Goal: Task Accomplishment & Management: Manage account settings

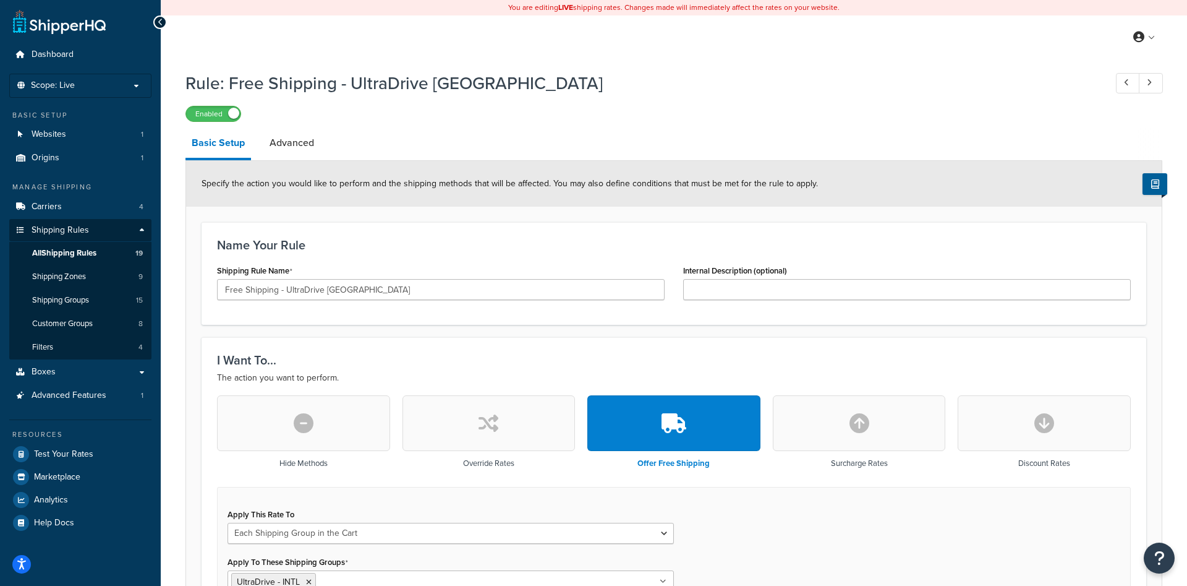
select select "SHIPPING_GROUP"
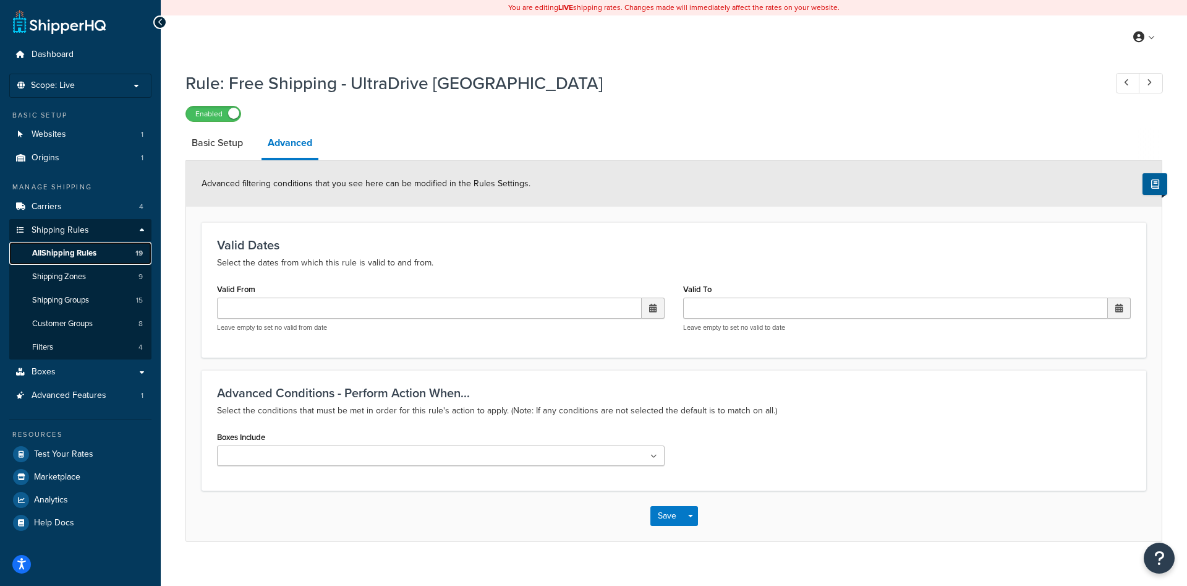
click at [105, 256] on link "All Shipping Rules 19" at bounding box center [80, 253] width 142 height 23
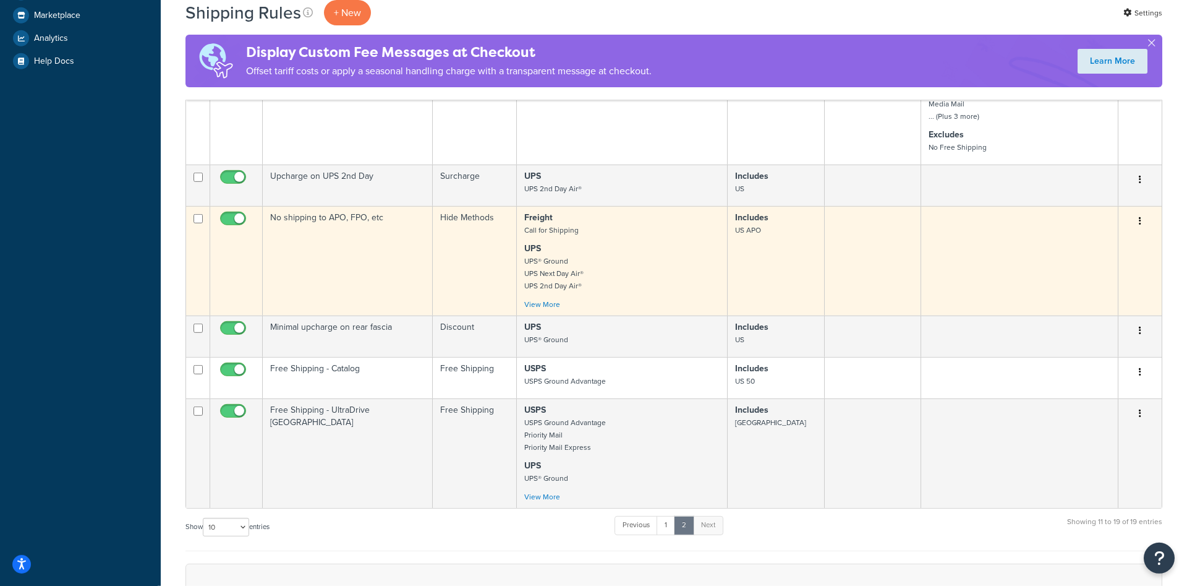
scroll to position [483, 0]
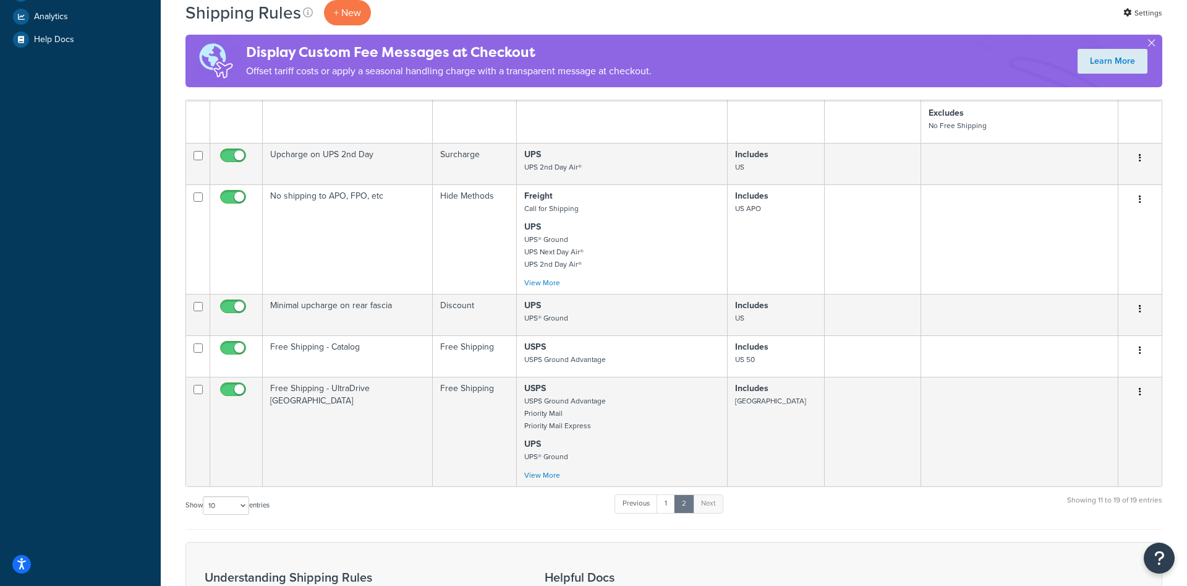
click at [169, 116] on div "Shipping Rules + New Settings Display Custom Fee Messages at Checkout Offset ta…" at bounding box center [674, 191] width 1026 height 1231
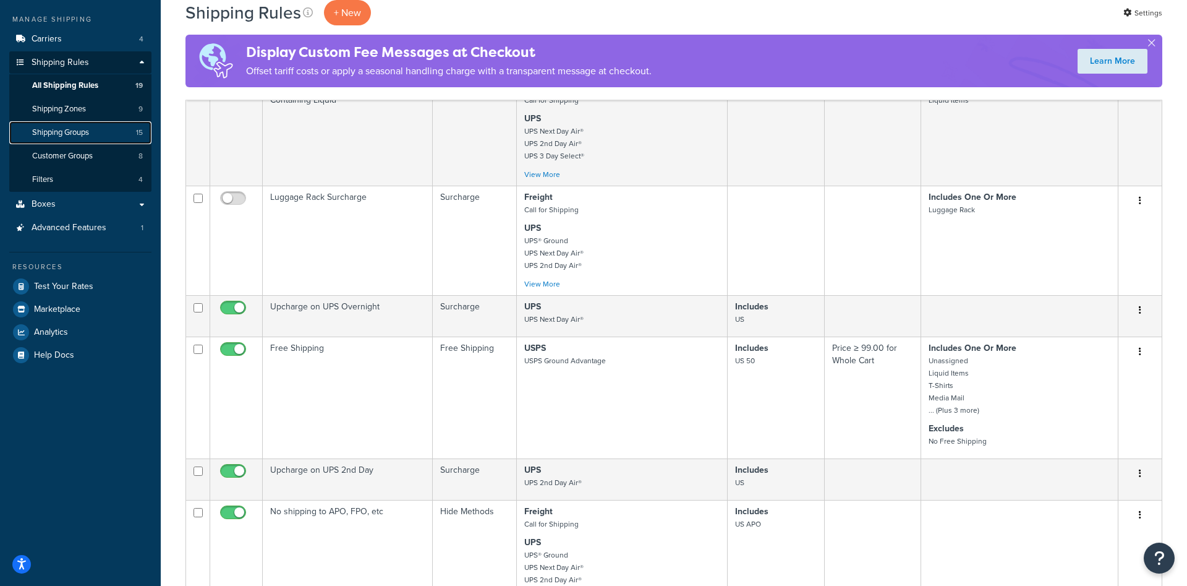
click at [78, 134] on span "Shipping Groups" at bounding box center [60, 132] width 57 height 11
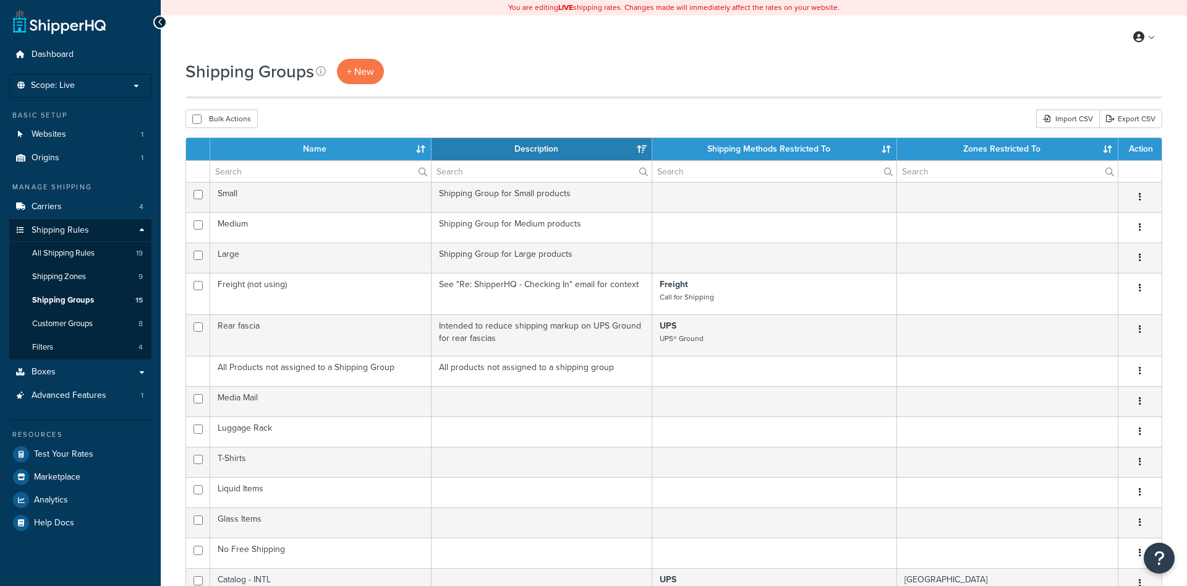
select select "15"
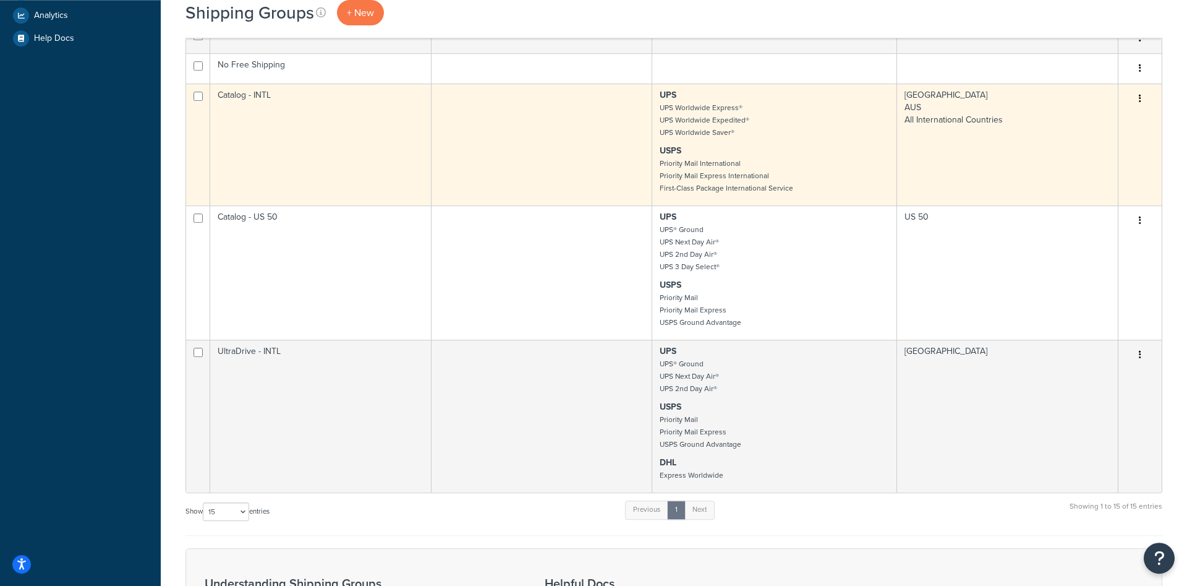
scroll to position [505, 0]
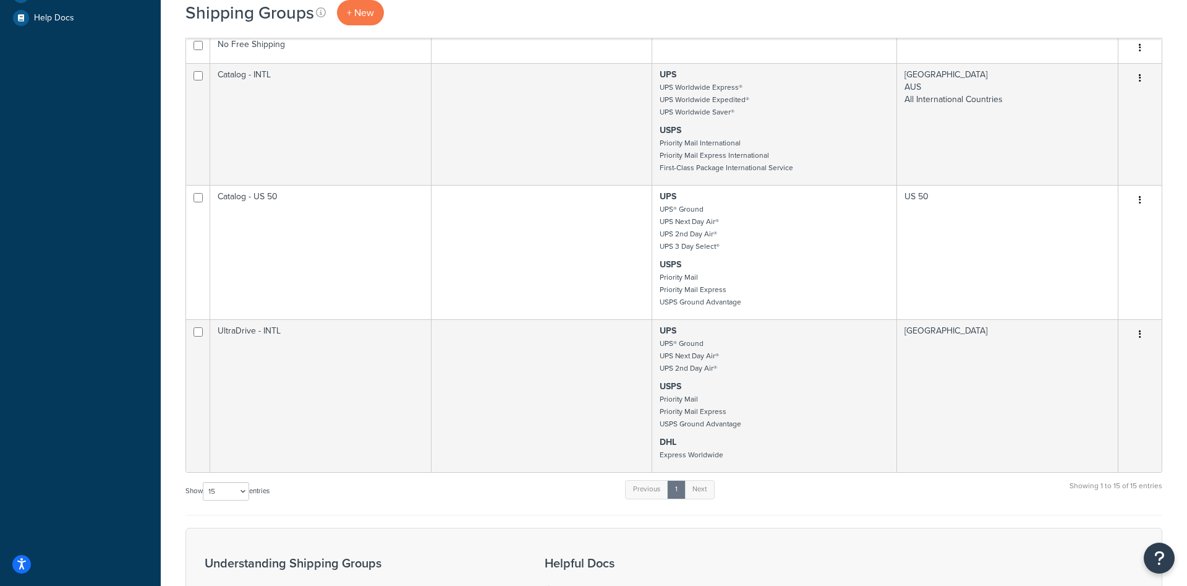
click at [75, 244] on div "Dashboard Scope: Live Development Integration Test Basic Setup Websites 1 Origi…" at bounding box center [80, 170] width 161 height 1350
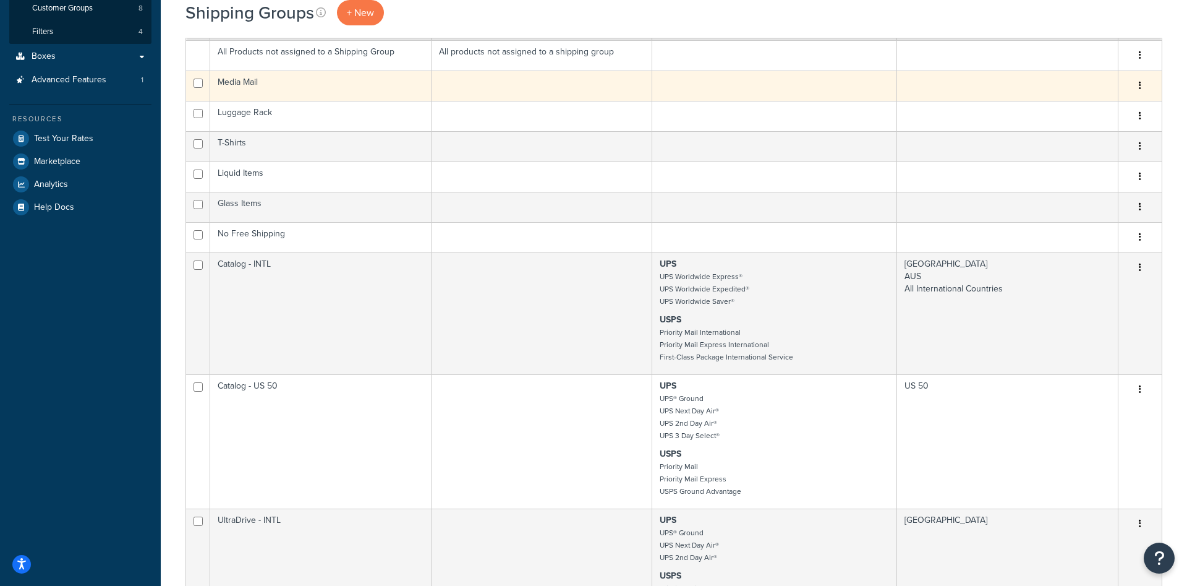
scroll to position [631, 0]
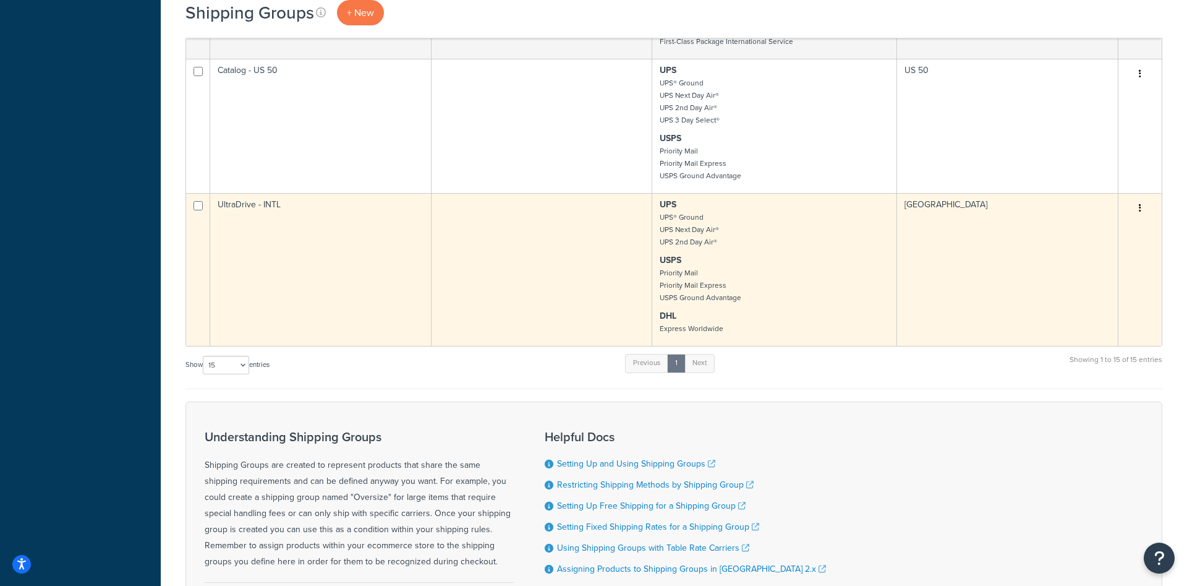
click at [339, 255] on td "UltraDrive - INTL" at bounding box center [320, 269] width 221 height 153
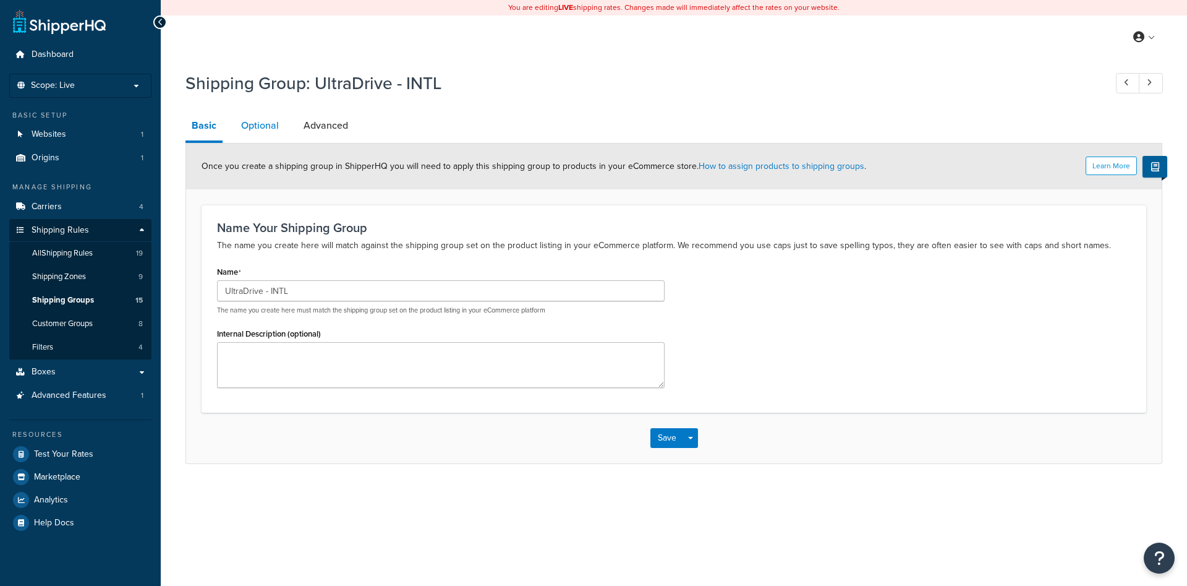
click at [258, 130] on link "Optional" at bounding box center [260, 126] width 50 height 30
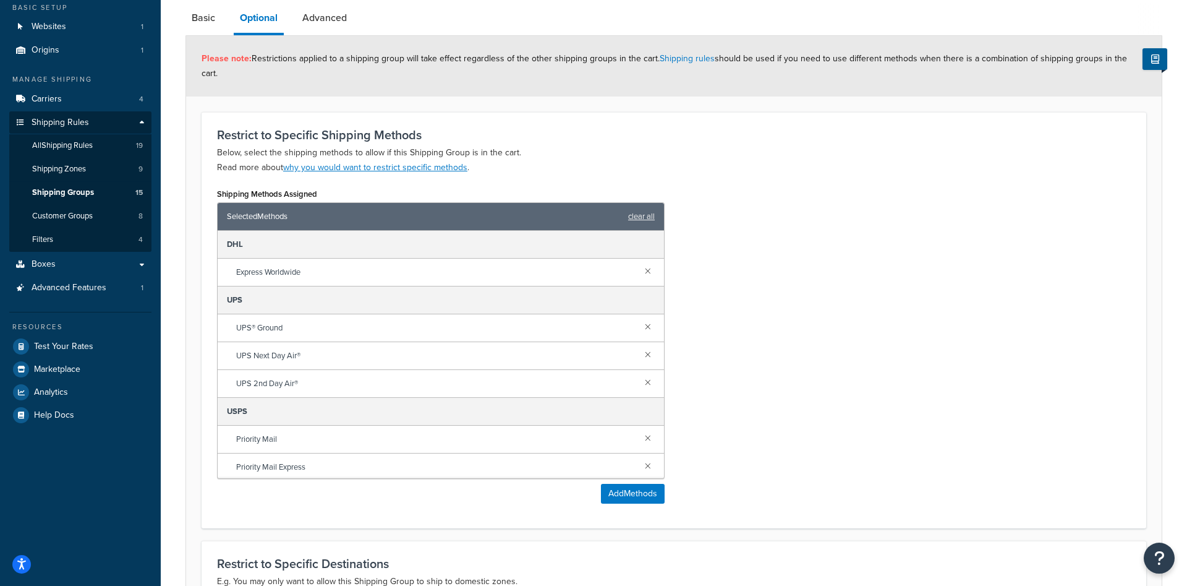
scroll to position [126, 0]
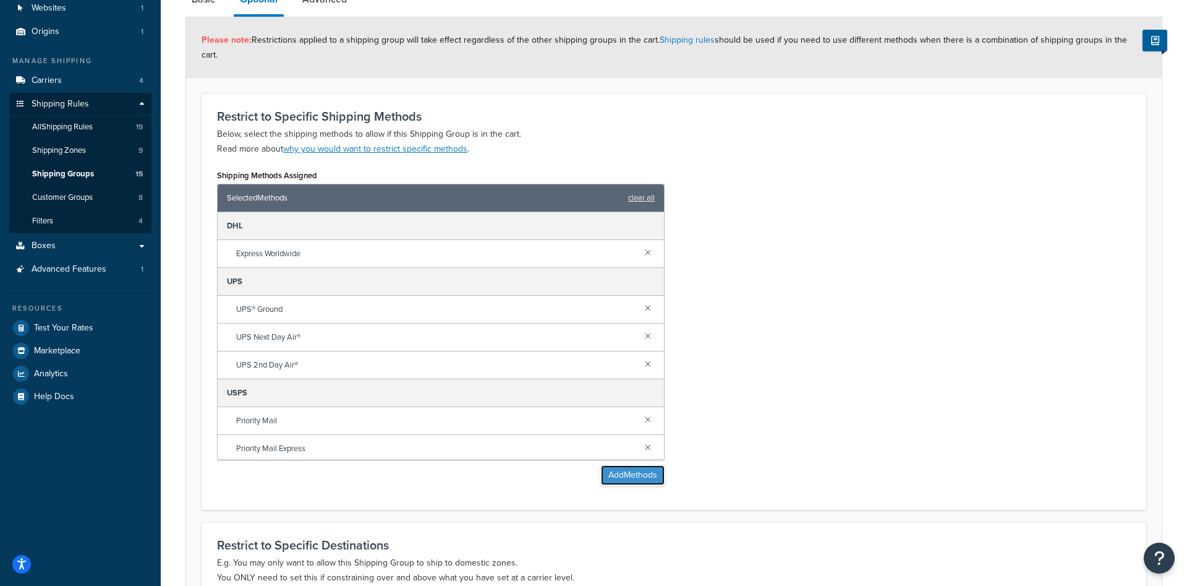
click at [618, 466] on button "Add Methods" at bounding box center [633, 475] width 64 height 20
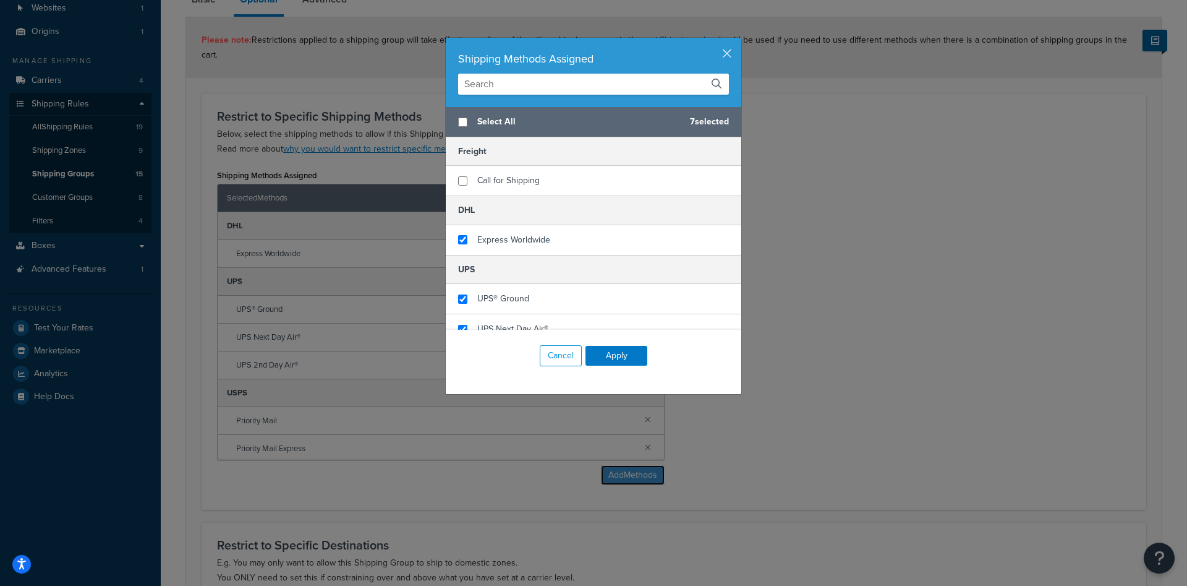
scroll to position [312, 0]
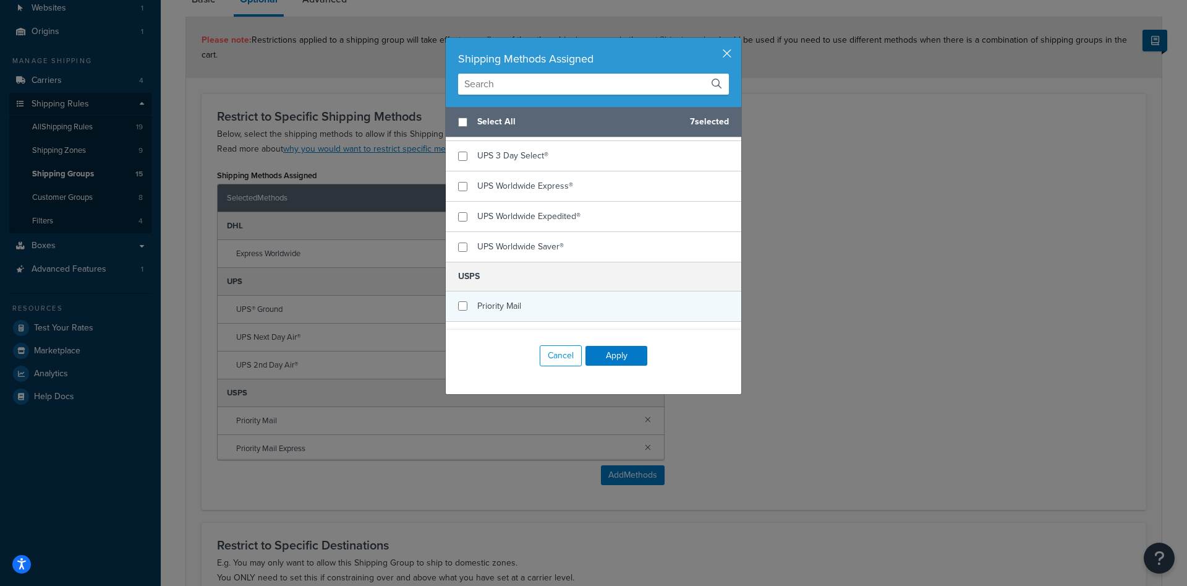
checkbox input "false"
click at [511, 301] on span "Priority Mail" at bounding box center [499, 305] width 44 height 13
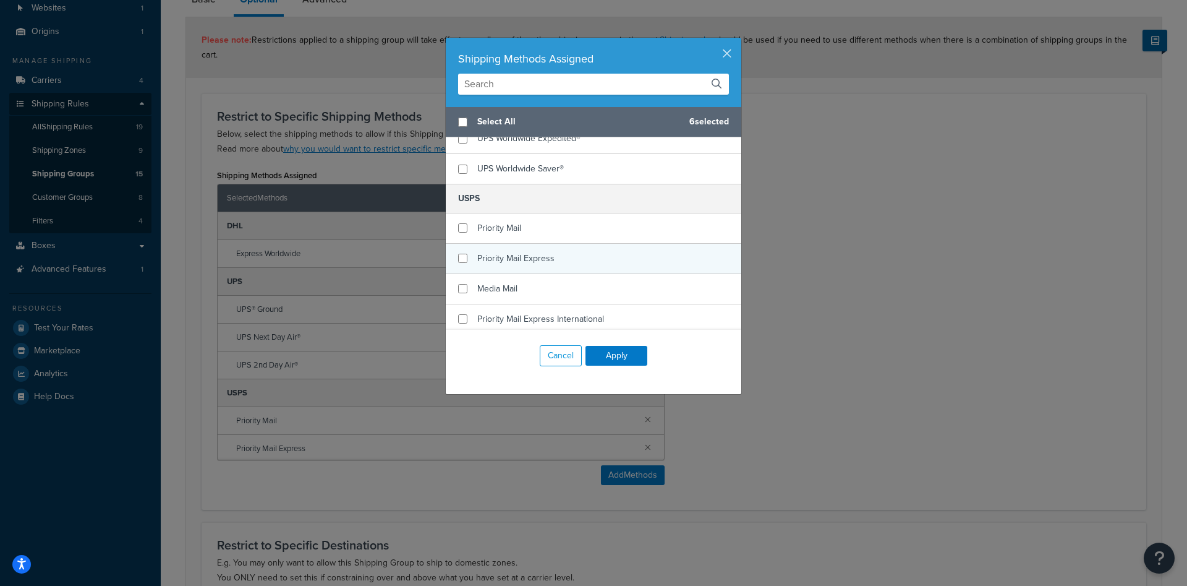
checkbox input "false"
click at [511, 260] on span "Priority Mail Express" at bounding box center [515, 258] width 77 height 13
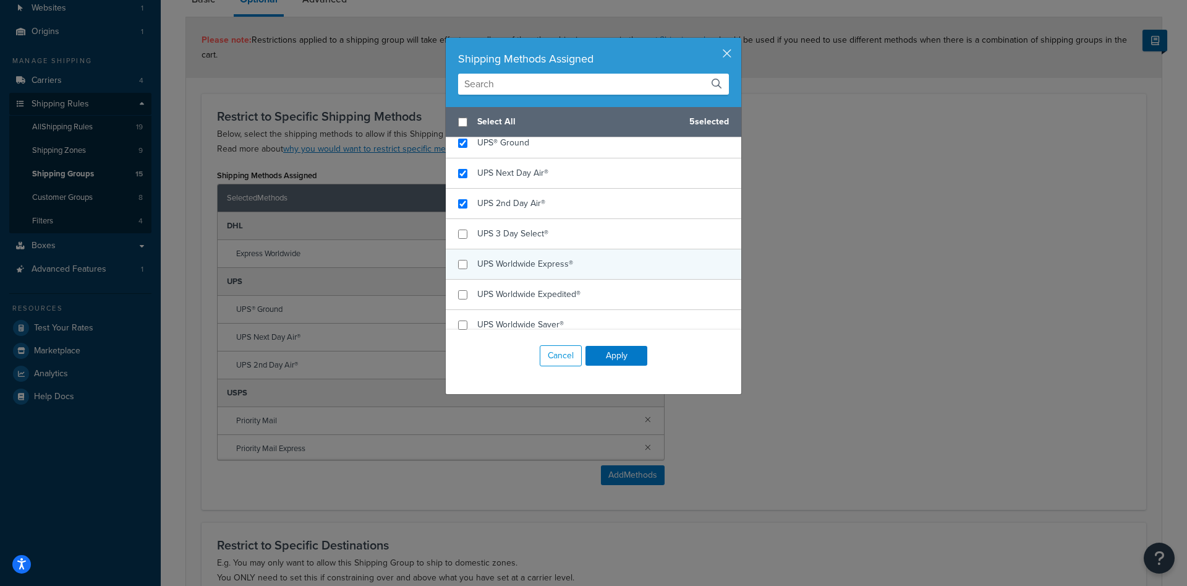
scroll to position [437, 0]
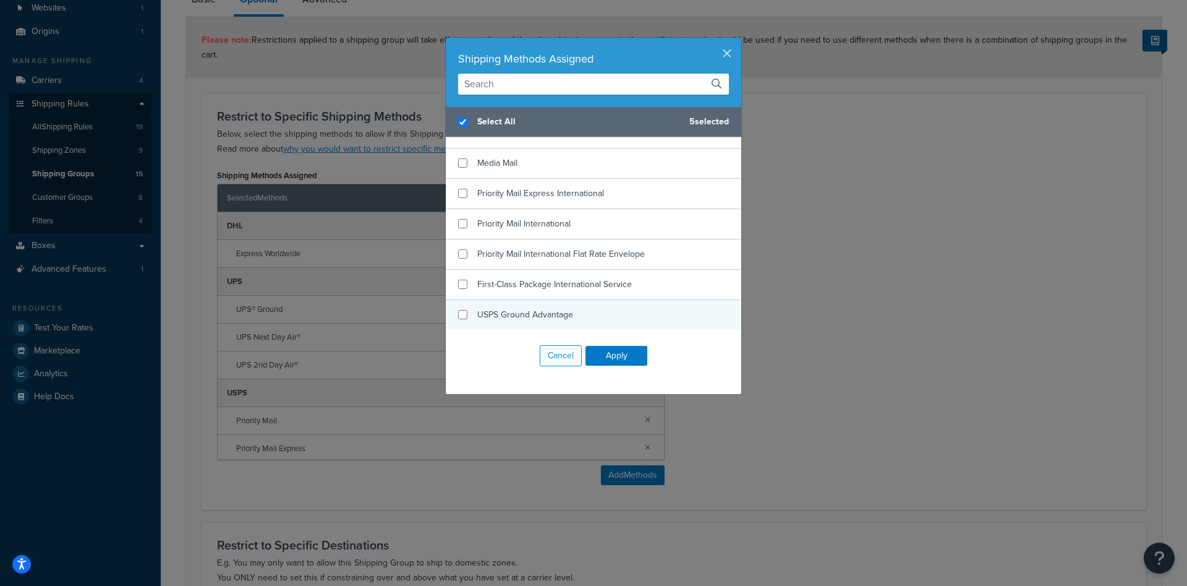
checkbox input "true"
checkbox input "false"
click at [504, 307] on div "USPS Ground Advantage" at bounding box center [525, 314] width 96 height 17
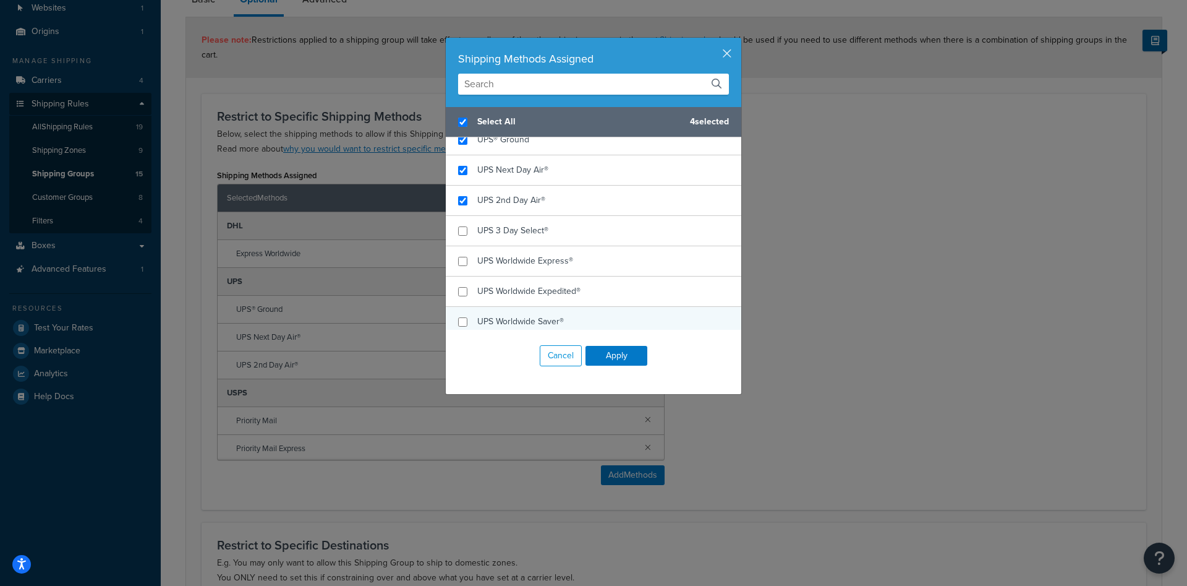
scroll to position [126, 0]
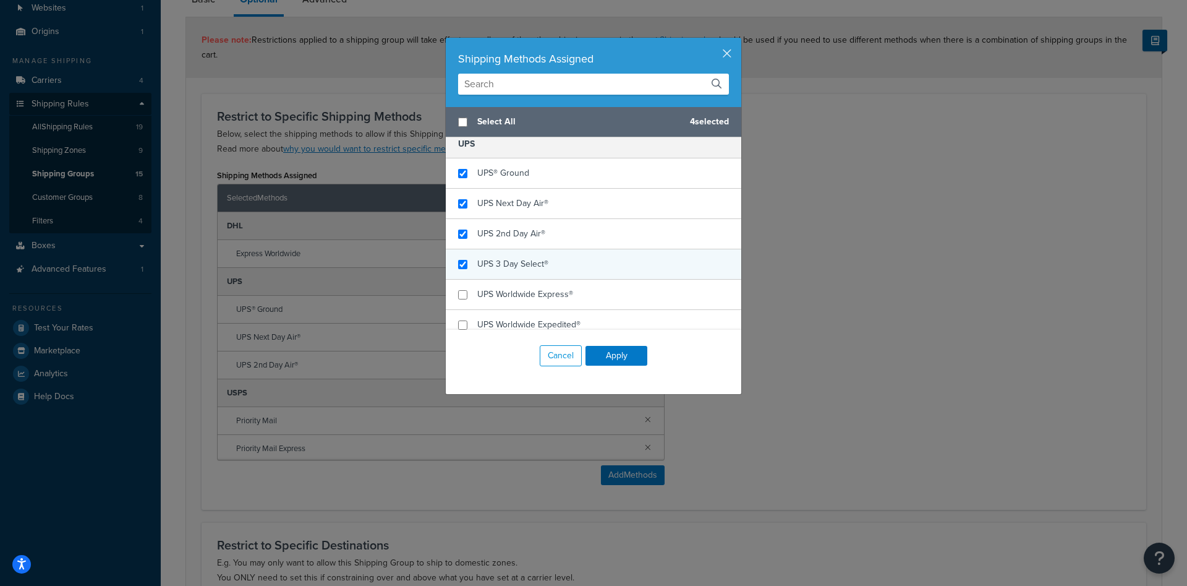
checkbox input "false"
checkbox input "true"
click at [516, 265] on span "UPS 3 Day Select®" at bounding box center [512, 263] width 71 height 13
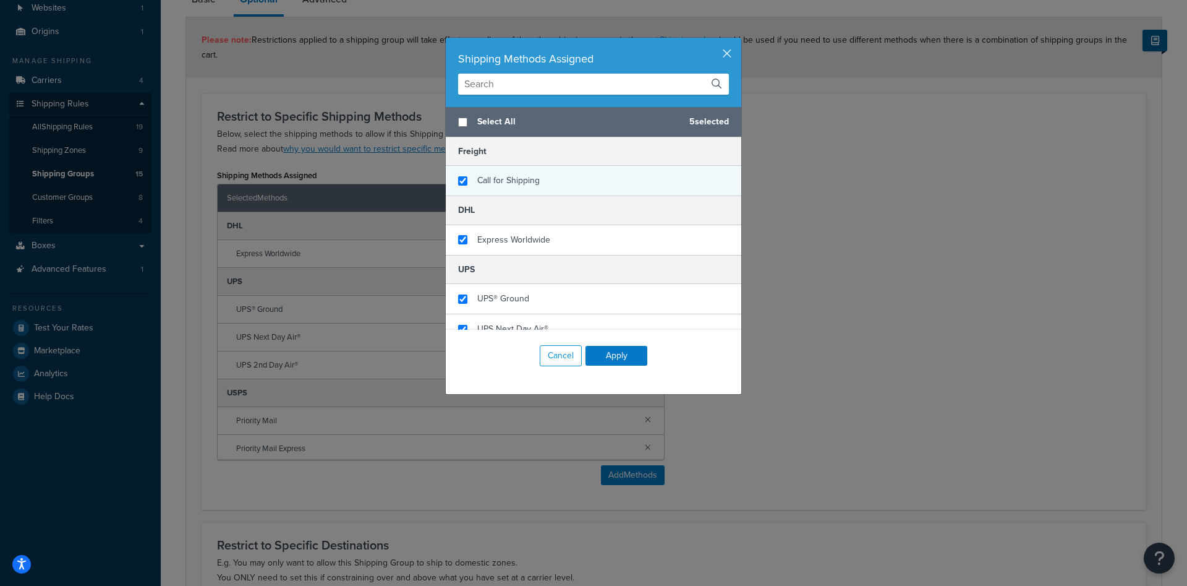
click at [527, 182] on span "Call for Shipping" at bounding box center [508, 180] width 62 height 13
checkbox input "false"
click at [527, 182] on span "Call for Shipping" at bounding box center [508, 180] width 62 height 13
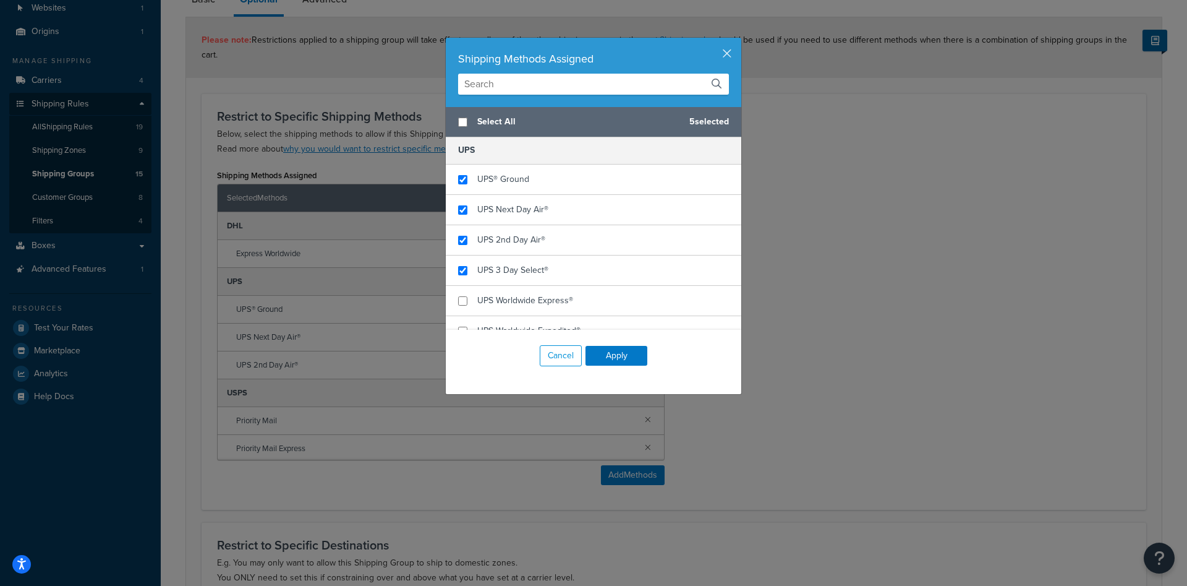
scroll to position [156, 0]
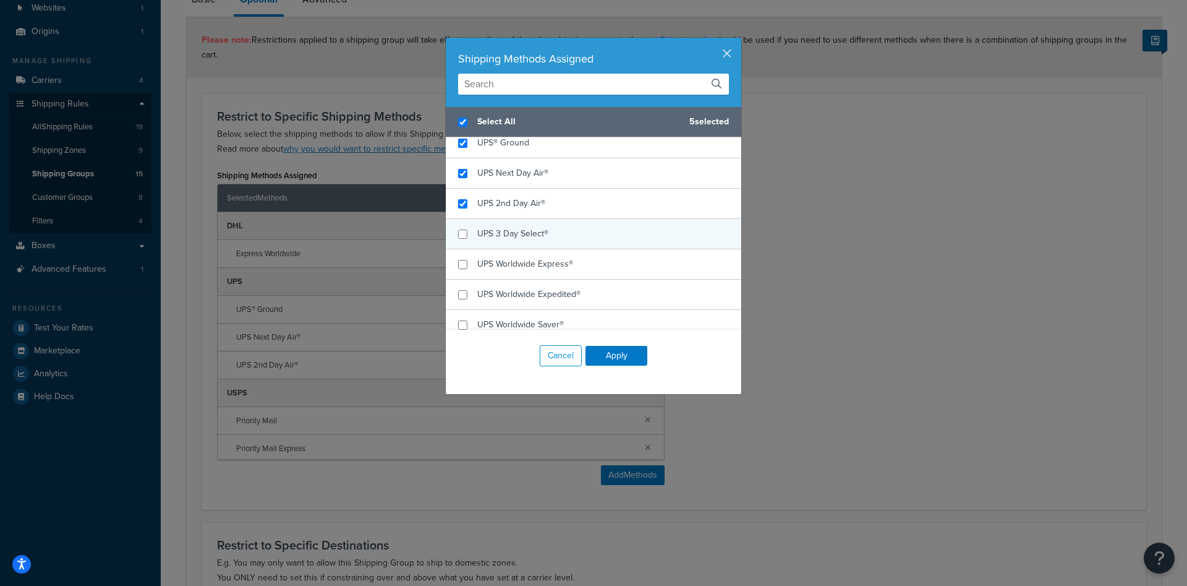
checkbox input "true"
checkbox input "false"
click at [543, 228] on span "UPS 3 Day Select®" at bounding box center [512, 233] width 71 height 13
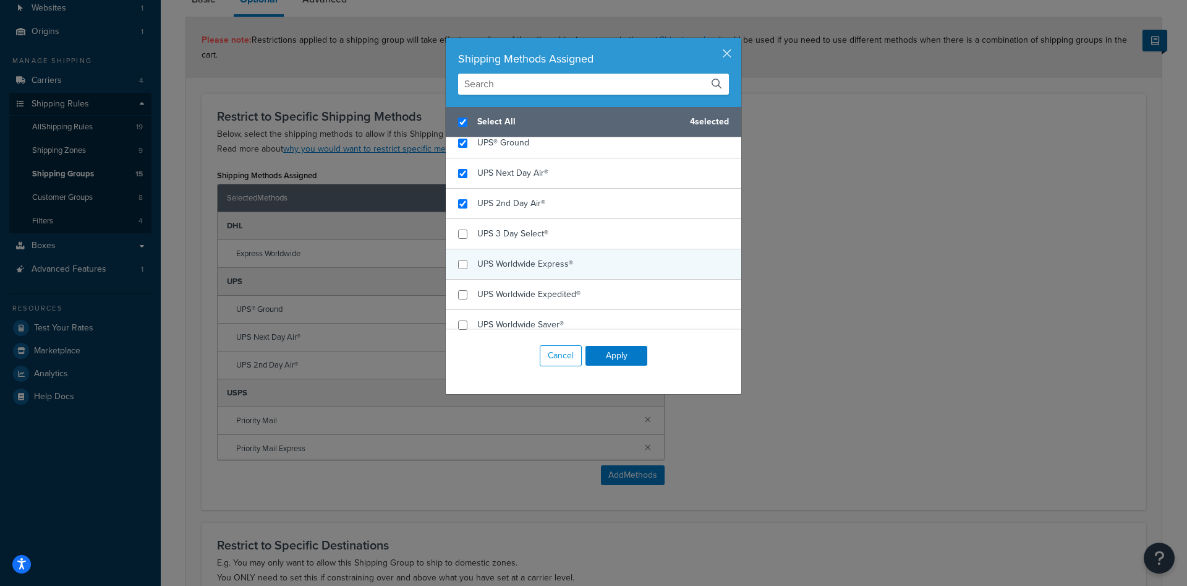
scroll to position [312, 0]
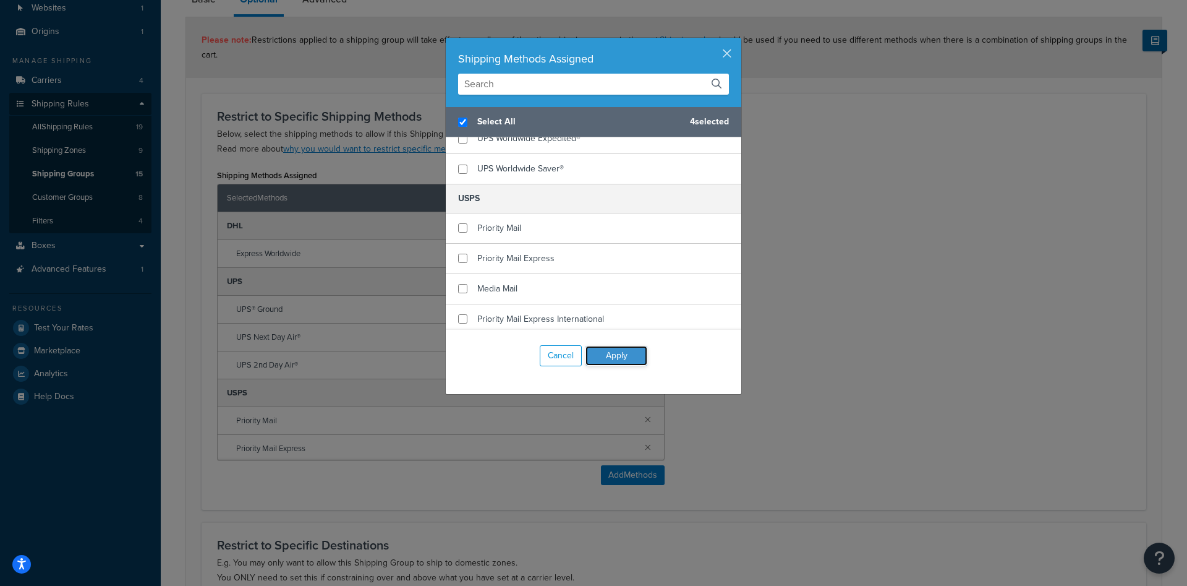
click at [613, 360] on button "Apply" at bounding box center [617, 356] width 62 height 20
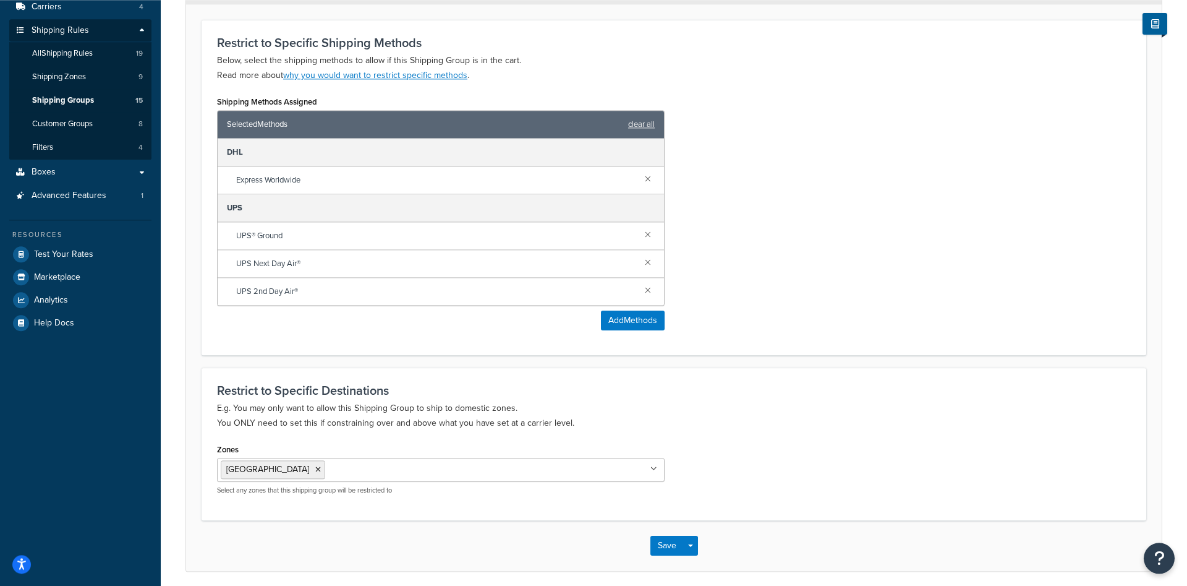
scroll to position [232, 0]
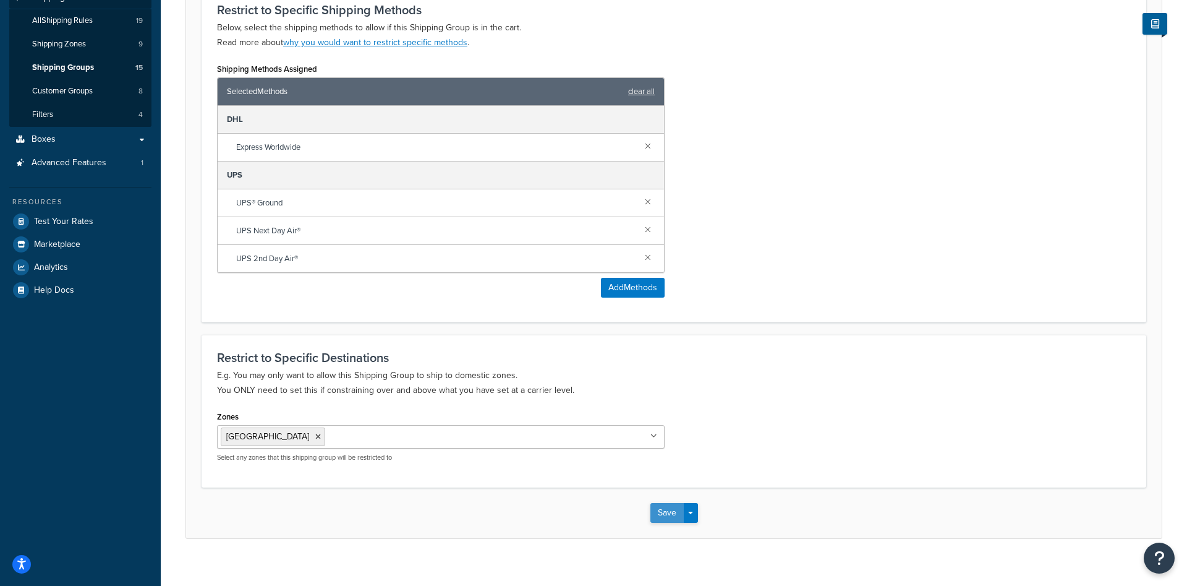
click at [668, 504] on button "Save" at bounding box center [666, 513] width 33 height 20
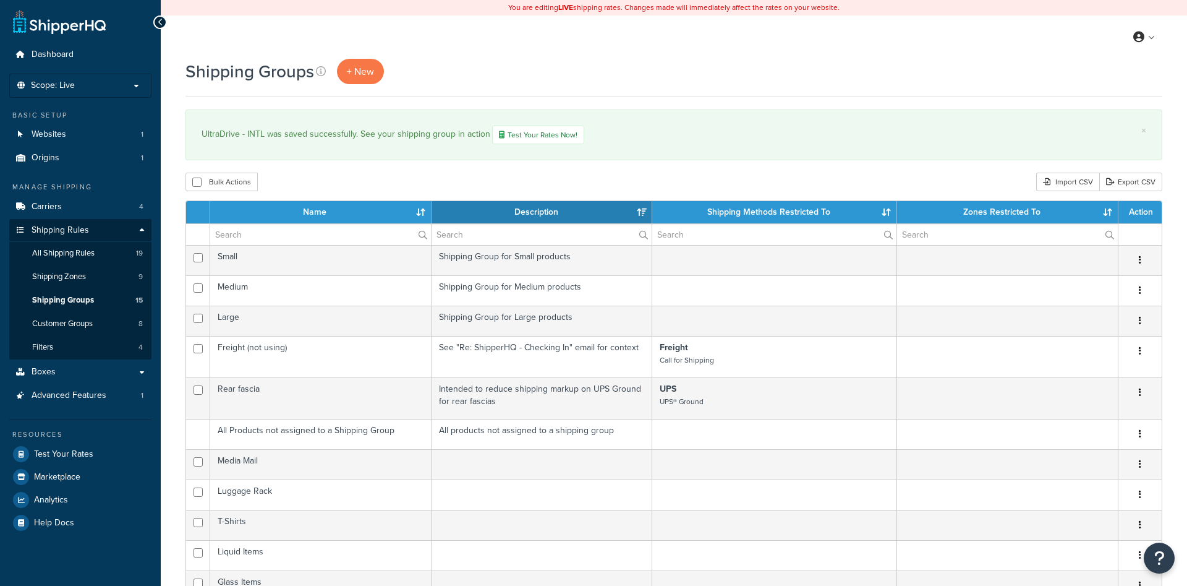
select select "15"
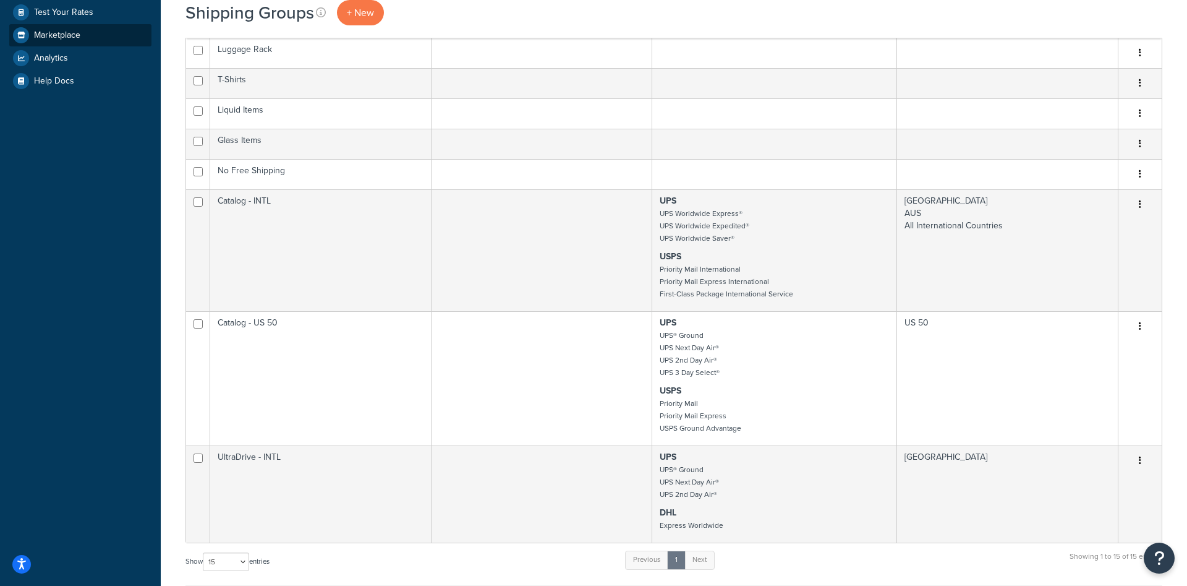
scroll to position [189, 0]
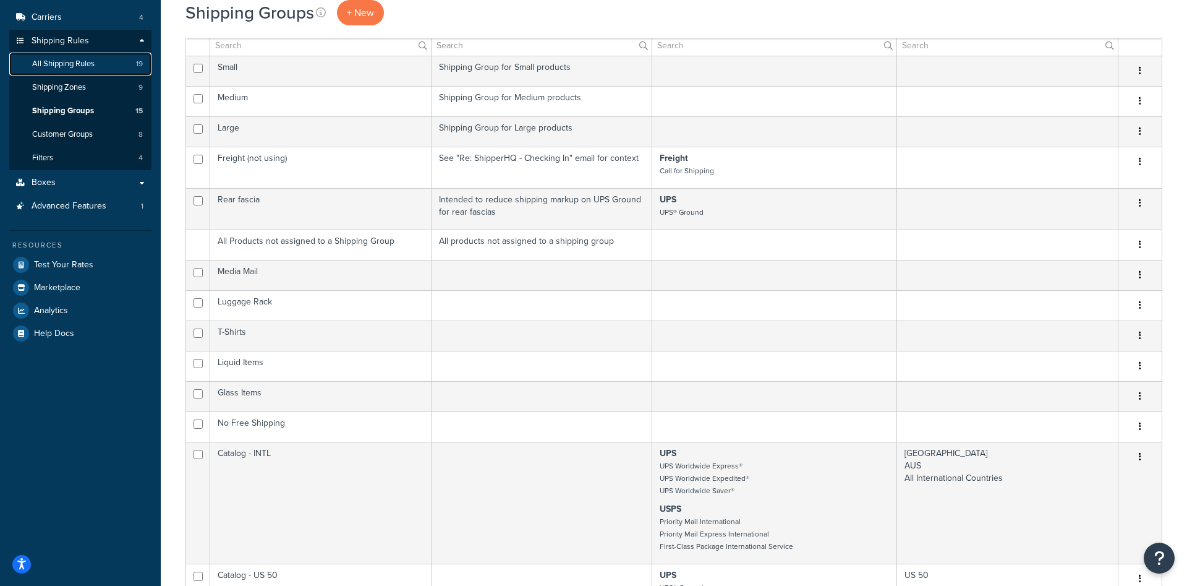
click at [85, 69] on span "All Shipping Rules" at bounding box center [63, 64] width 62 height 11
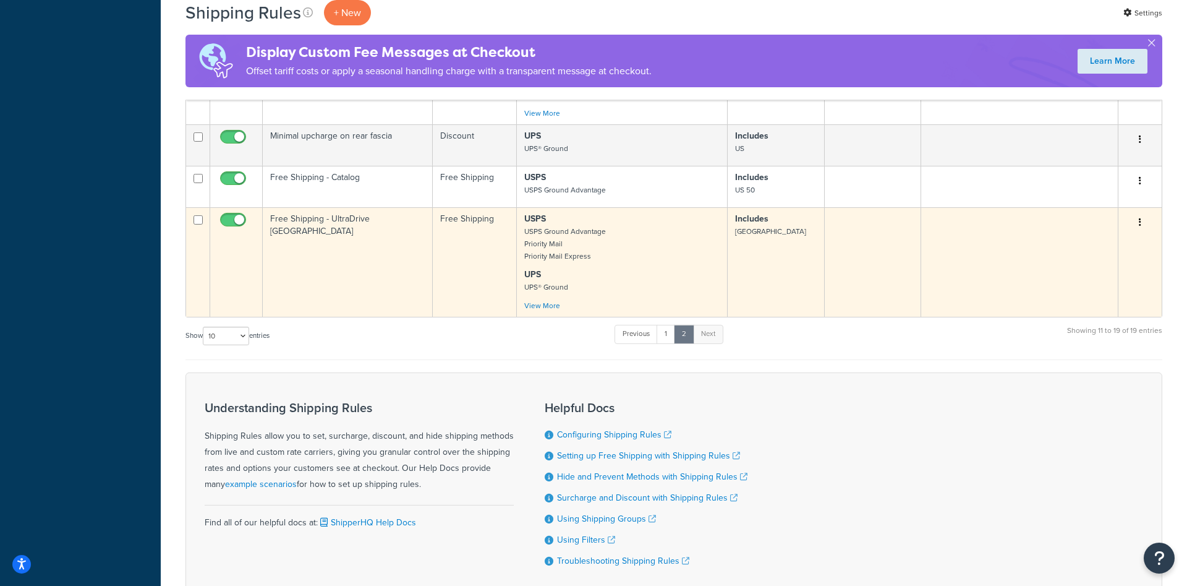
scroll to position [631, 0]
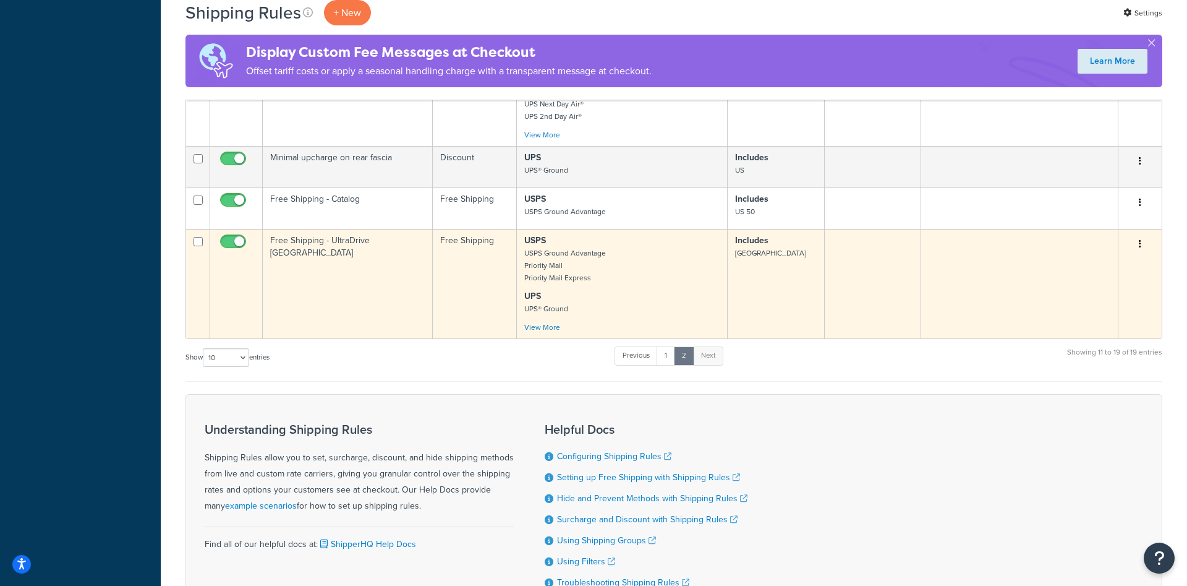
click at [383, 290] on td "Free Shipping - UltraDrive [GEOGRAPHIC_DATA]" at bounding box center [348, 283] width 170 height 109
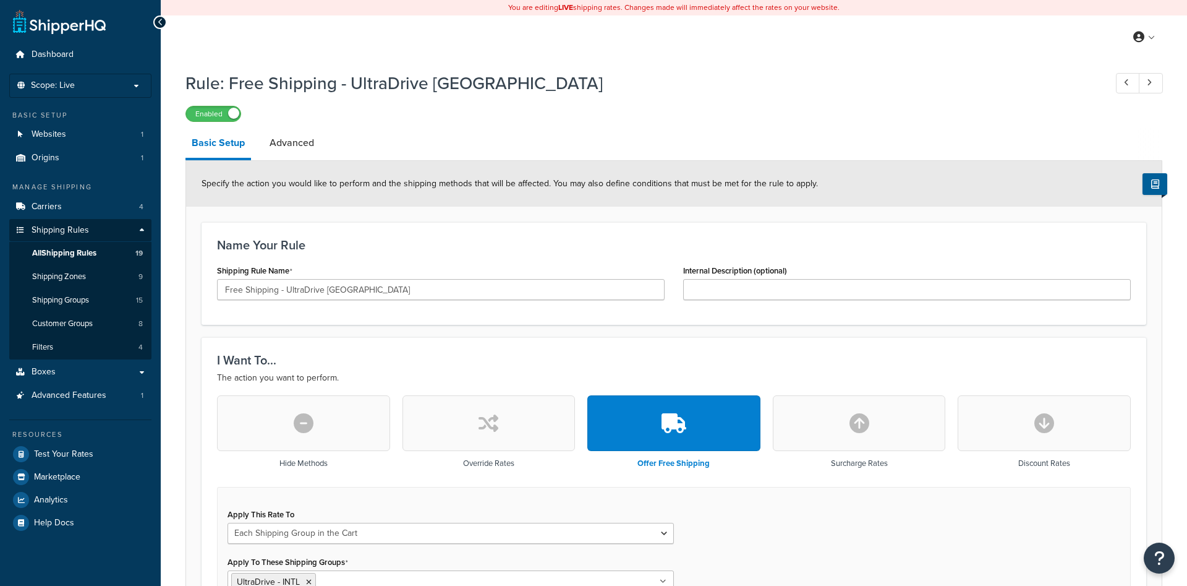
select select "SHIPPING_GROUP"
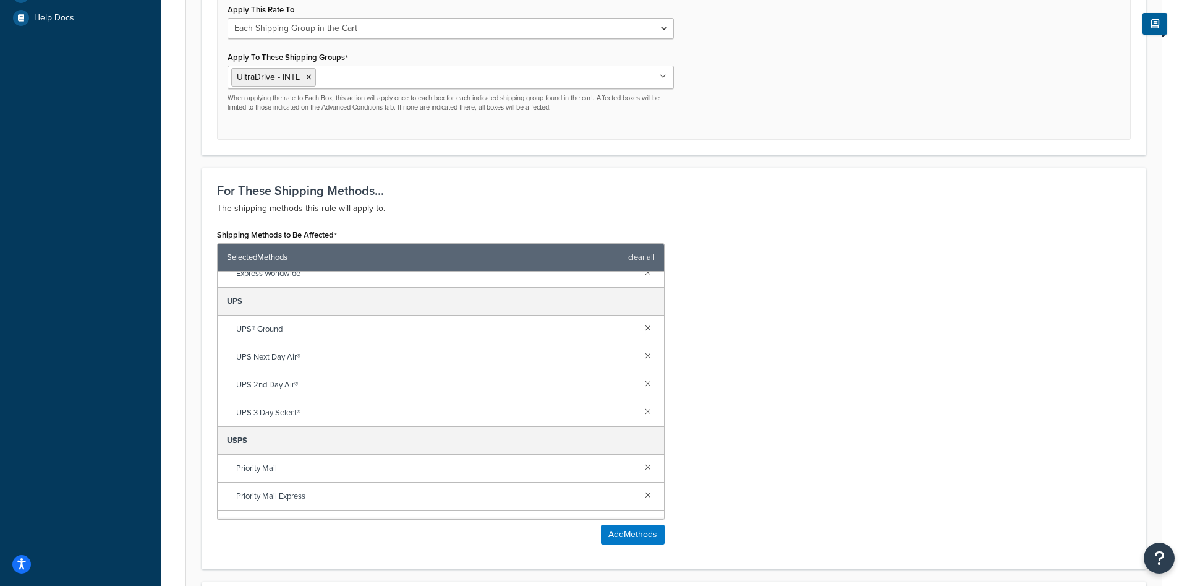
scroll to position [58, 0]
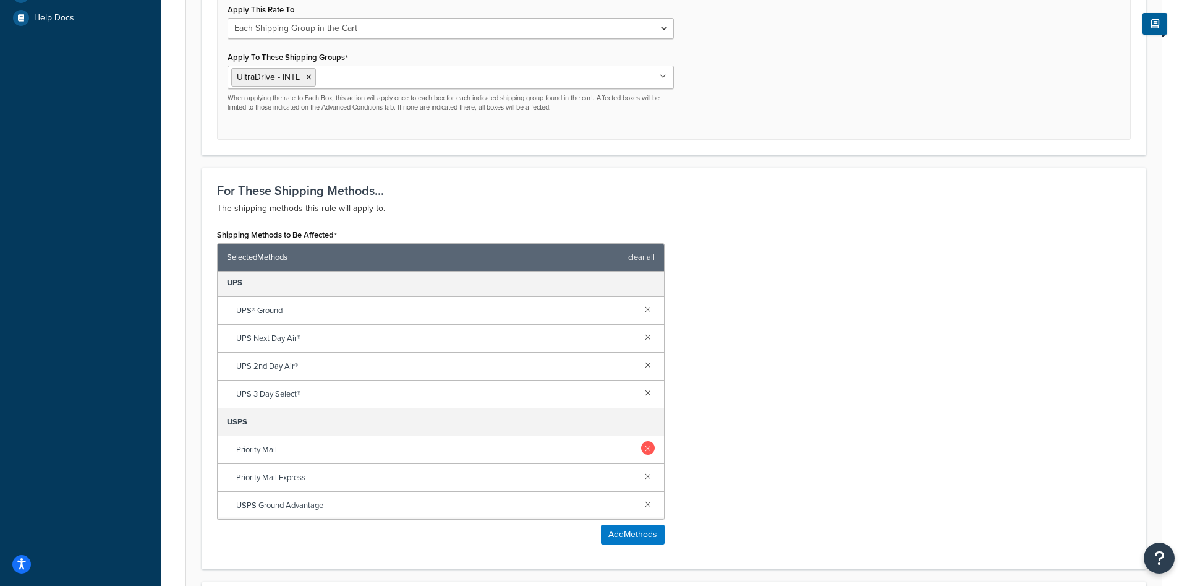
click at [649, 448] on link at bounding box center [648, 448] width 14 height 14
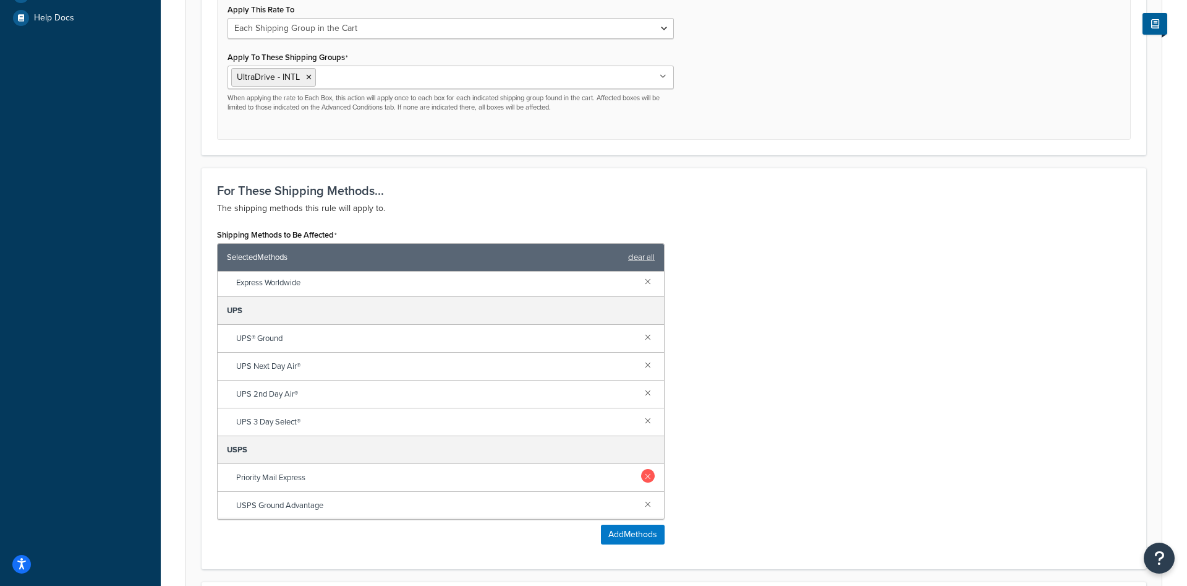
click at [649, 476] on link at bounding box center [648, 476] width 14 height 14
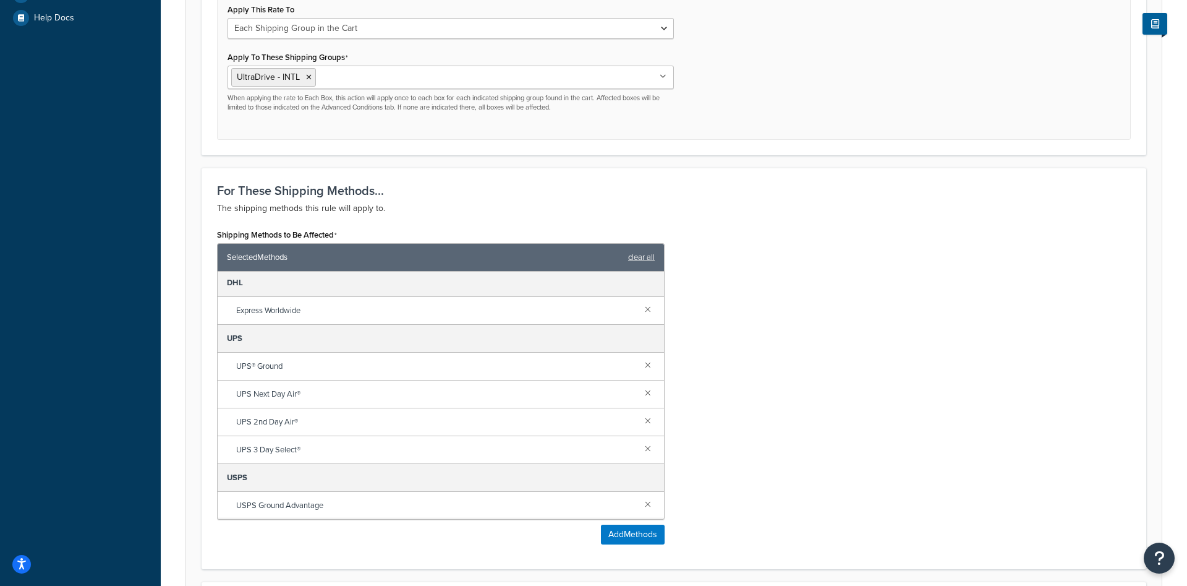
scroll to position [2, 0]
click at [649, 501] on link at bounding box center [648, 504] width 14 height 14
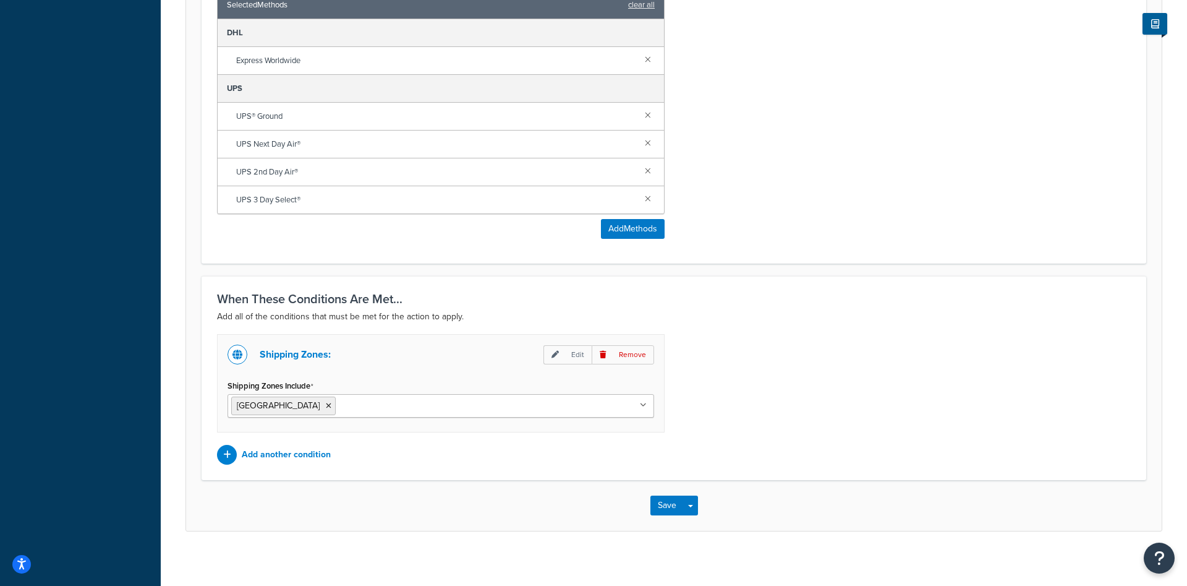
scroll to position [765, 0]
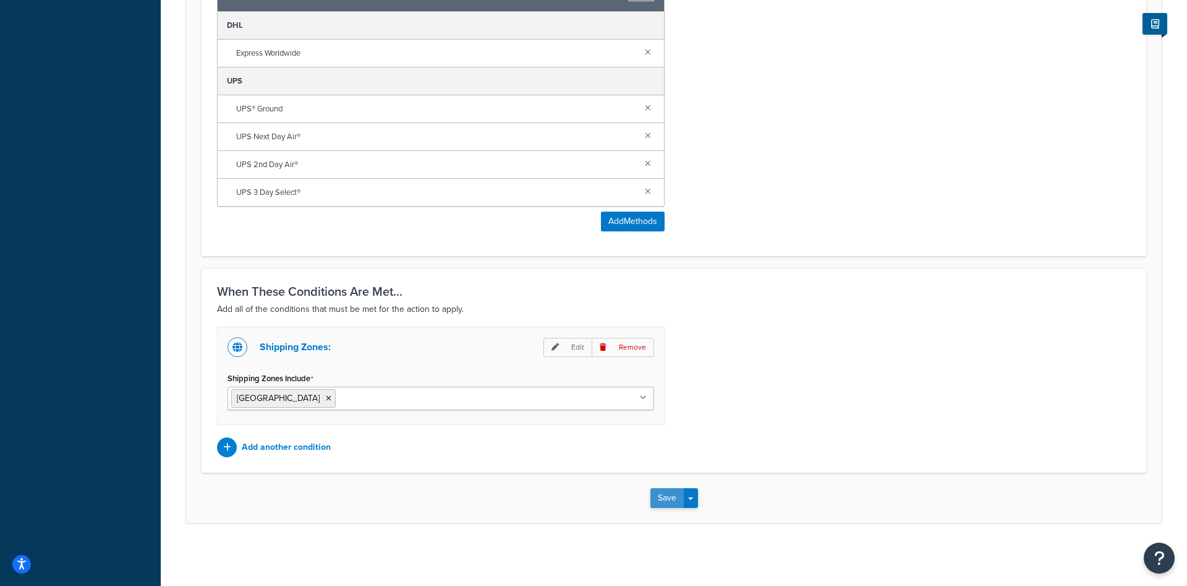
click at [659, 501] on button "Save" at bounding box center [666, 498] width 33 height 20
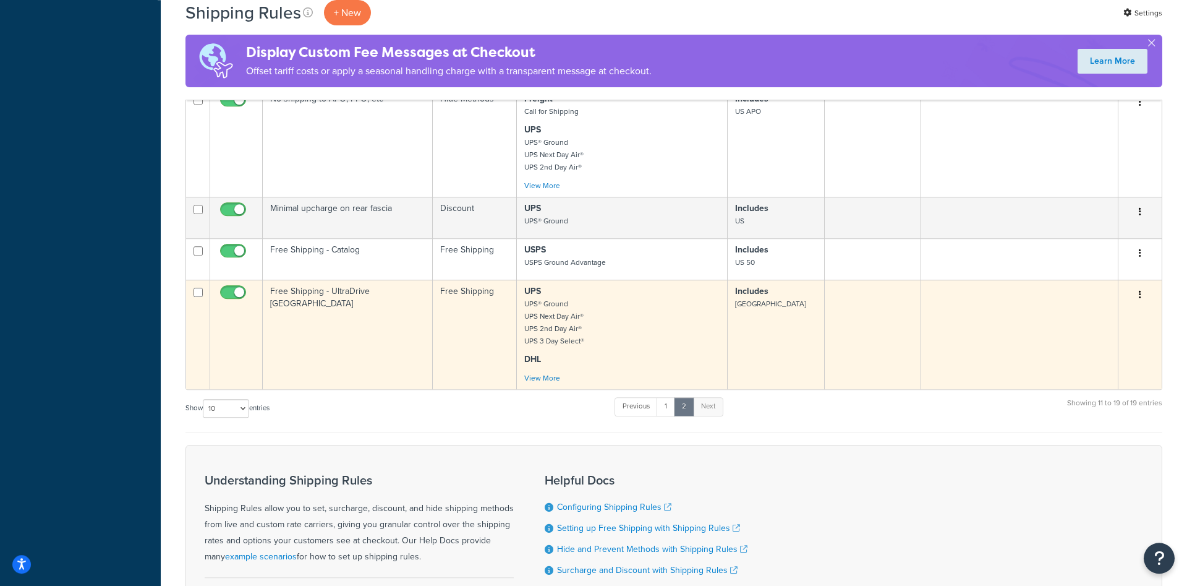
scroll to position [631, 0]
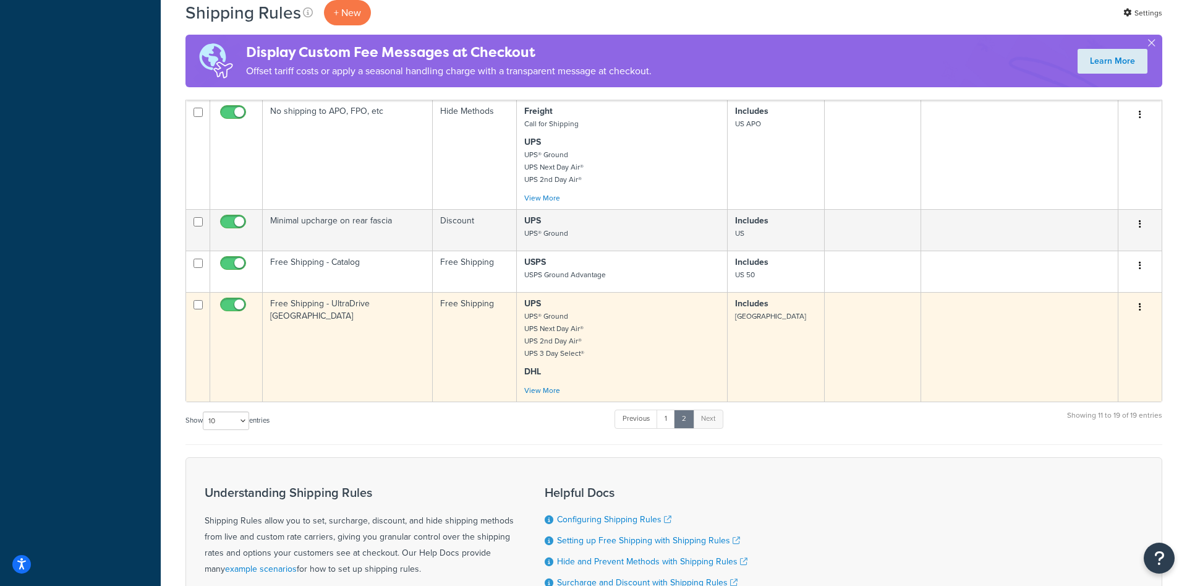
click at [663, 333] on p "UPS UPS® Ground UPS Next Day Air® UPS 2nd Day Air® UPS 3 Day Select®" at bounding box center [621, 328] width 195 height 62
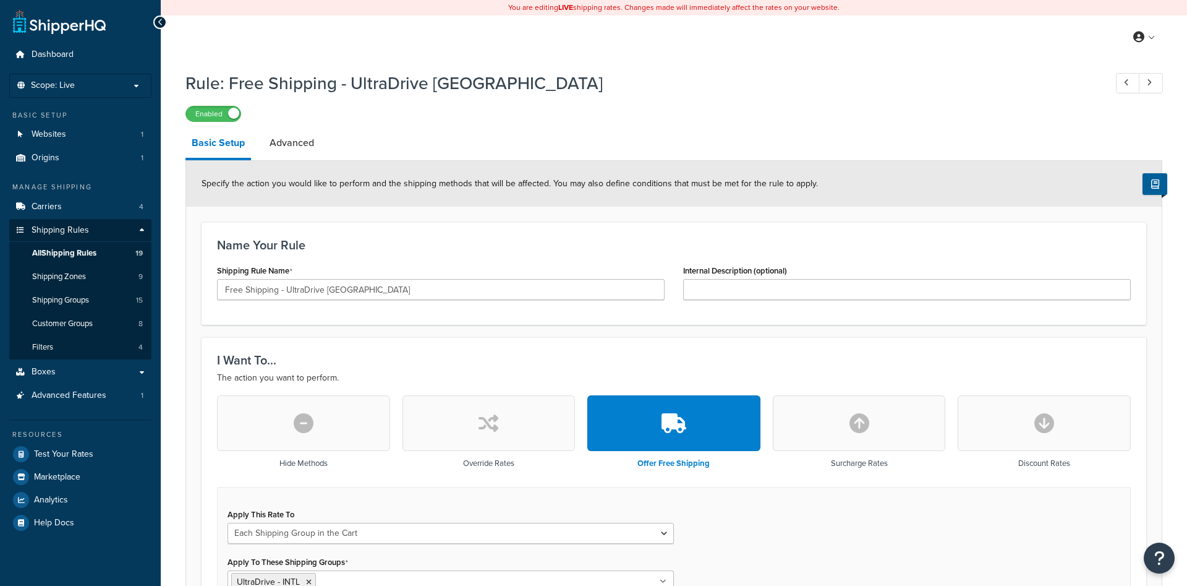
select select "SHIPPING_GROUP"
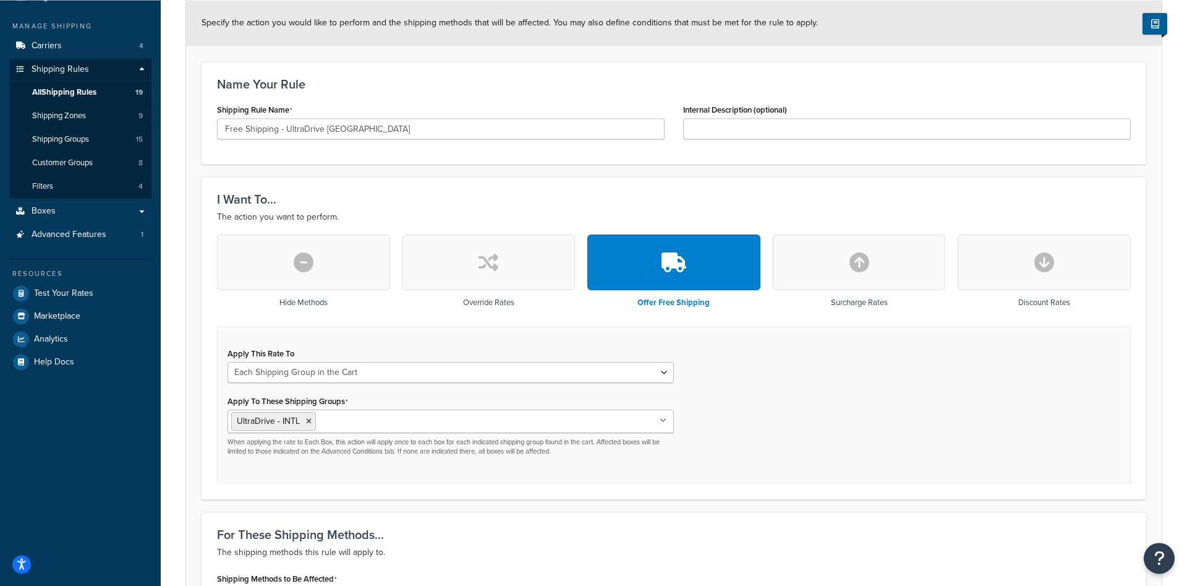
scroll to position [134, 0]
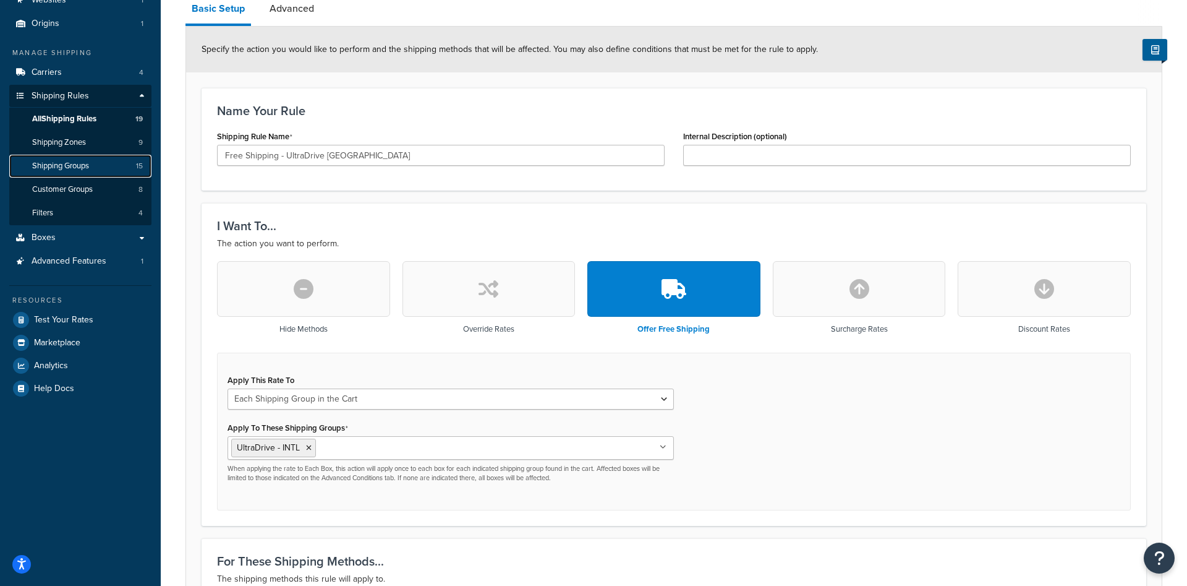
click at [89, 171] on span "Shipping Groups" at bounding box center [60, 166] width 57 height 11
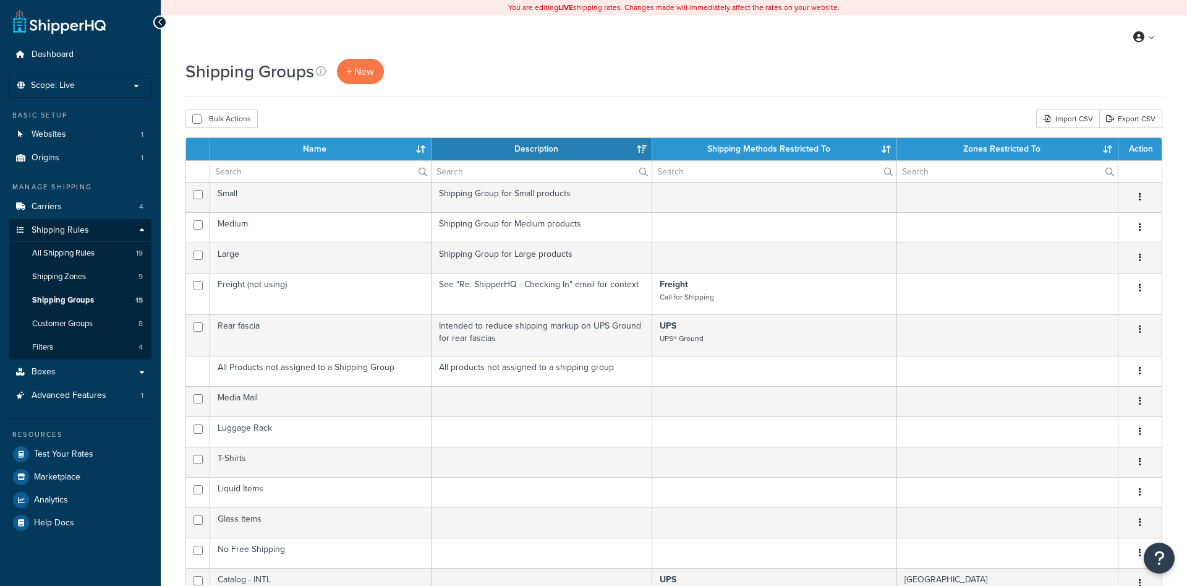
select select "15"
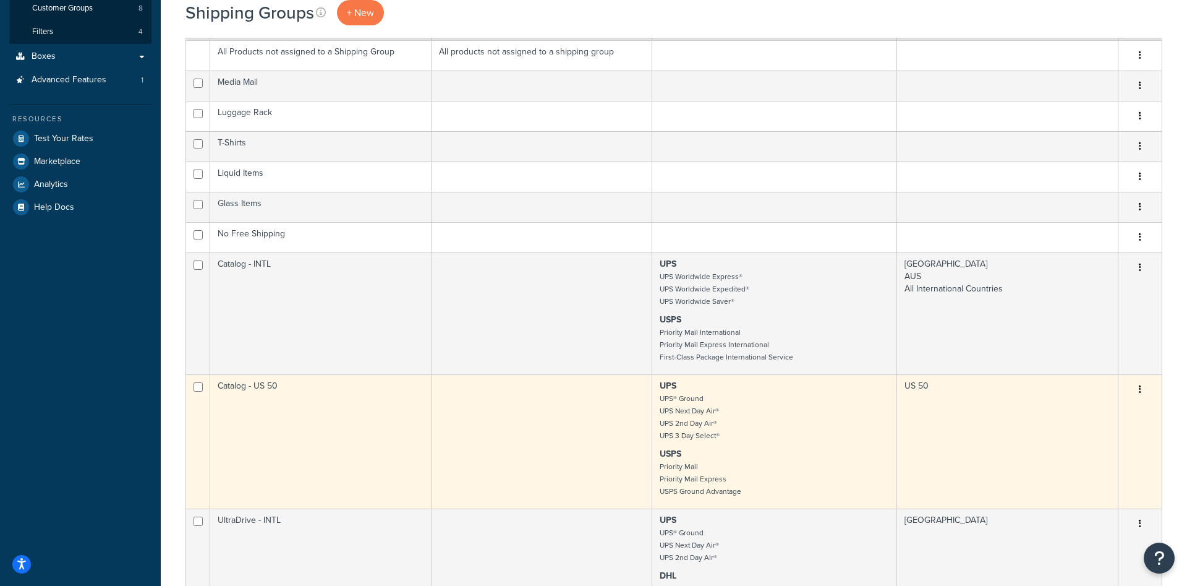
scroll to position [441, 0]
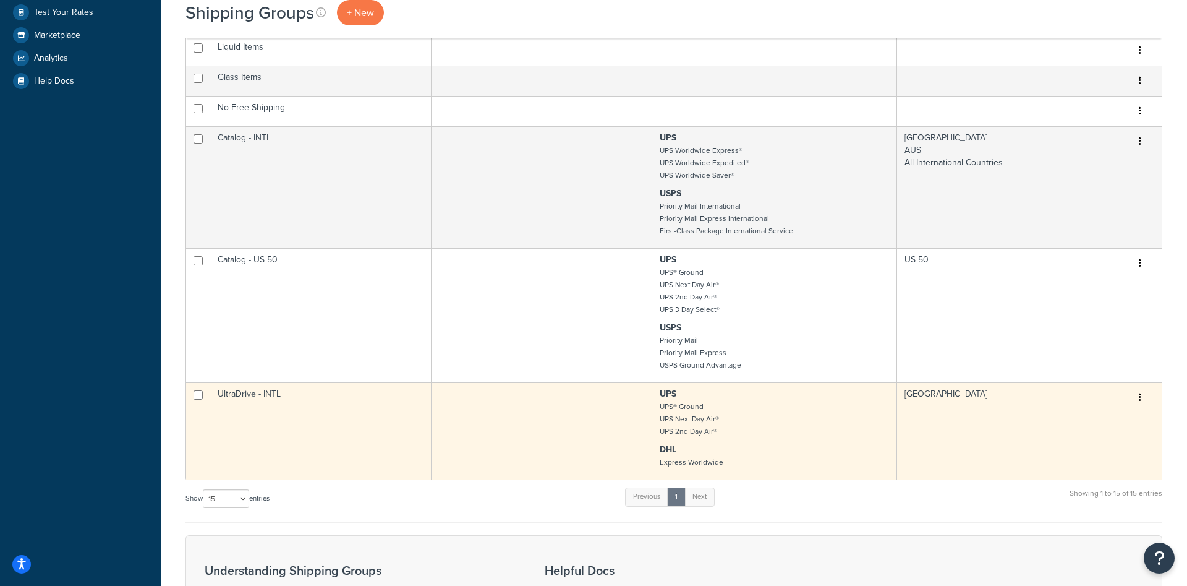
click at [343, 430] on td "UltraDrive - INTL" at bounding box center [320, 430] width 221 height 97
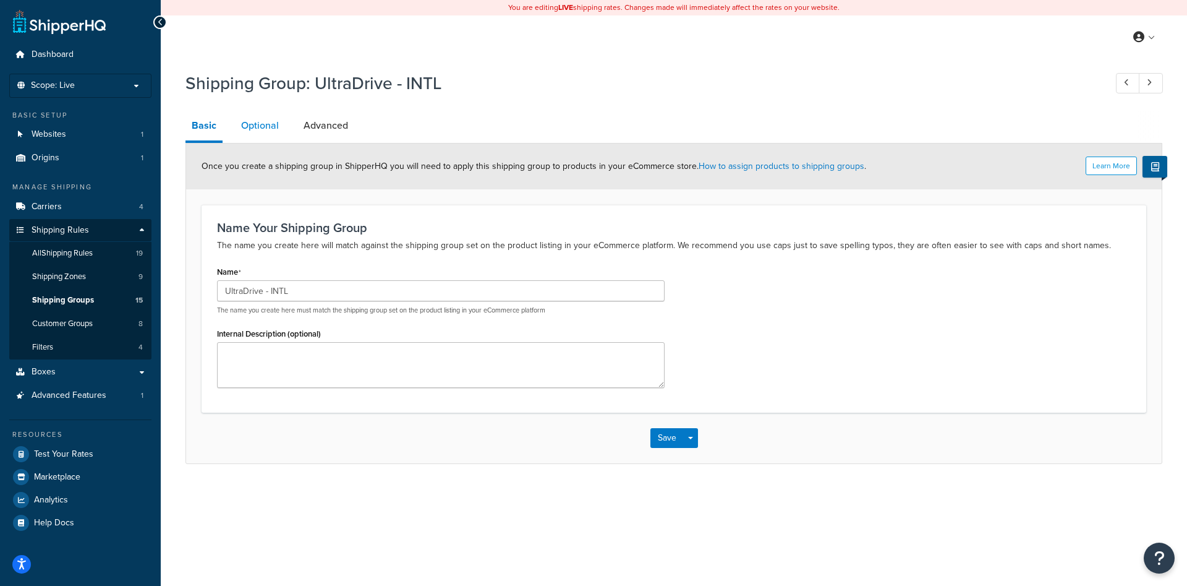
click at [263, 123] on link "Optional" at bounding box center [260, 126] width 50 height 30
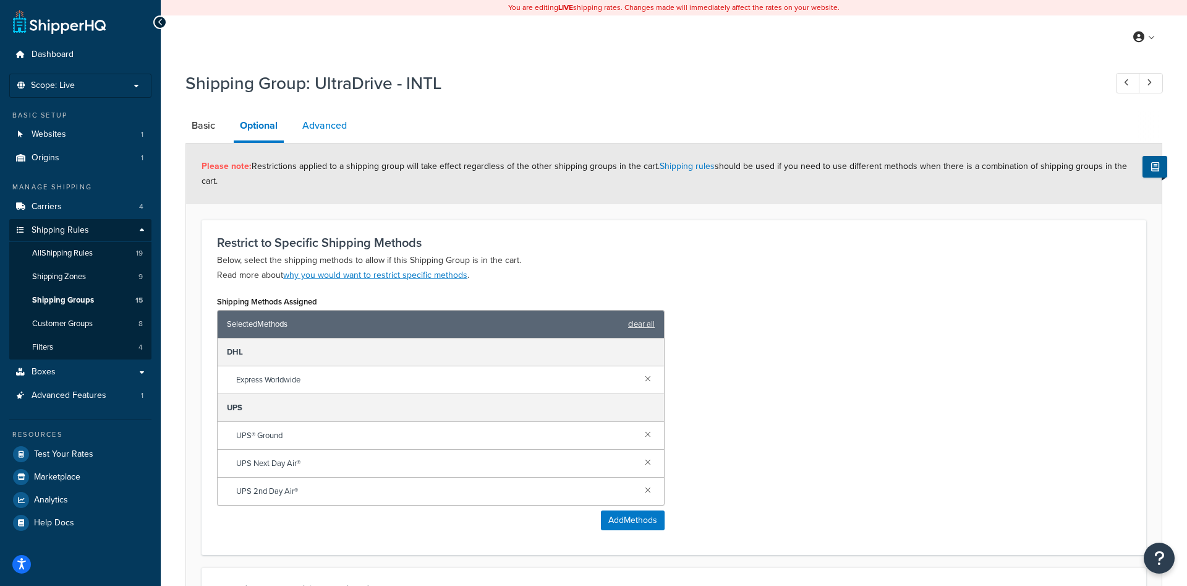
click at [313, 127] on link "Advanced" at bounding box center [324, 126] width 57 height 30
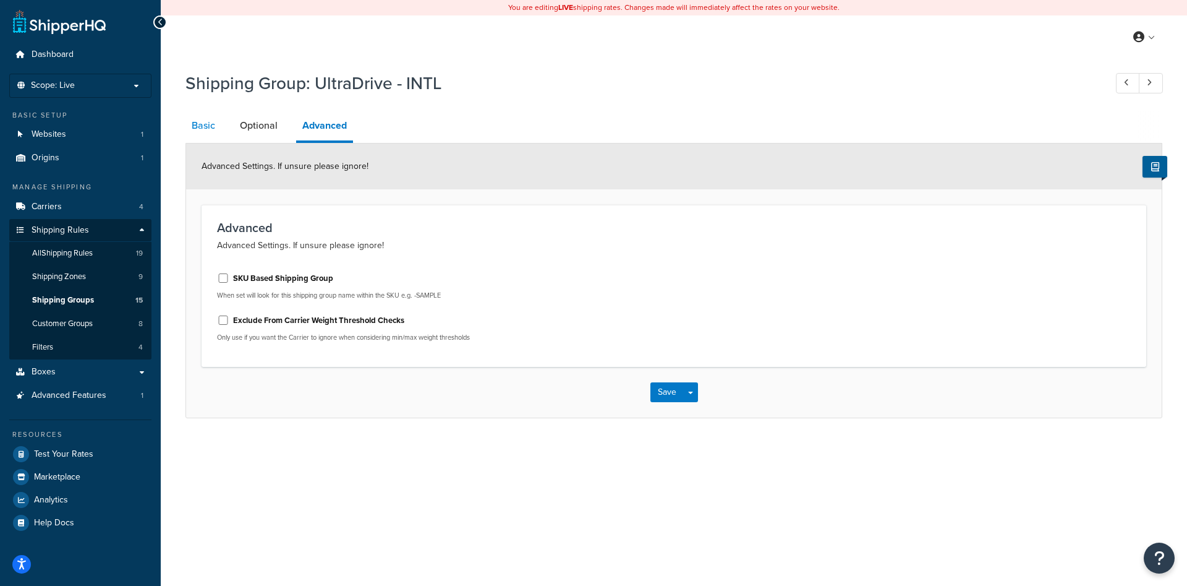
click at [205, 119] on link "Basic" at bounding box center [204, 126] width 36 height 30
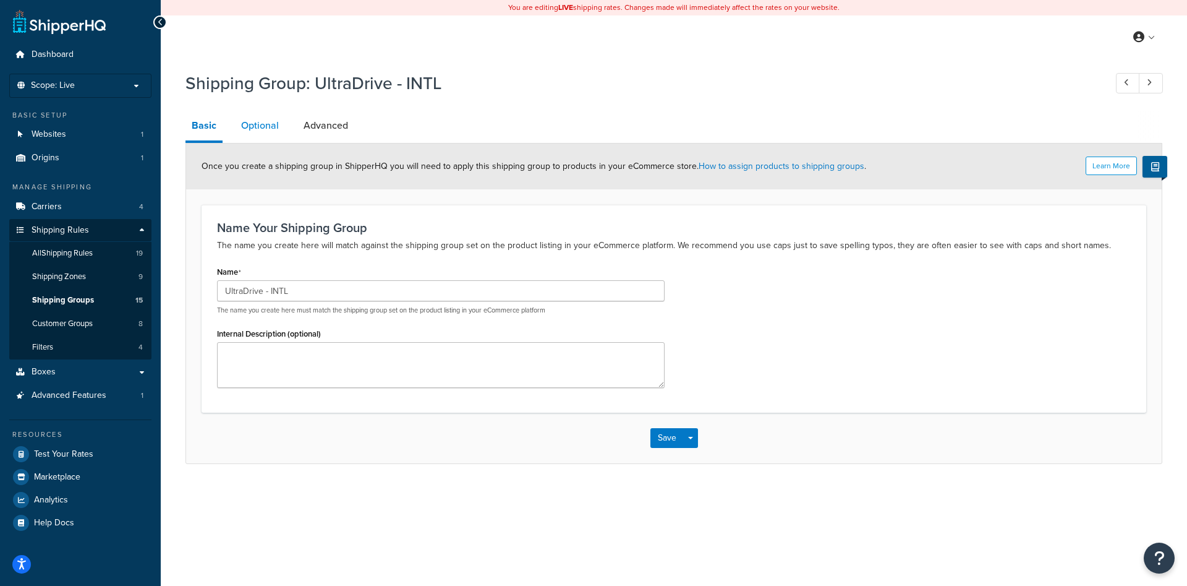
click at [278, 124] on link "Optional" at bounding box center [260, 126] width 50 height 30
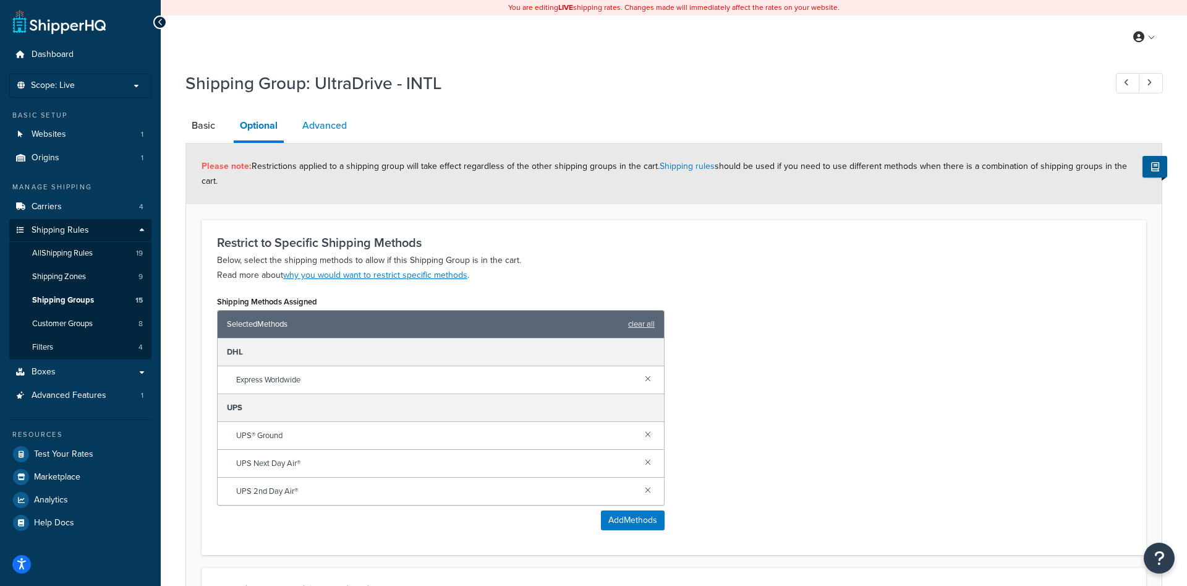
click at [324, 129] on link "Advanced" at bounding box center [324, 126] width 57 height 30
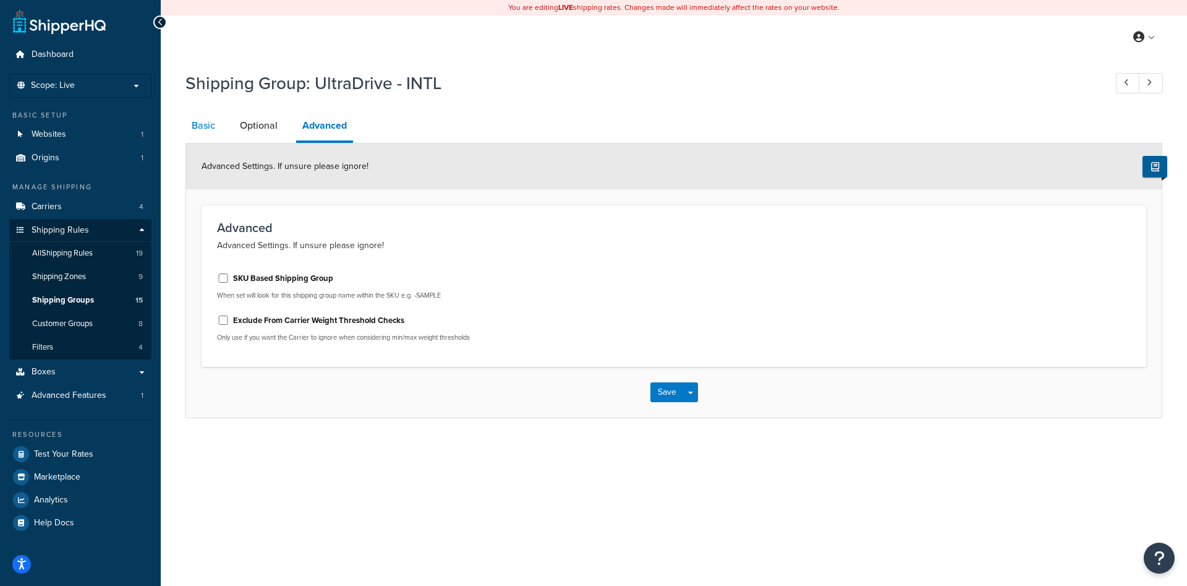
click at [210, 129] on link "Basic" at bounding box center [204, 126] width 36 height 30
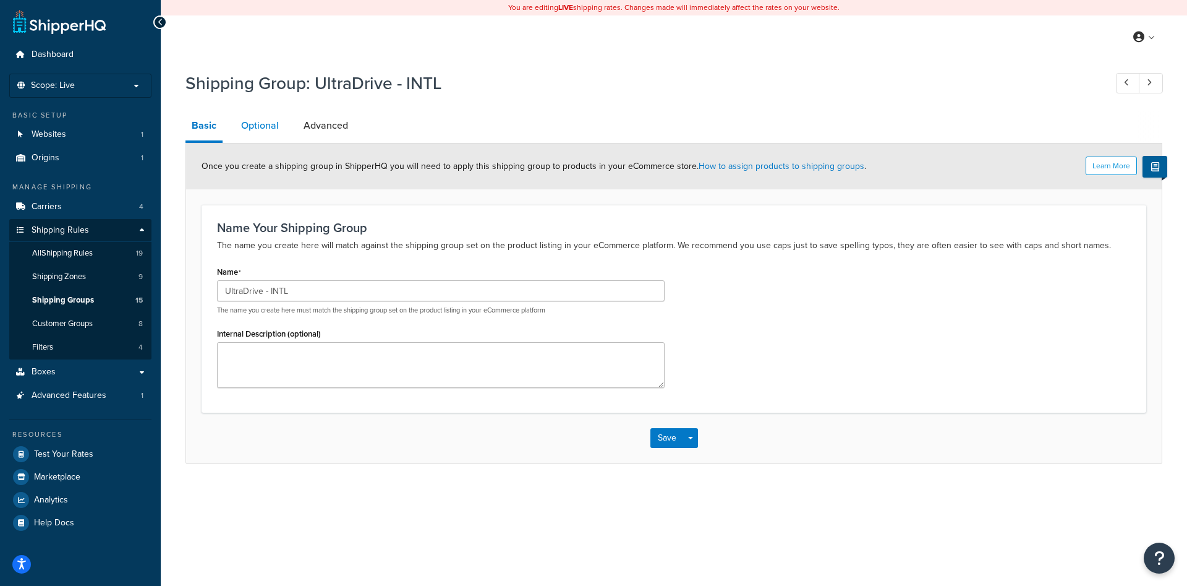
click at [268, 131] on link "Optional" at bounding box center [260, 126] width 50 height 30
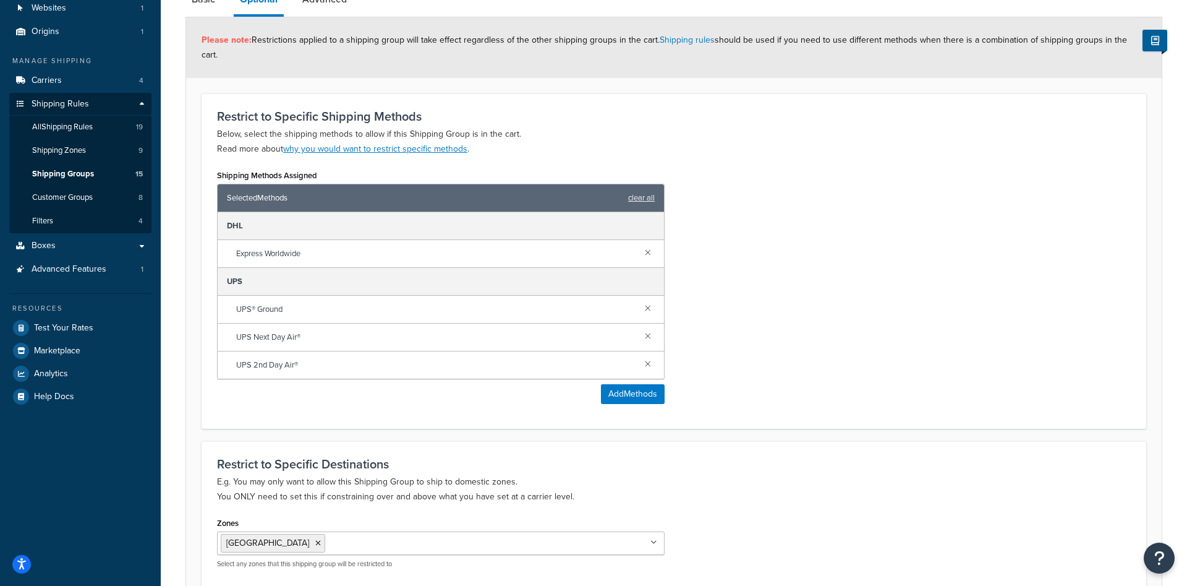
scroll to position [232, 0]
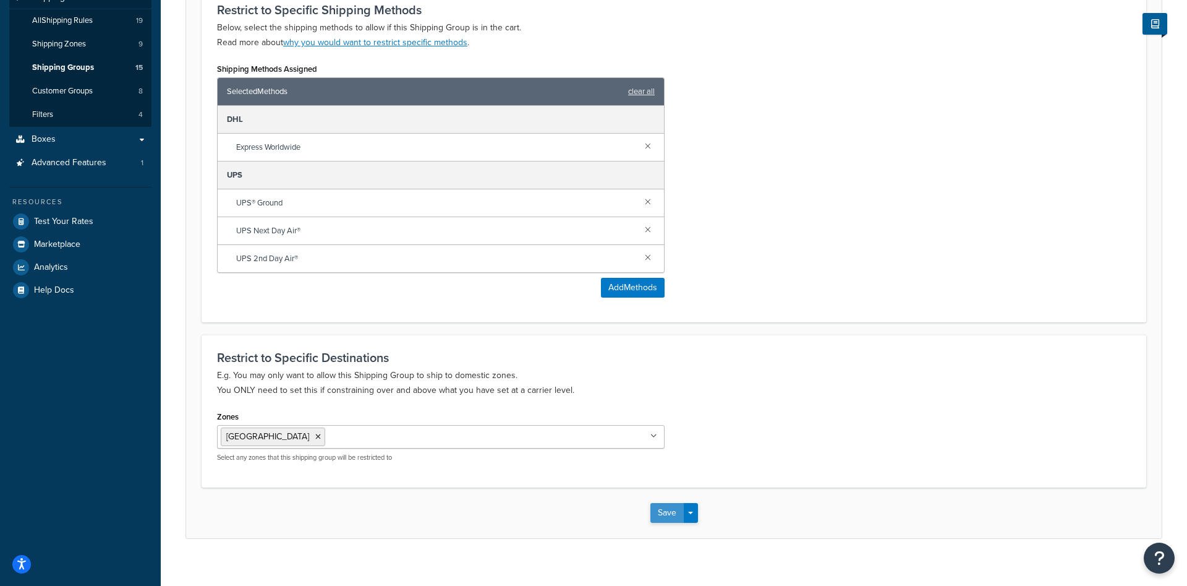
click at [668, 503] on button "Save" at bounding box center [666, 513] width 33 height 20
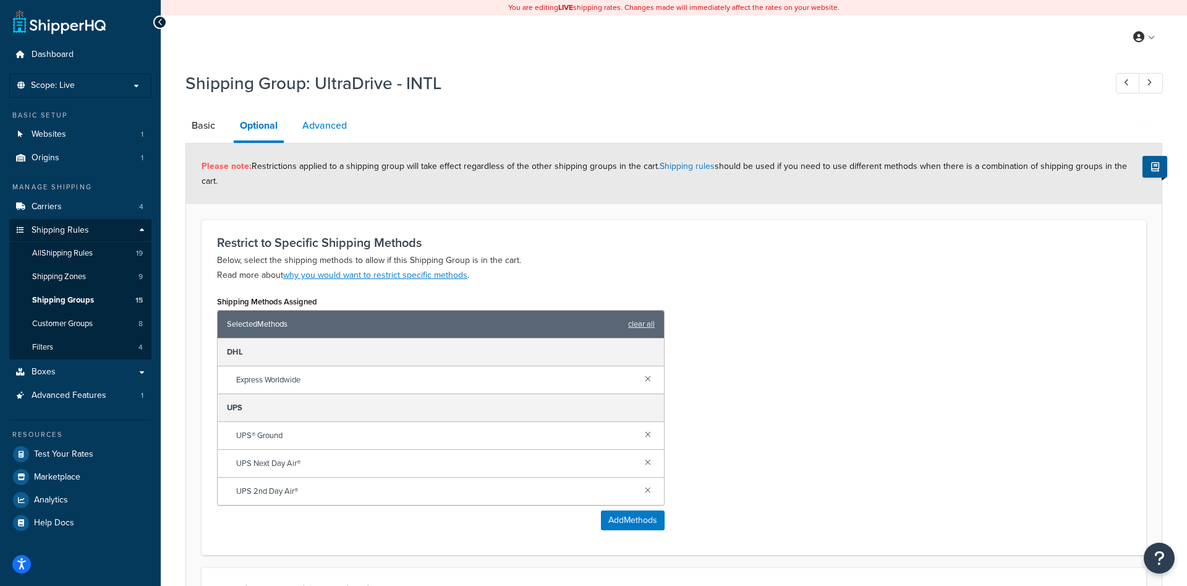
drag, startPoint x: 323, startPoint y: 140, endPoint x: 325, endPoint y: 111, distance: 29.1
click at [326, 127] on div "Basic Optional Advanced Please note: Restrictions applied to a shipping group w…" at bounding box center [674, 441] width 977 height 660
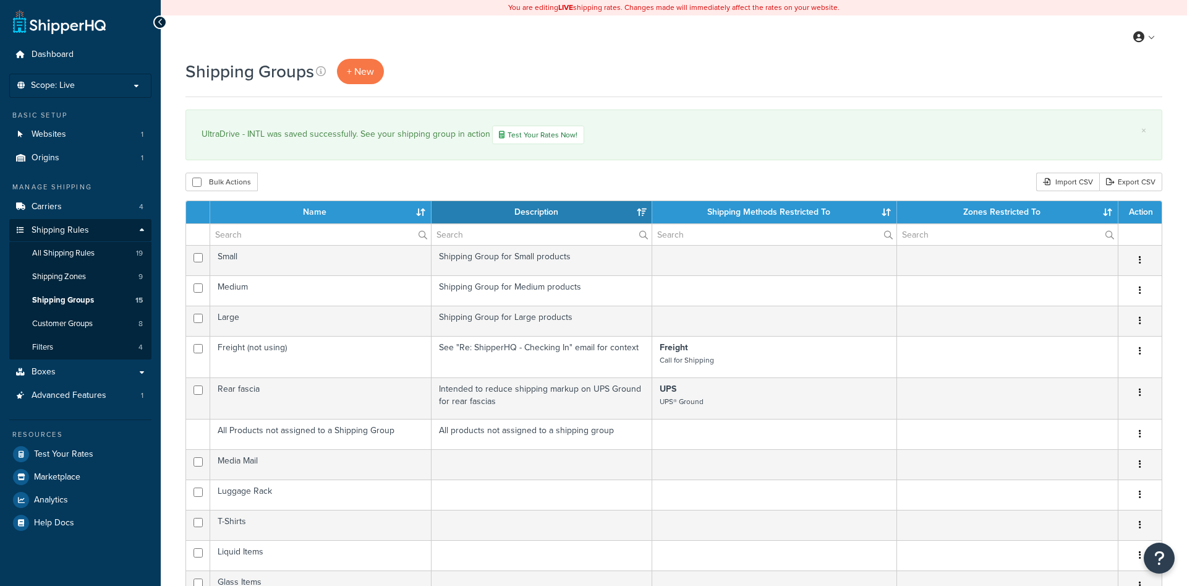
select select "15"
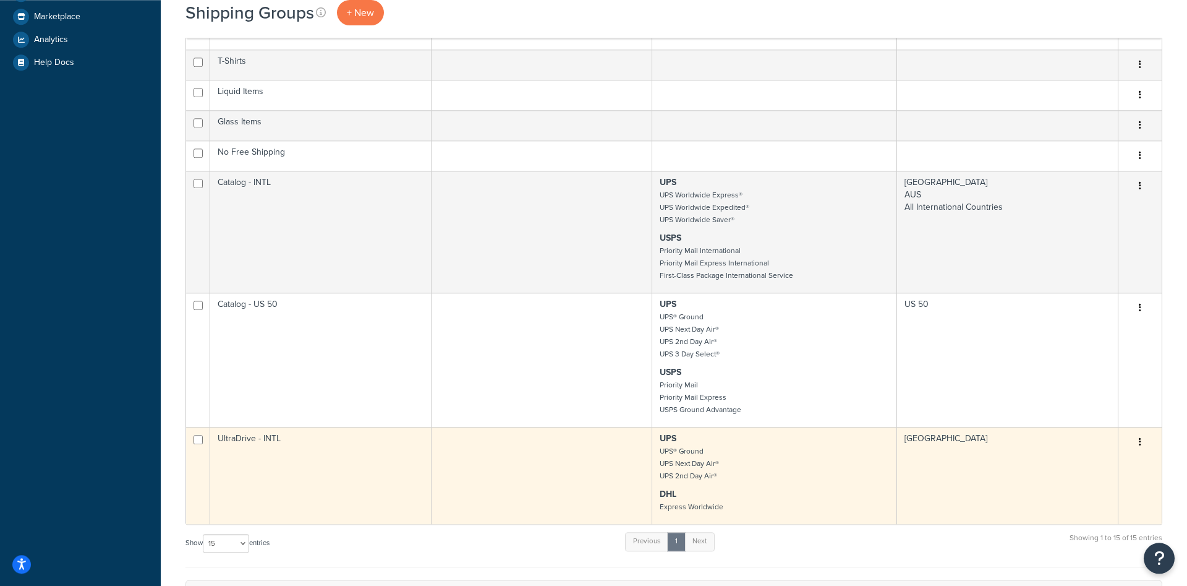
scroll to position [505, 0]
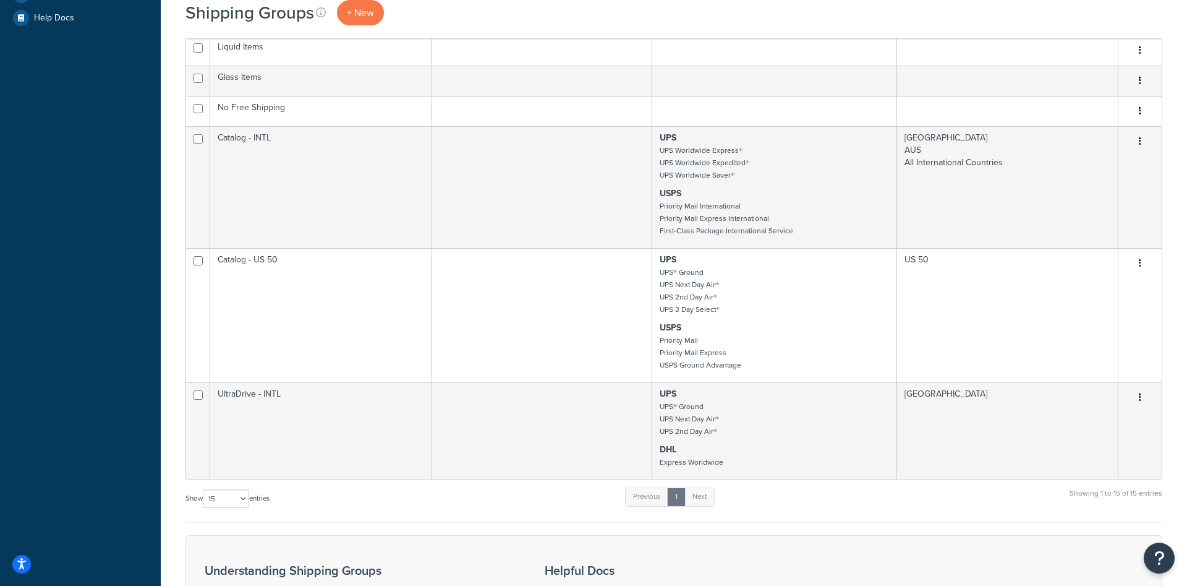
click at [96, 228] on div "Dashboard Scope: Live Development Integration Test Basic Setup Websites 1 Origi…" at bounding box center [80, 174] width 161 height 1358
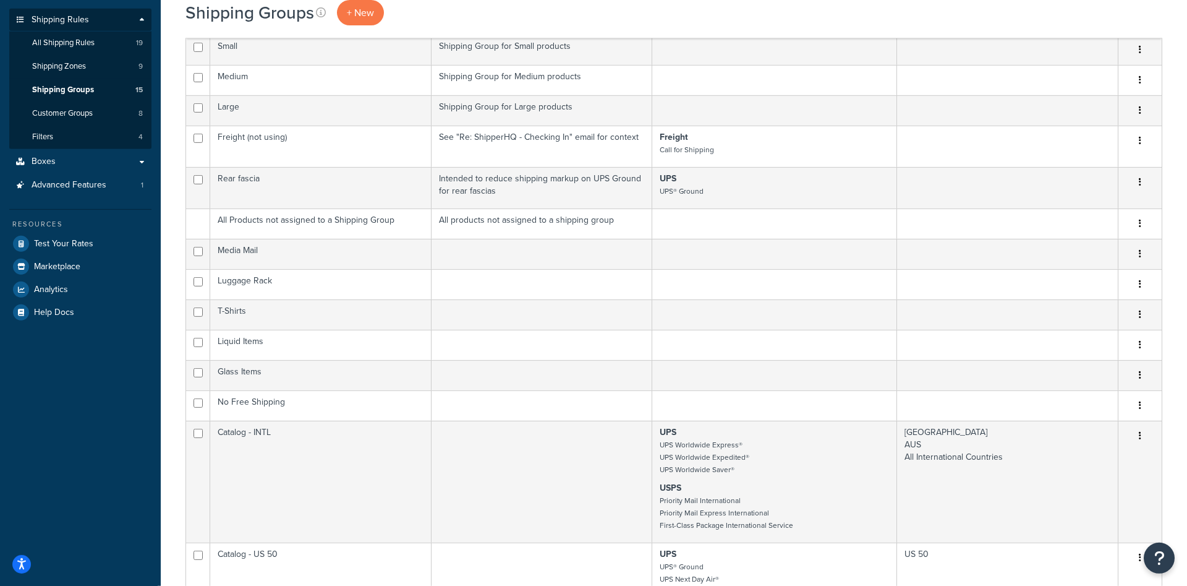
scroll to position [189, 0]
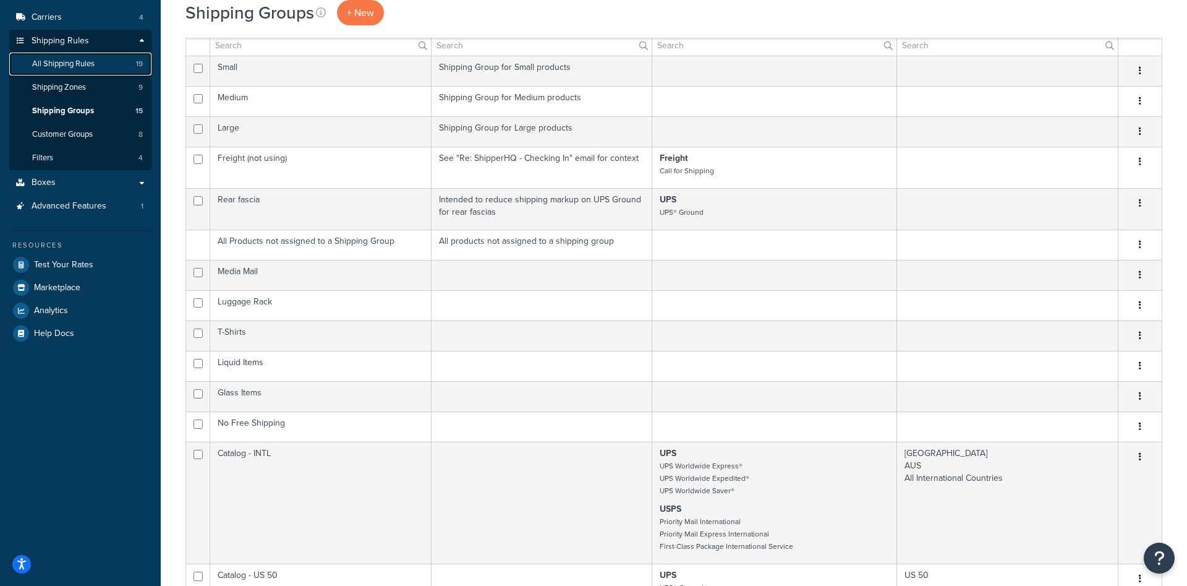
click at [72, 61] on span "All Shipping Rules" at bounding box center [63, 64] width 62 height 11
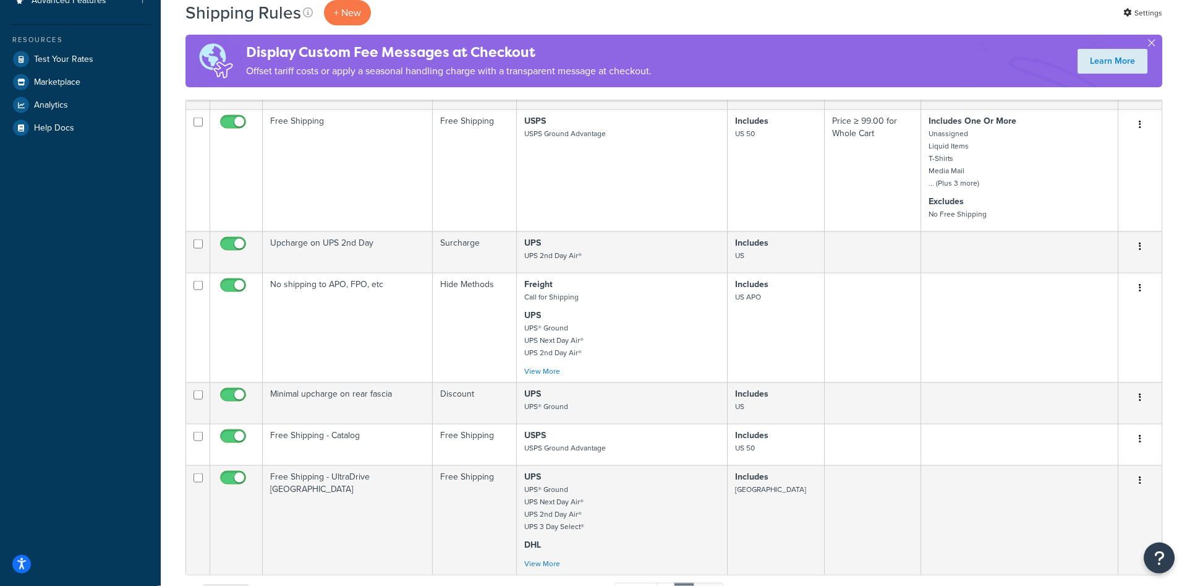
scroll to position [631, 0]
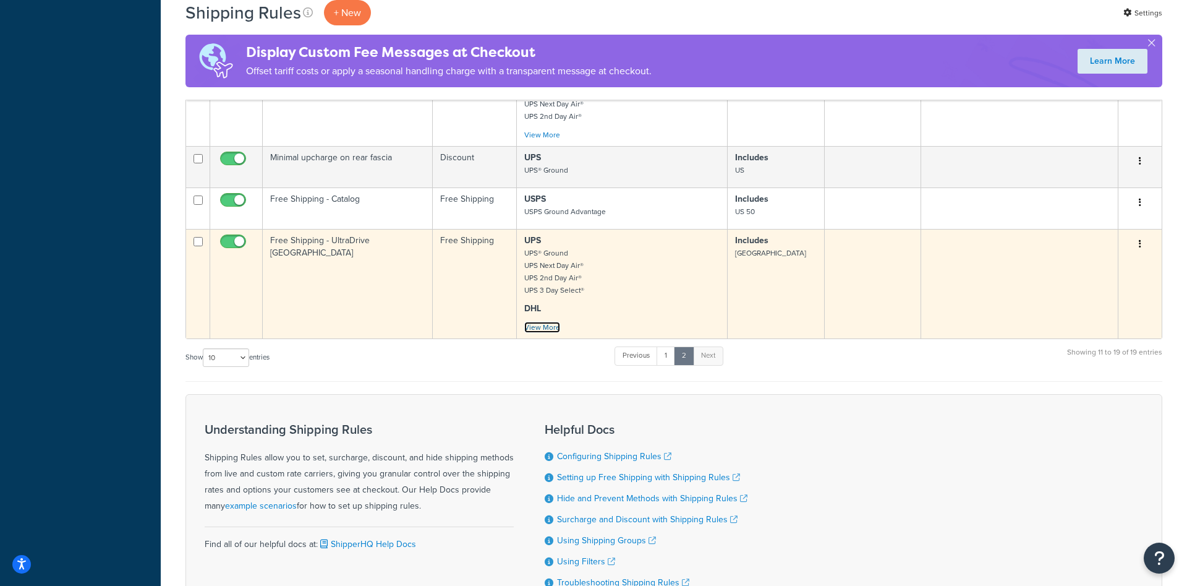
click at [539, 325] on link "View More" at bounding box center [542, 327] width 36 height 11
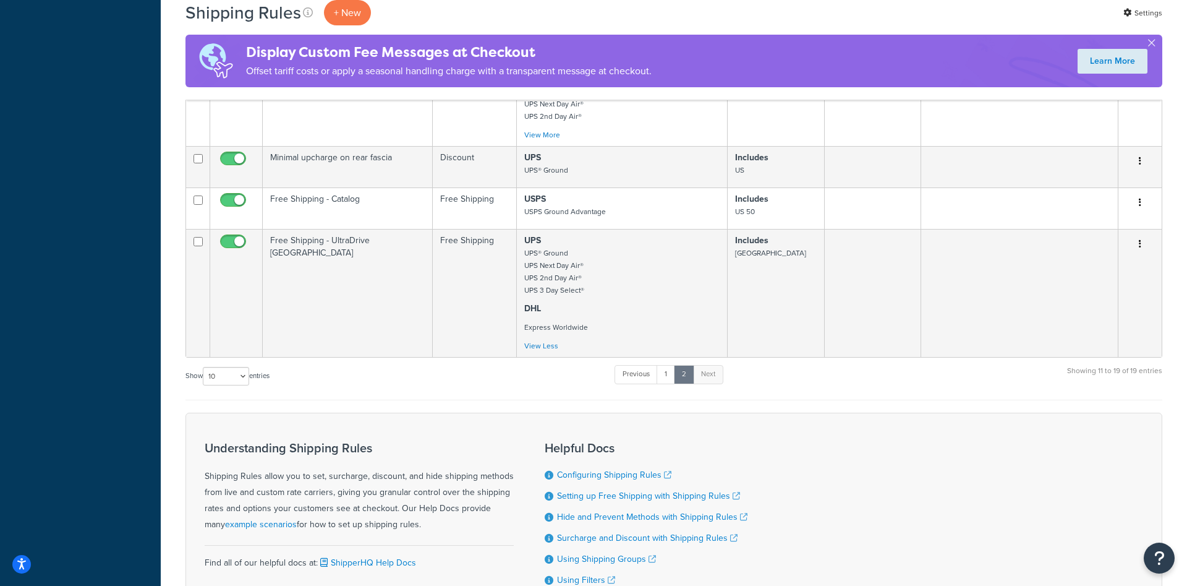
click at [115, 352] on div "Dashboard Scope: Live Development Integration Test Basic Setup Websites 1 Origi…" at bounding box center [80, 38] width 161 height 1339
click at [673, 376] on link "1" at bounding box center [666, 374] width 19 height 19
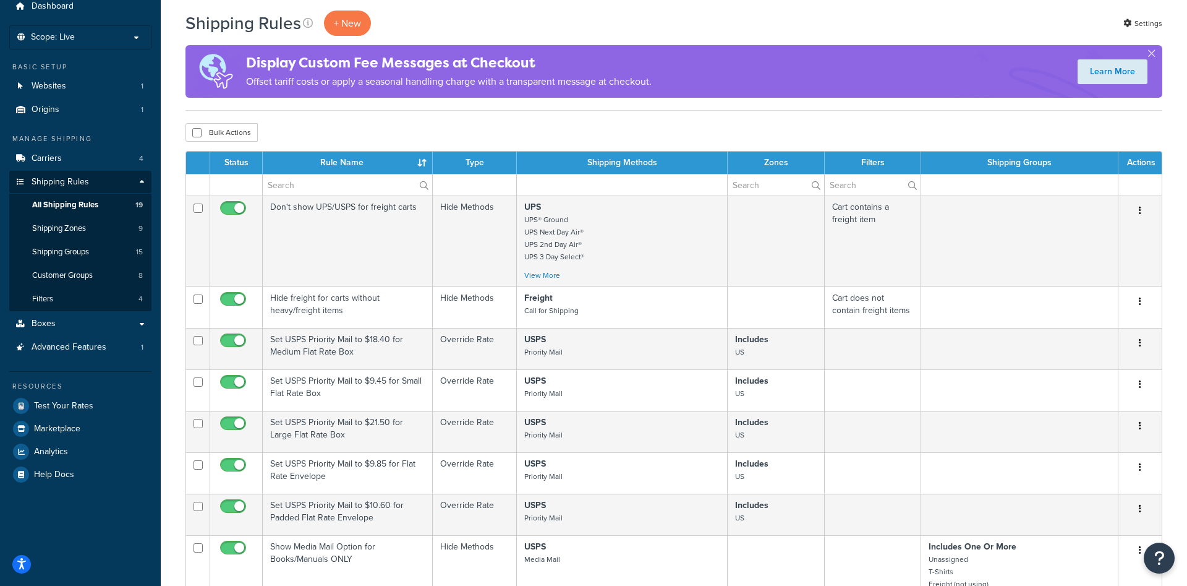
scroll to position [301, 0]
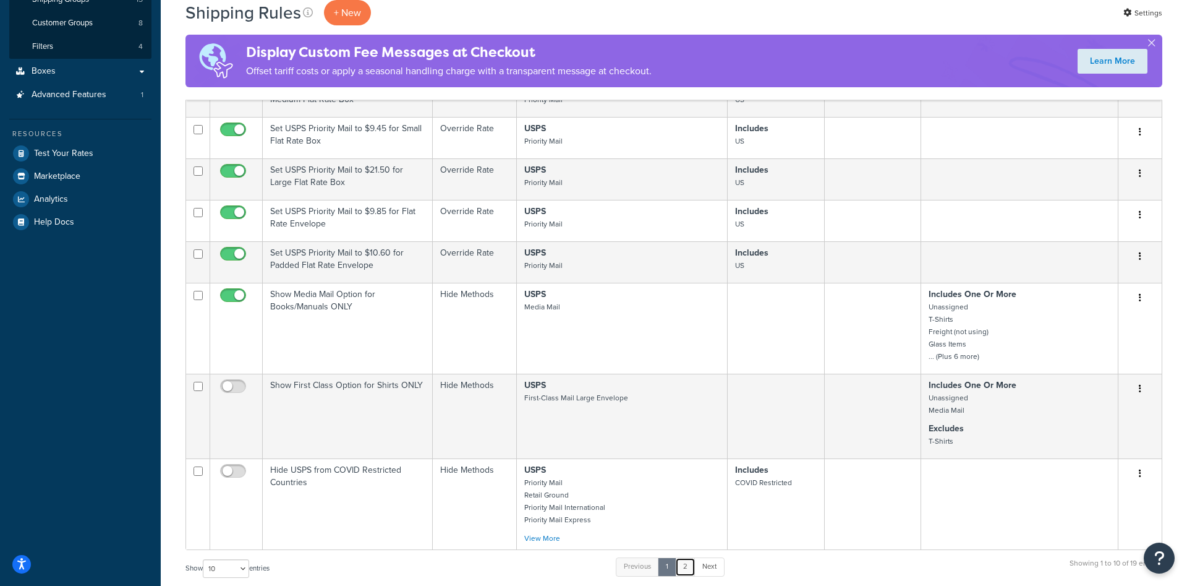
click at [685, 568] on link "2" at bounding box center [685, 566] width 20 height 19
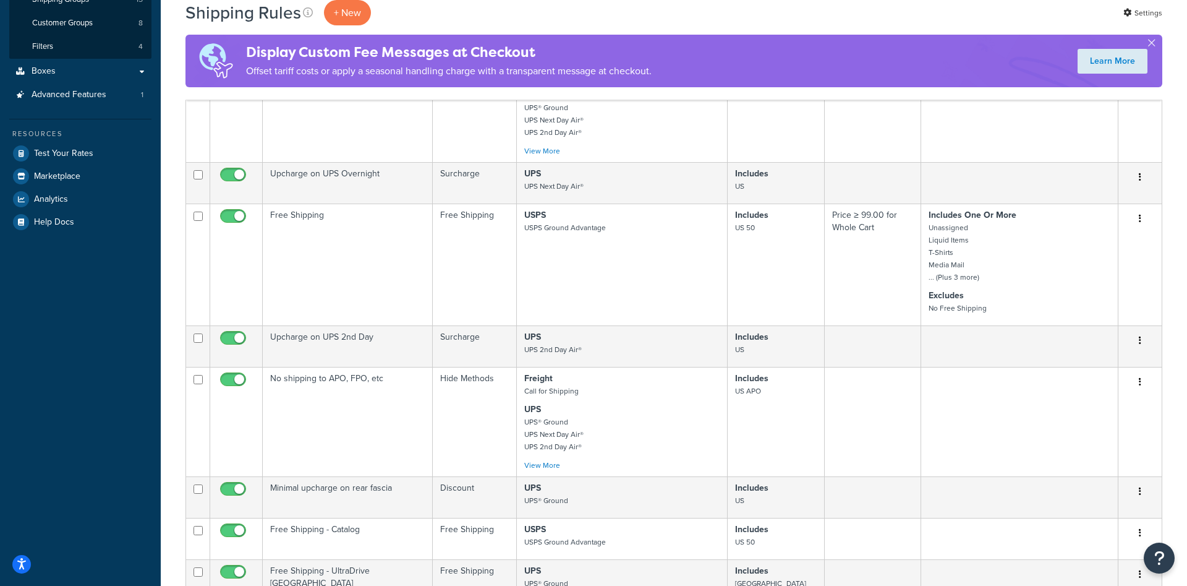
scroll to position [694, 0]
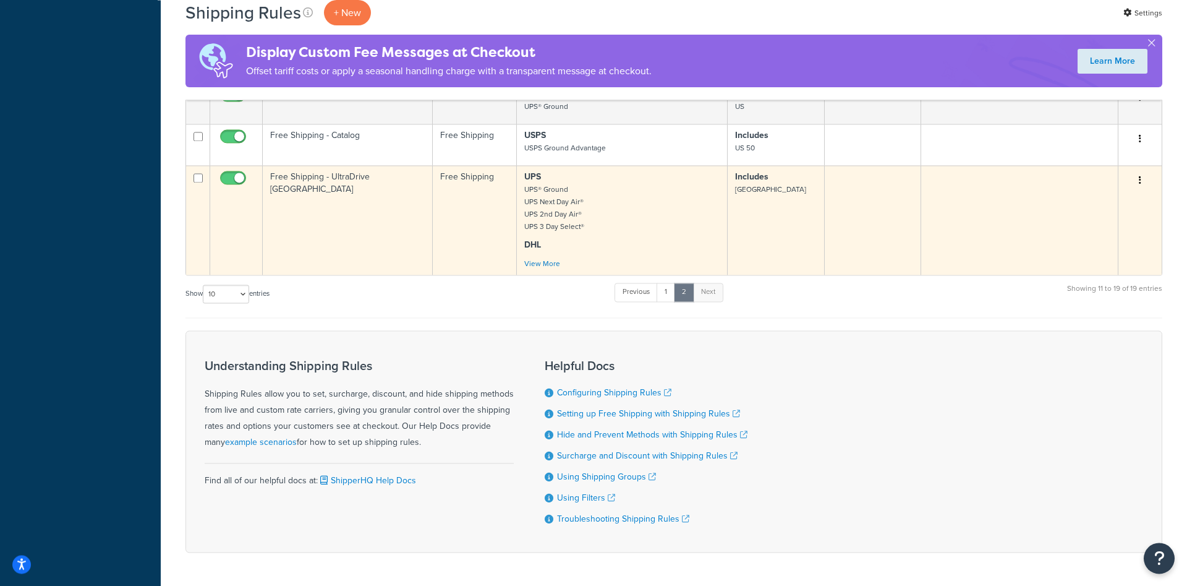
click at [335, 221] on td "Free Shipping - UltraDrive [GEOGRAPHIC_DATA]" at bounding box center [348, 219] width 170 height 109
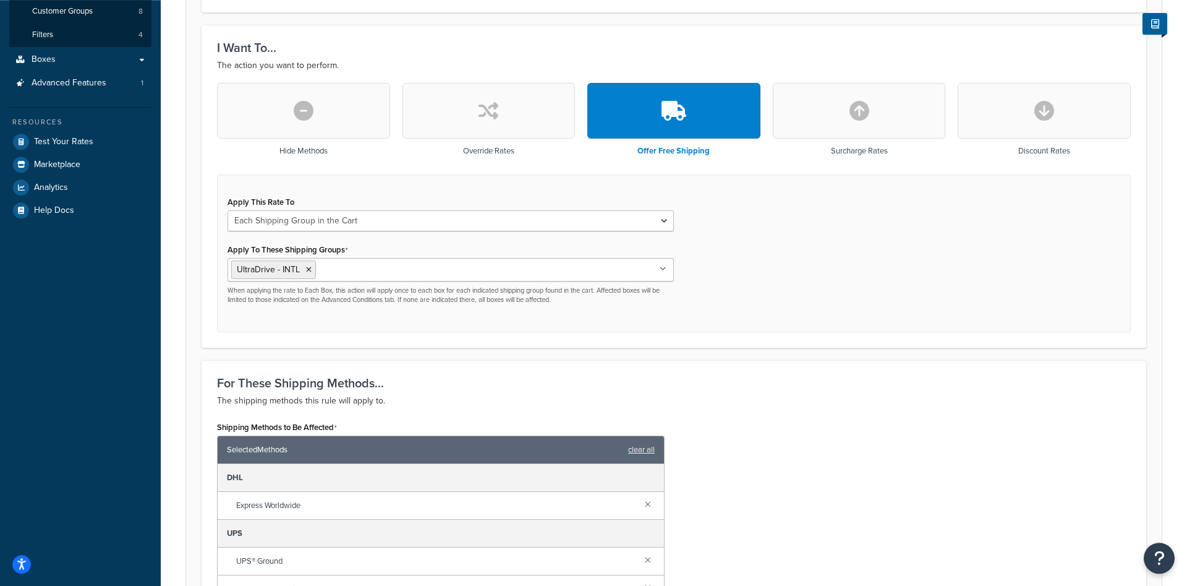
scroll to position [315, 0]
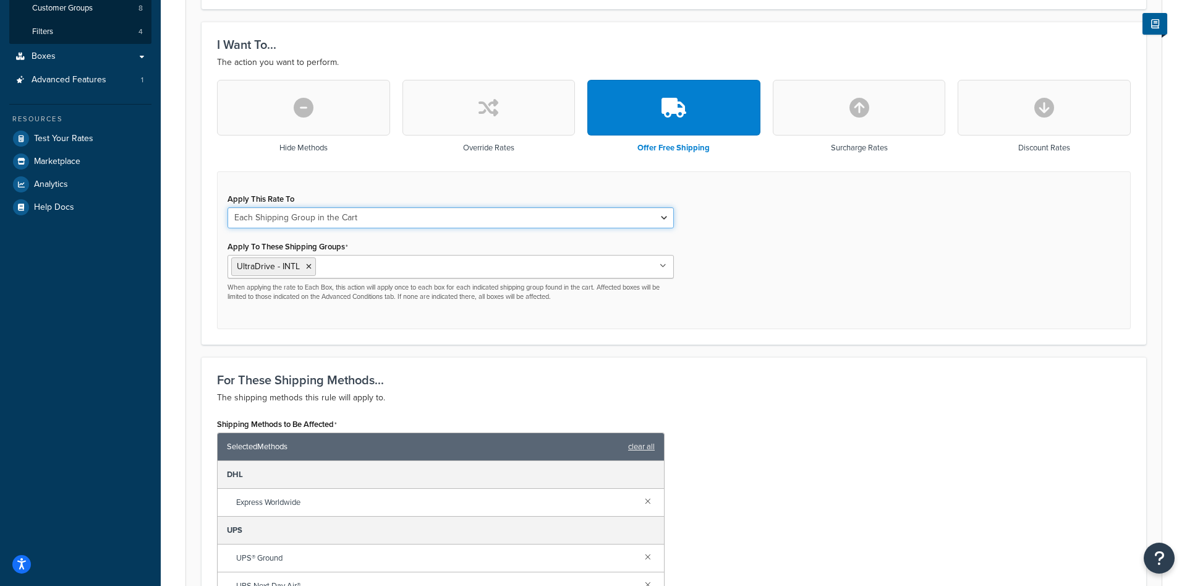
click at [228, 207] on select "Each Shipment in the Cart Each Shipping Group in the Cart Each Item within a Sh…" at bounding box center [451, 217] width 446 height 21
click option "Each Shipment in the Cart" at bounding box center [0, 0] width 0 height 0
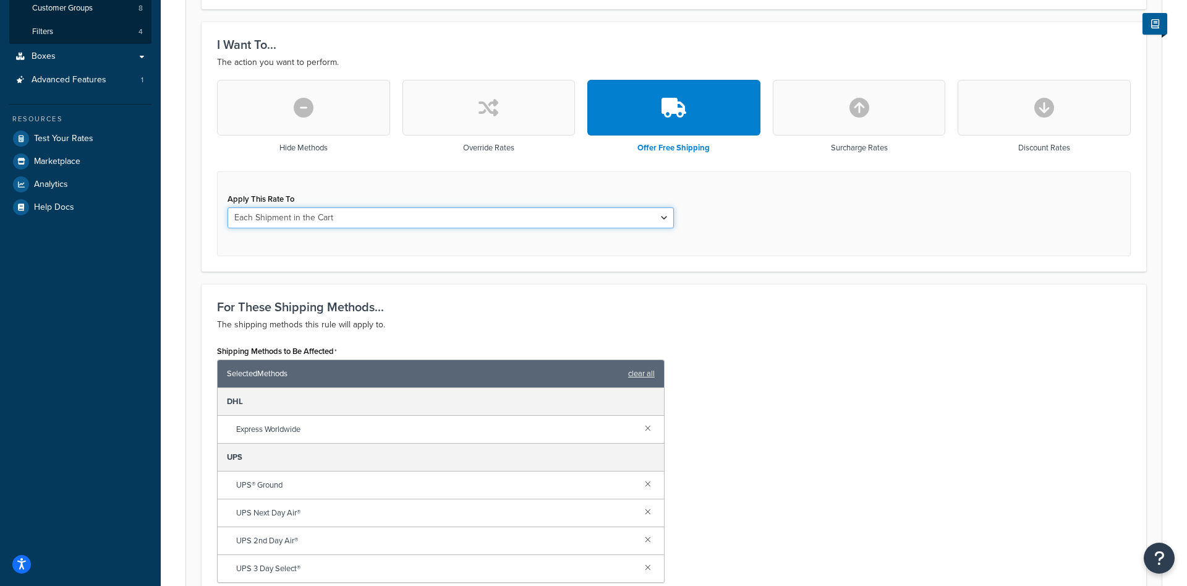
click at [228, 207] on select "Each Shipment in the Cart Each Shipping Group in the Cart Each Item within a Sh…" at bounding box center [451, 217] width 446 height 21
click option "Each Shipping Group in the Cart" at bounding box center [0, 0] width 0 height 0
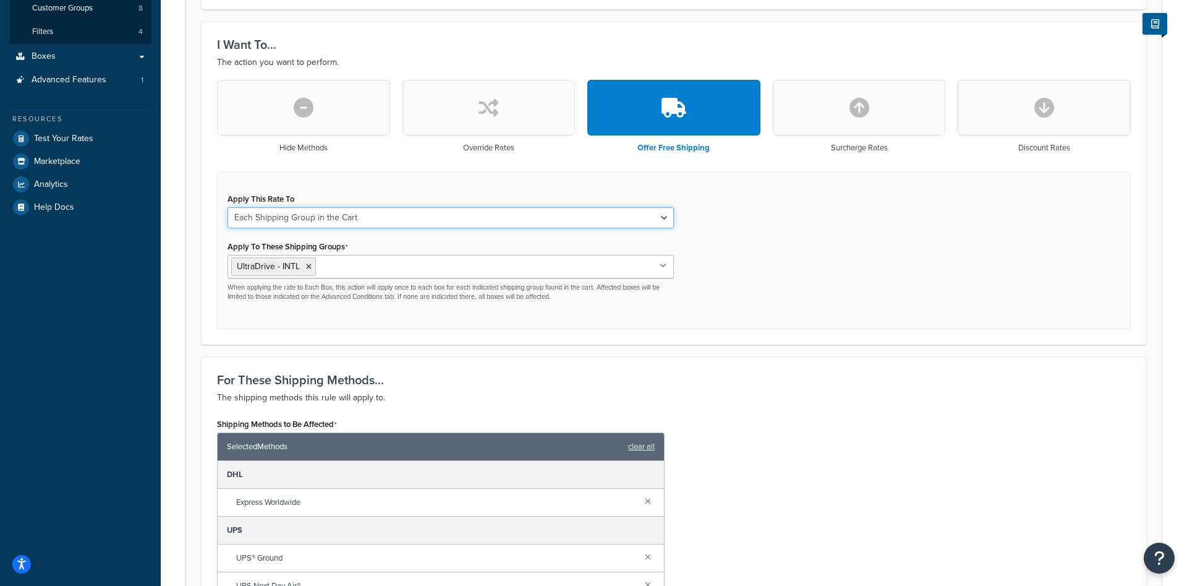
click at [228, 207] on select "Each Shipment in the Cart Each Shipping Group in the Cart Each Item within a Sh…" at bounding box center [451, 217] width 446 height 21
select select "ITEM"
click option "Each Item within a Shipping Group" at bounding box center [0, 0] width 0 height 0
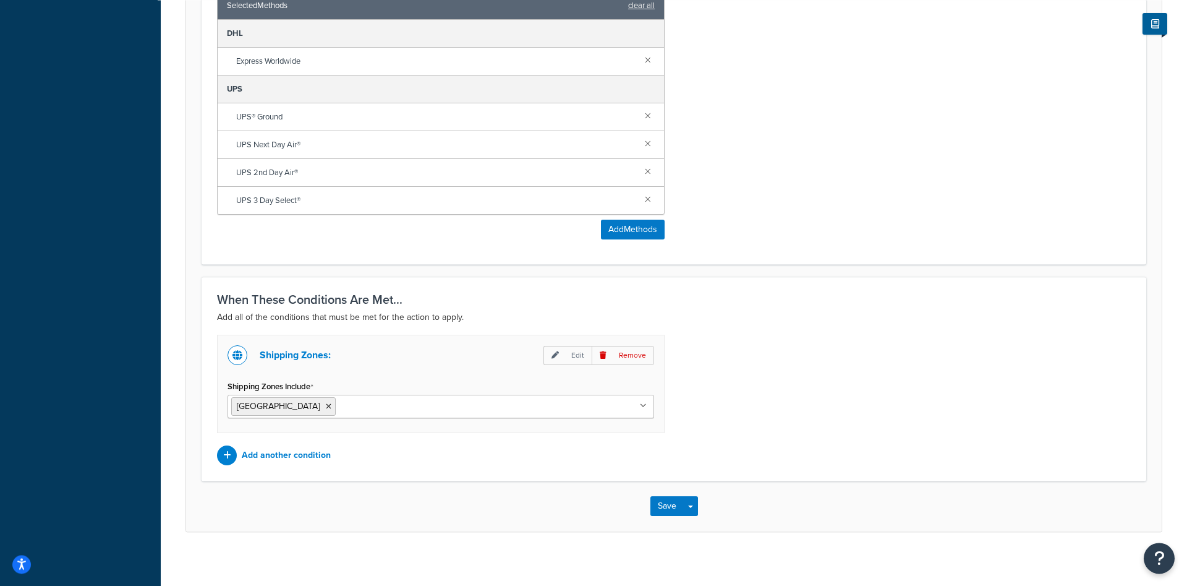
scroll to position [757, 0]
click at [660, 509] on button "Save" at bounding box center [666, 505] width 33 height 20
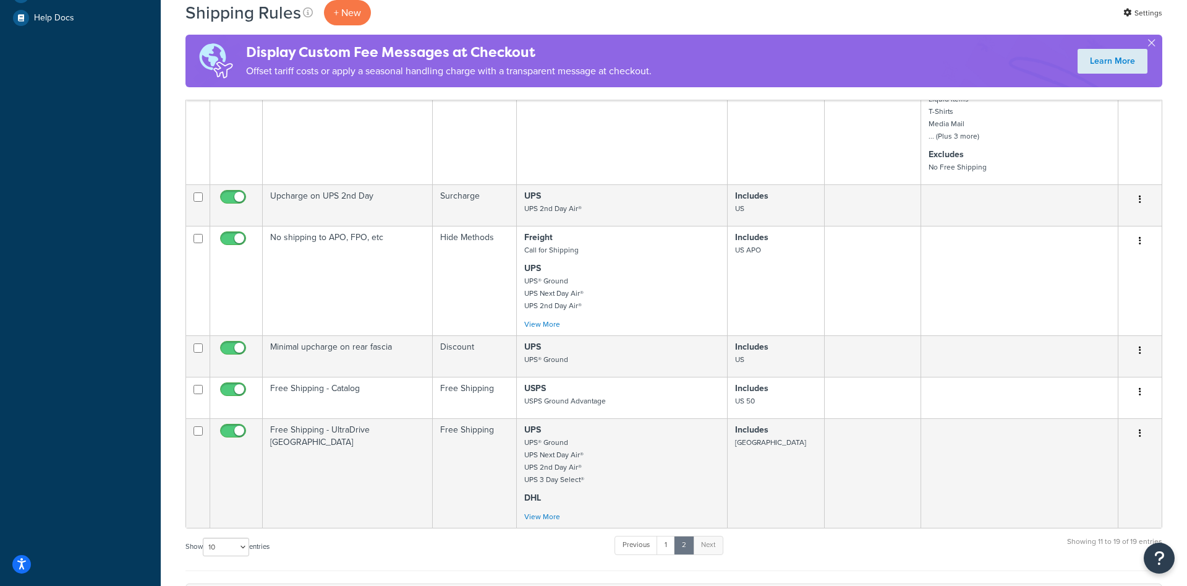
scroll to position [568, 0]
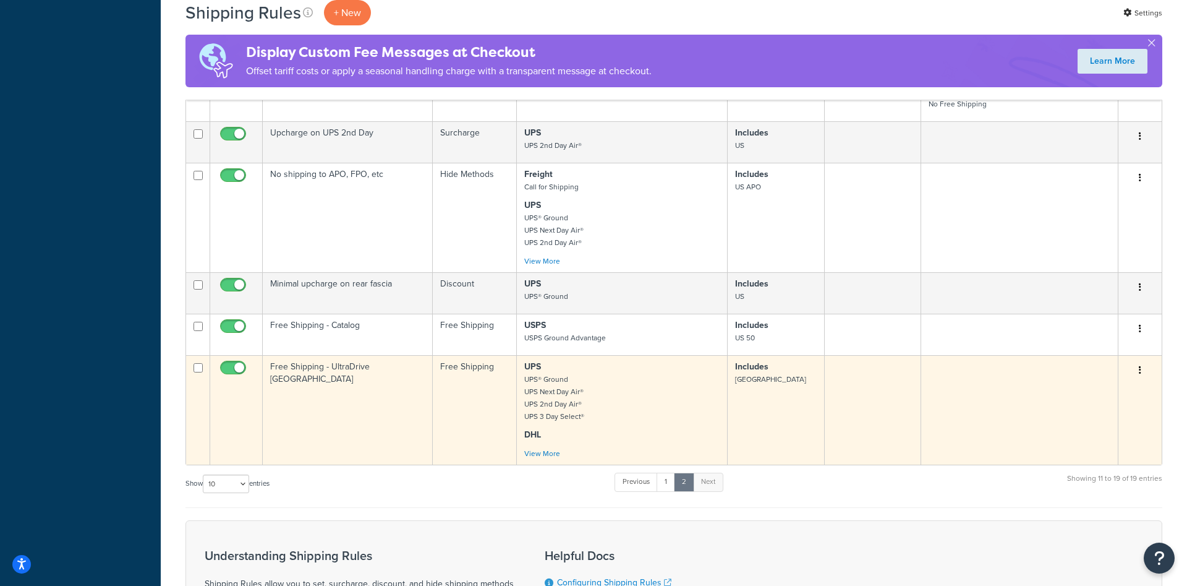
click at [381, 424] on td "Free Shipping - UltraDrive [GEOGRAPHIC_DATA]" at bounding box center [348, 409] width 170 height 109
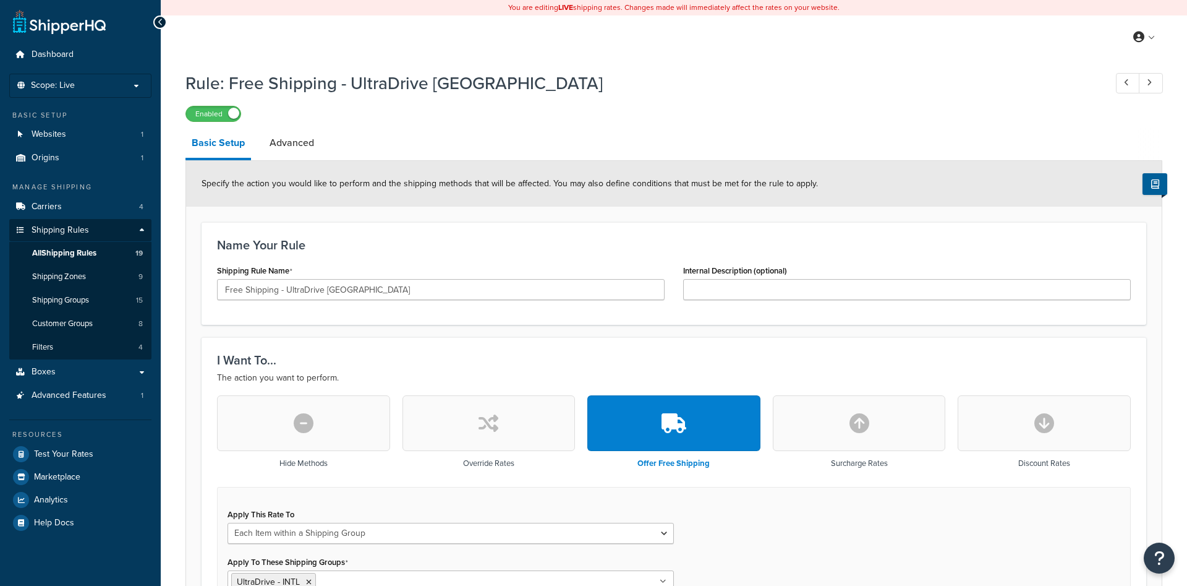
select select "ITEM"
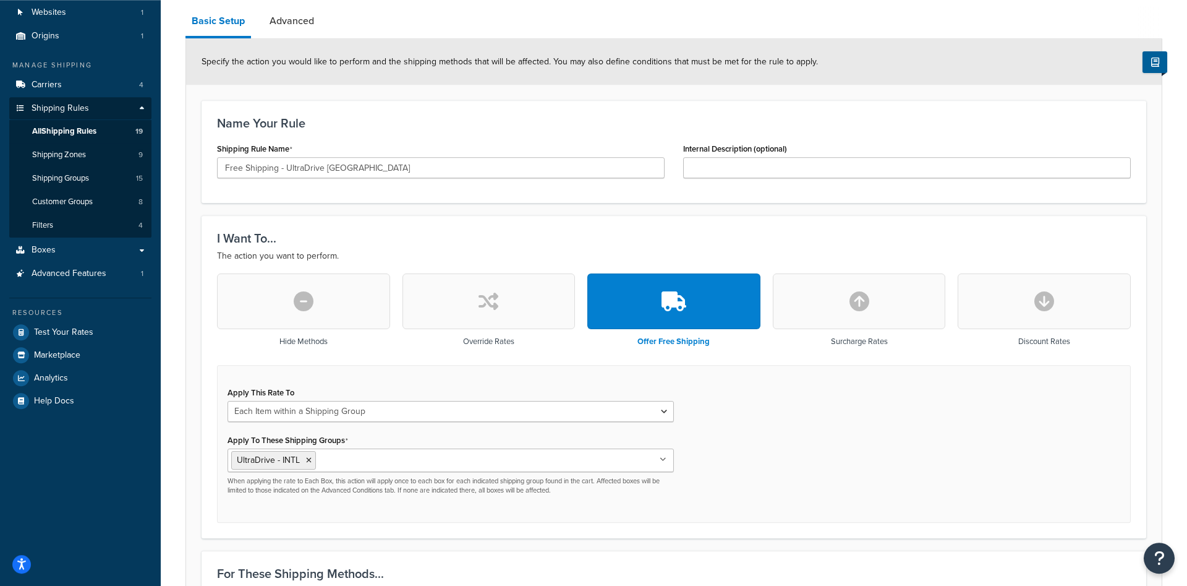
scroll to position [71, 0]
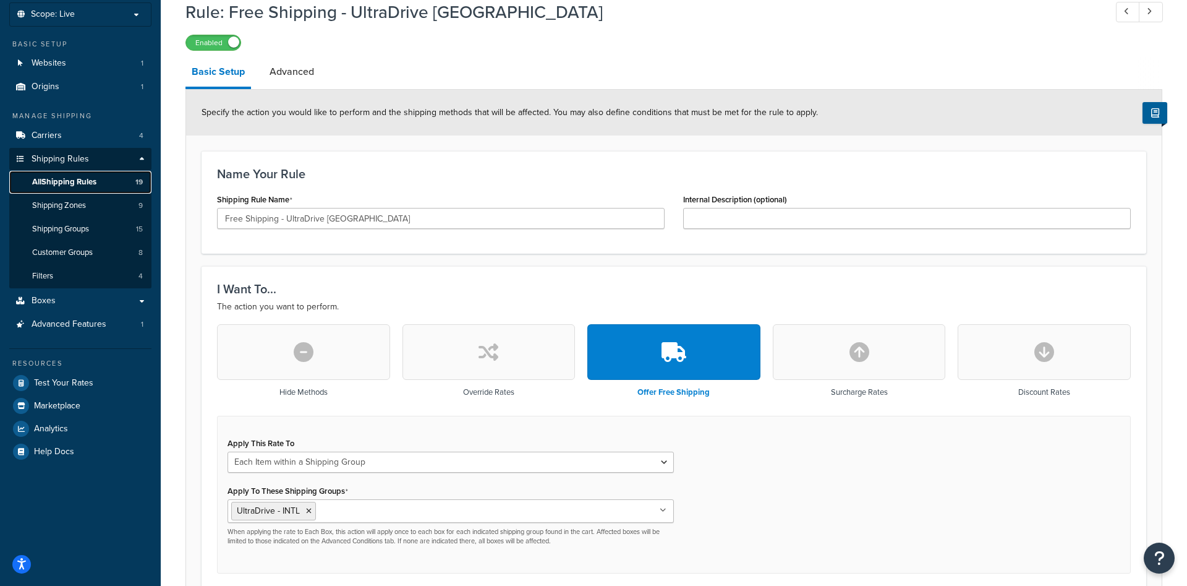
click at [88, 184] on span "All Shipping Rules" at bounding box center [64, 182] width 64 height 11
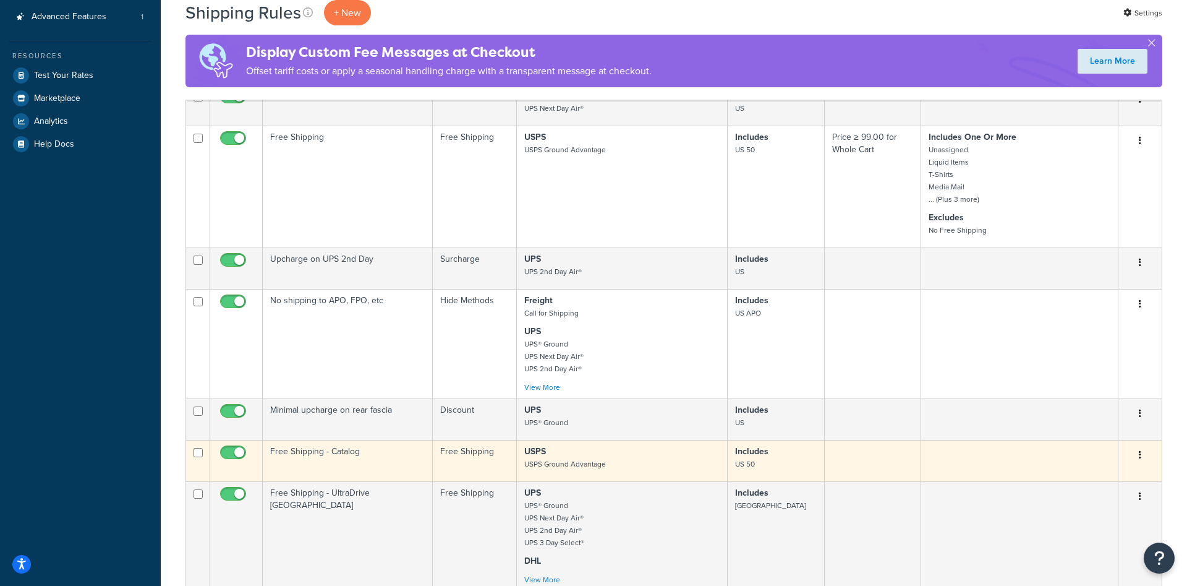
scroll to position [505, 0]
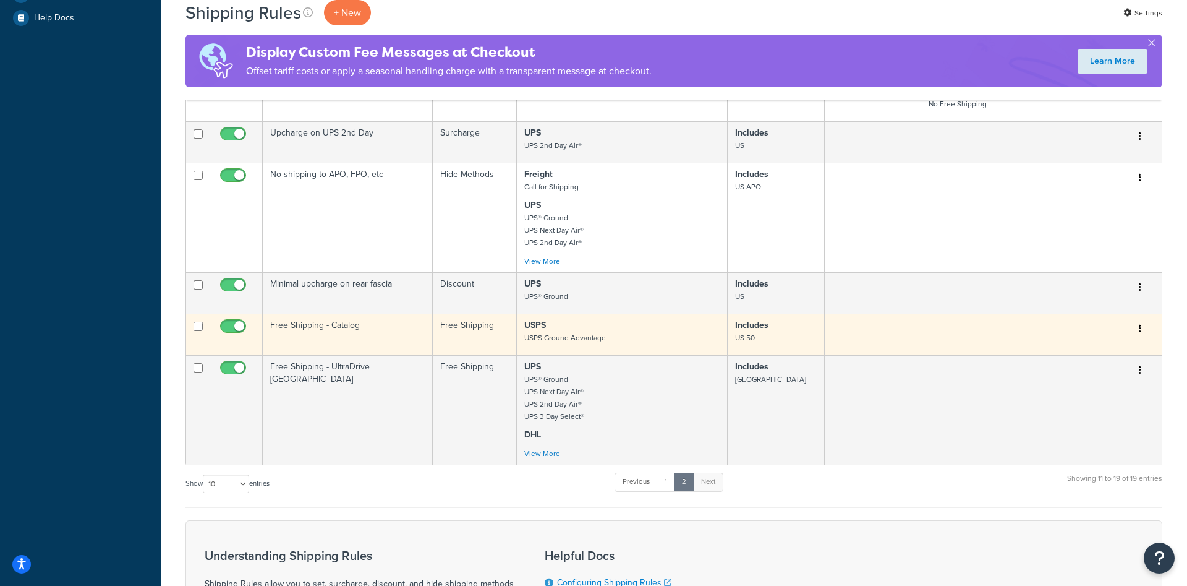
click at [359, 335] on td "Free Shipping - Catalog" at bounding box center [348, 333] width 170 height 41
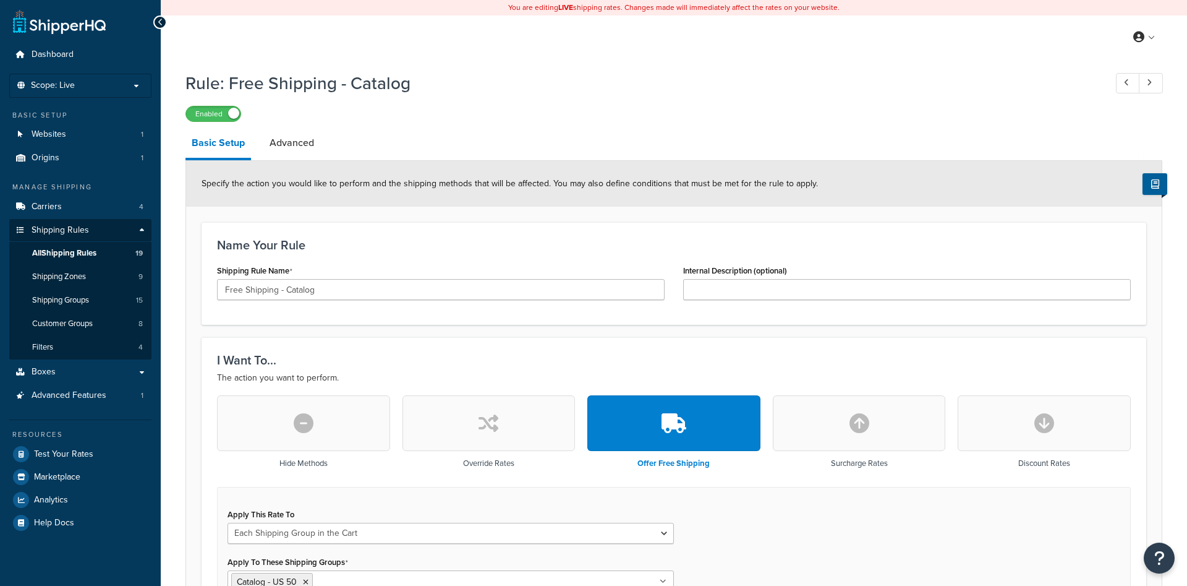
select select "SHIPPING_GROUP"
click at [76, 255] on span "All Shipping Rules" at bounding box center [64, 253] width 64 height 11
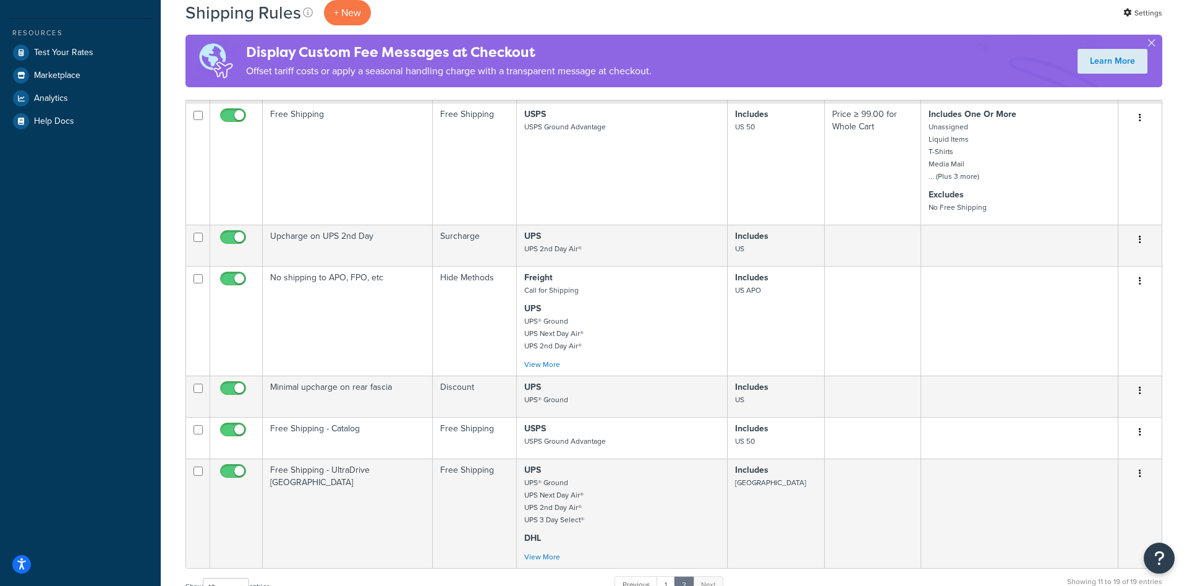
scroll to position [568, 0]
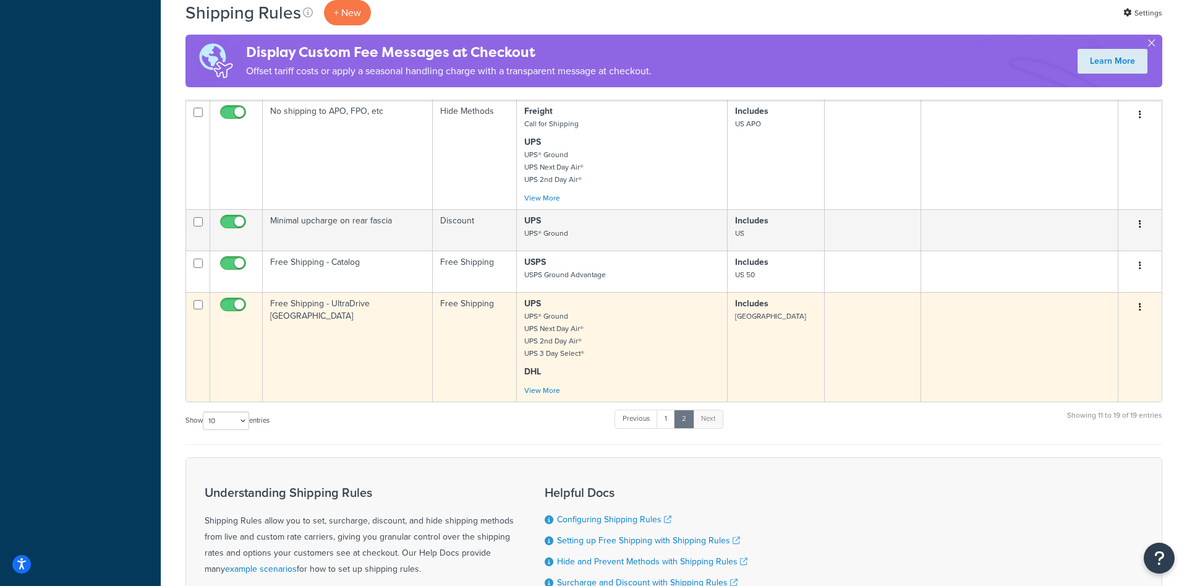
click at [338, 338] on td "Free Shipping - UltraDrive UK" at bounding box center [348, 346] width 170 height 109
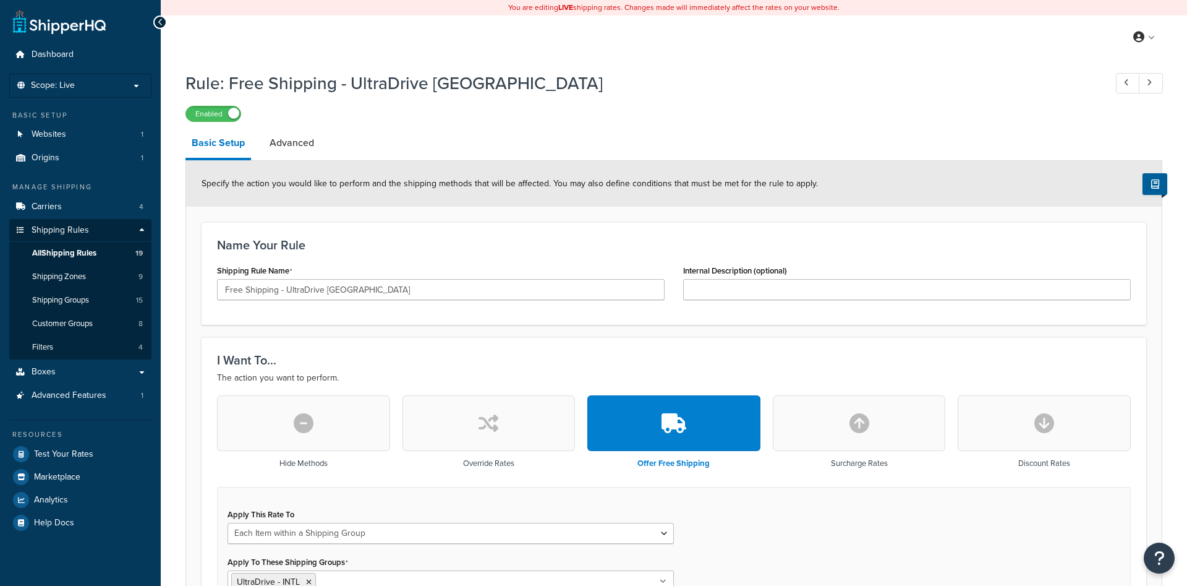
scroll to position [189, 0]
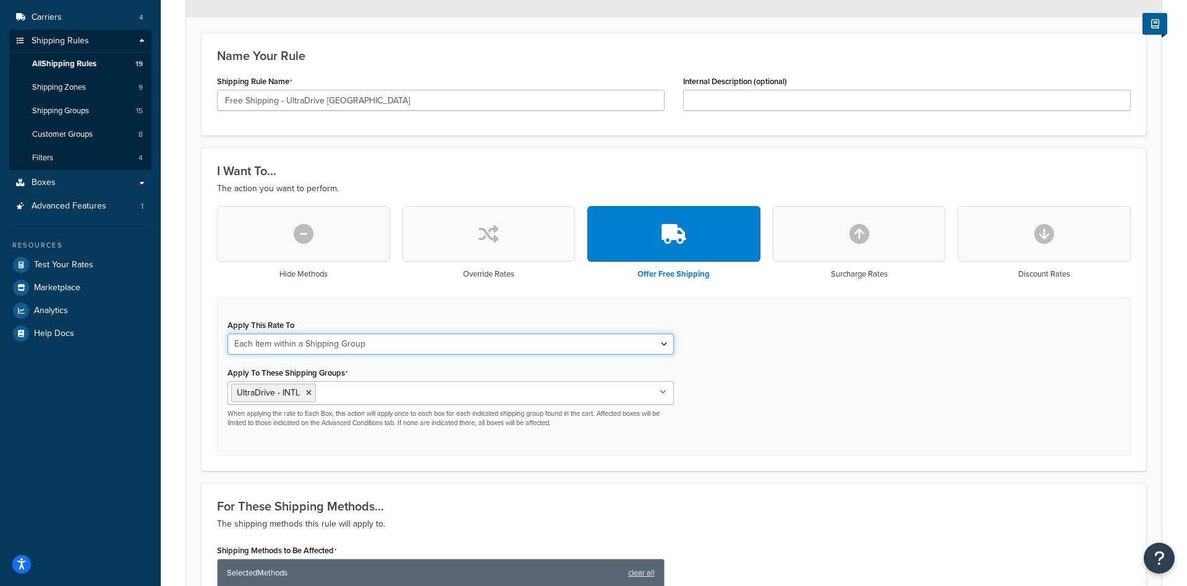
click at [228, 333] on select "Each Shipment in the Cart Each Shipping Group in the Cart Each Item within a Sh…" at bounding box center [451, 343] width 446 height 21
select select "SHIPPING_GROUP"
click option "Each Shipping Group in the Cart" at bounding box center [0, 0] width 0 height 0
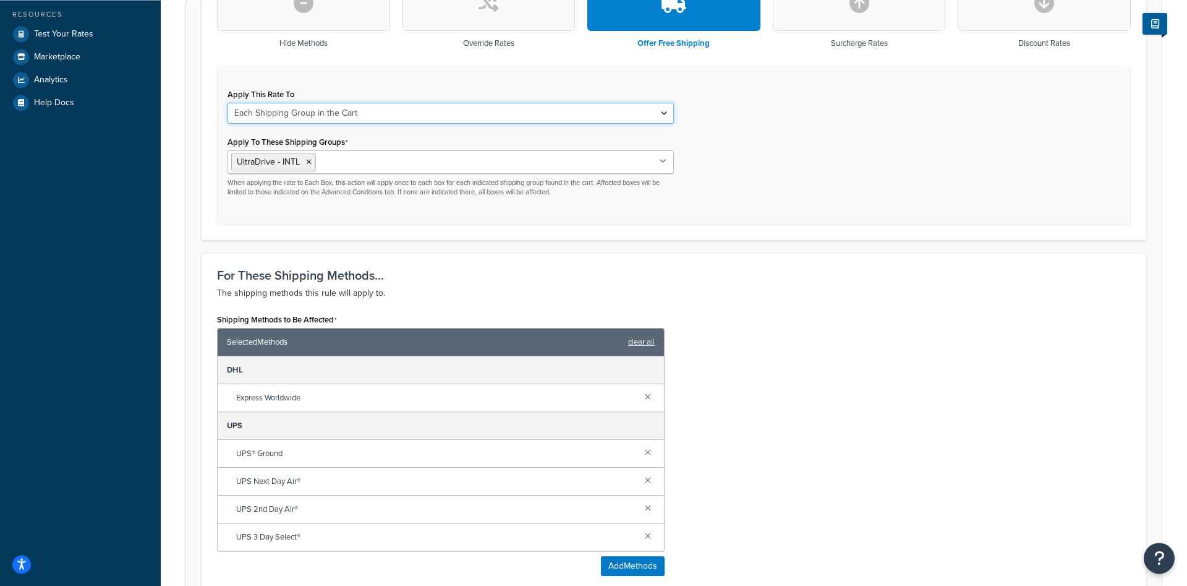
scroll to position [568, 0]
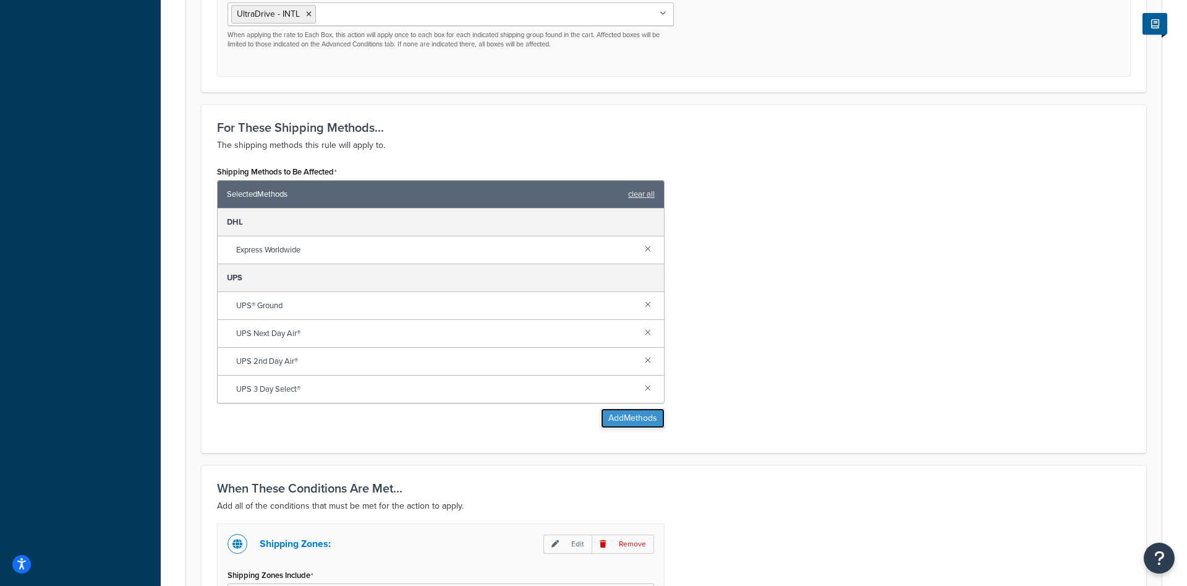
click at [608, 426] on button "Add Methods" at bounding box center [633, 418] width 64 height 20
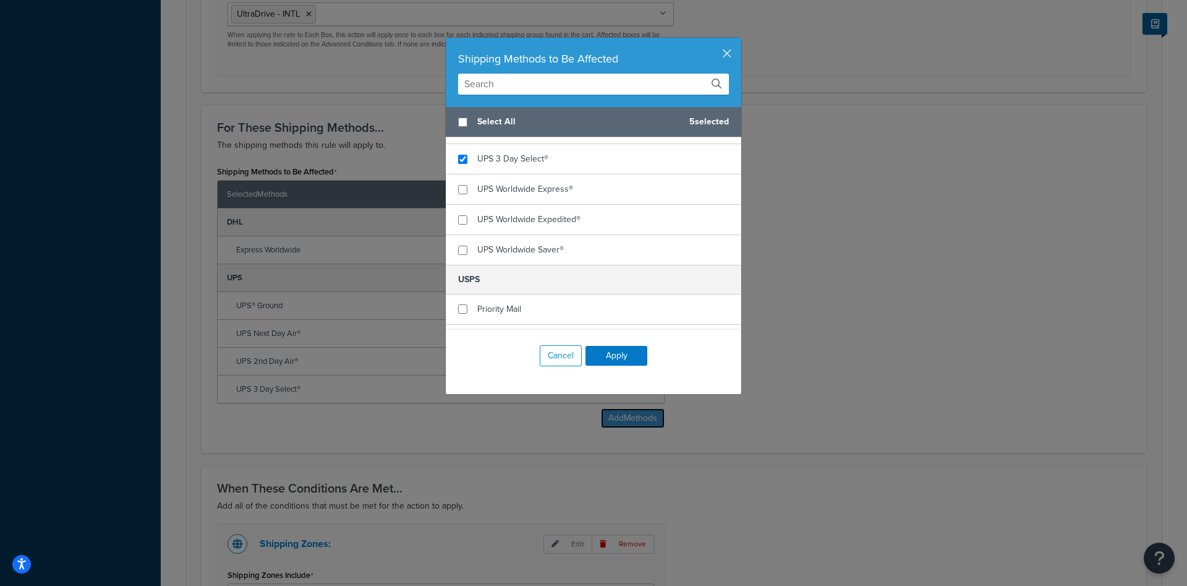
scroll to position [234, 0]
click at [551, 194] on div "UPS Worldwide Express®" at bounding box center [525, 185] width 96 height 17
checkbox input "false"
click at [547, 193] on div "UPS Worldwide Express®" at bounding box center [525, 185] width 96 height 17
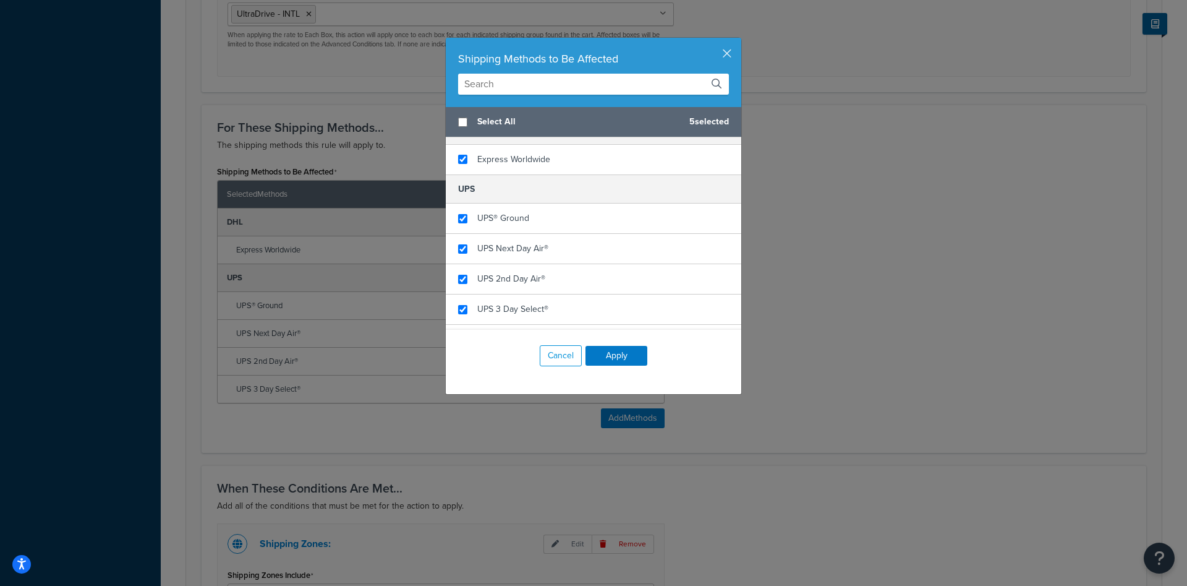
scroll to position [78, 0]
checkbox input "true"
checkbox input "false"
click at [547, 251] on span "UPS Next Day Air®" at bounding box center [512, 250] width 71 height 13
checkbox input "false"
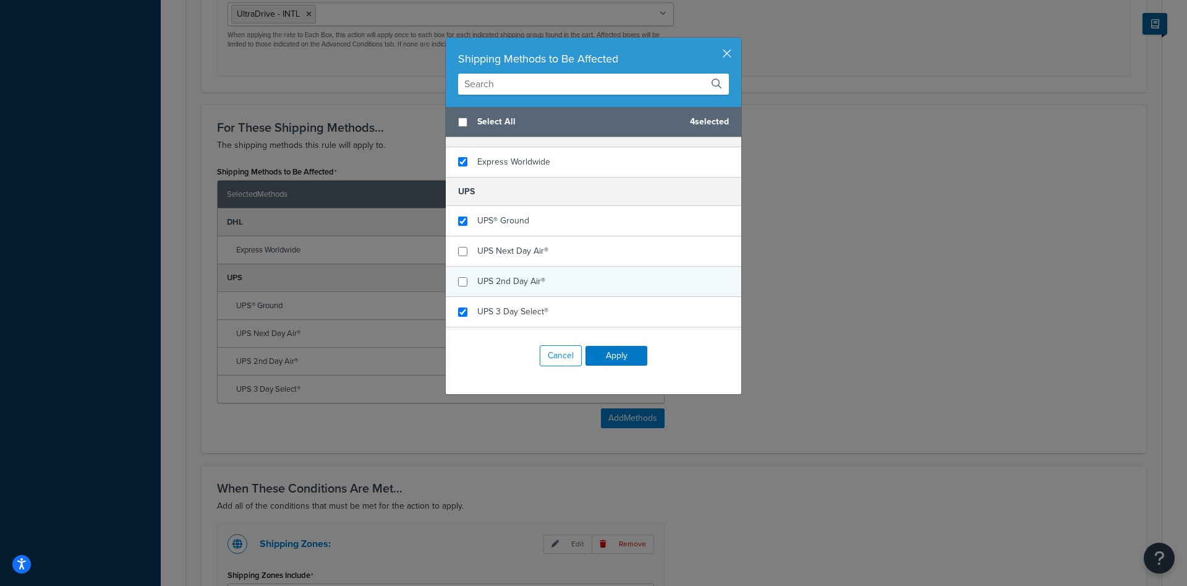
checkbox input "false"
click at [547, 287] on div "UPS 2nd Day Air®" at bounding box center [594, 282] width 296 height 30
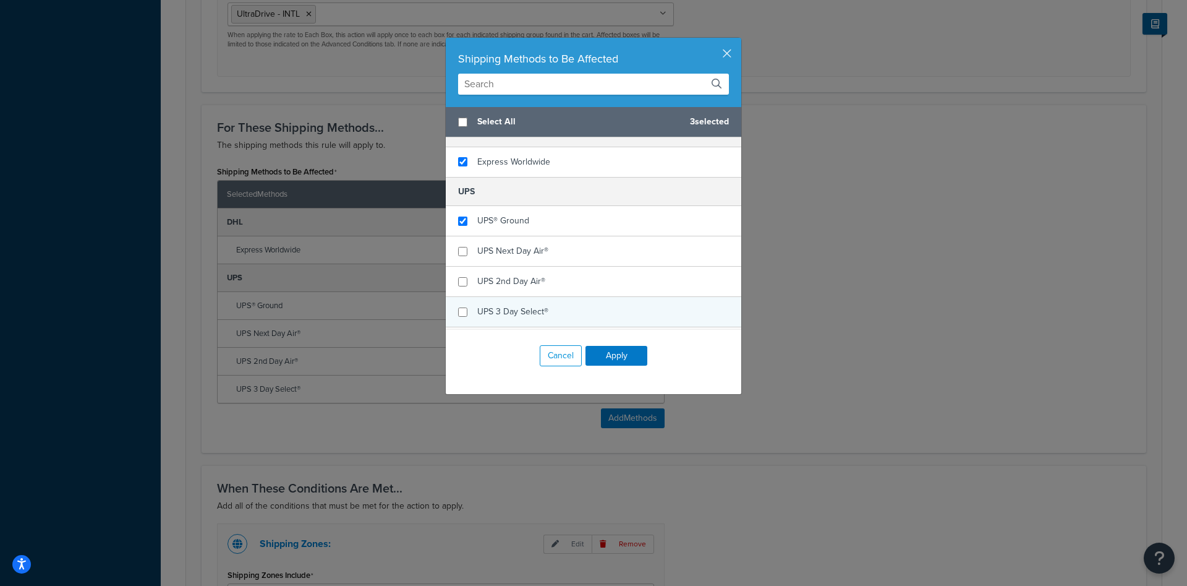
checkbox input "false"
click at [544, 308] on span "UPS 3 Day Select®" at bounding box center [512, 311] width 71 height 13
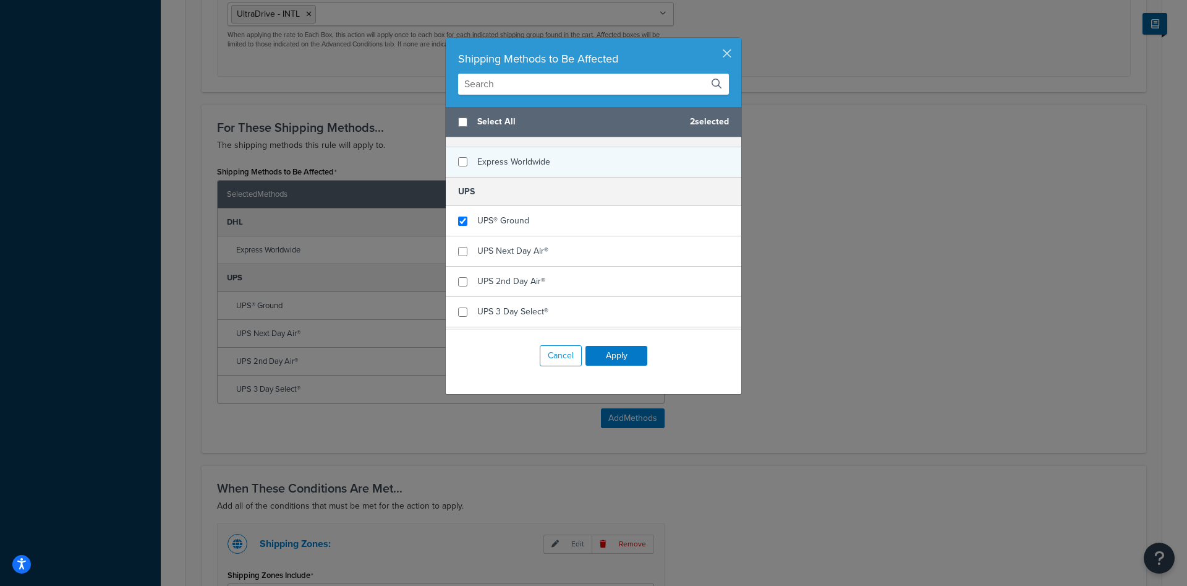
checkbox input "false"
click at [512, 164] on span "Express Worldwide" at bounding box center [513, 161] width 73 height 13
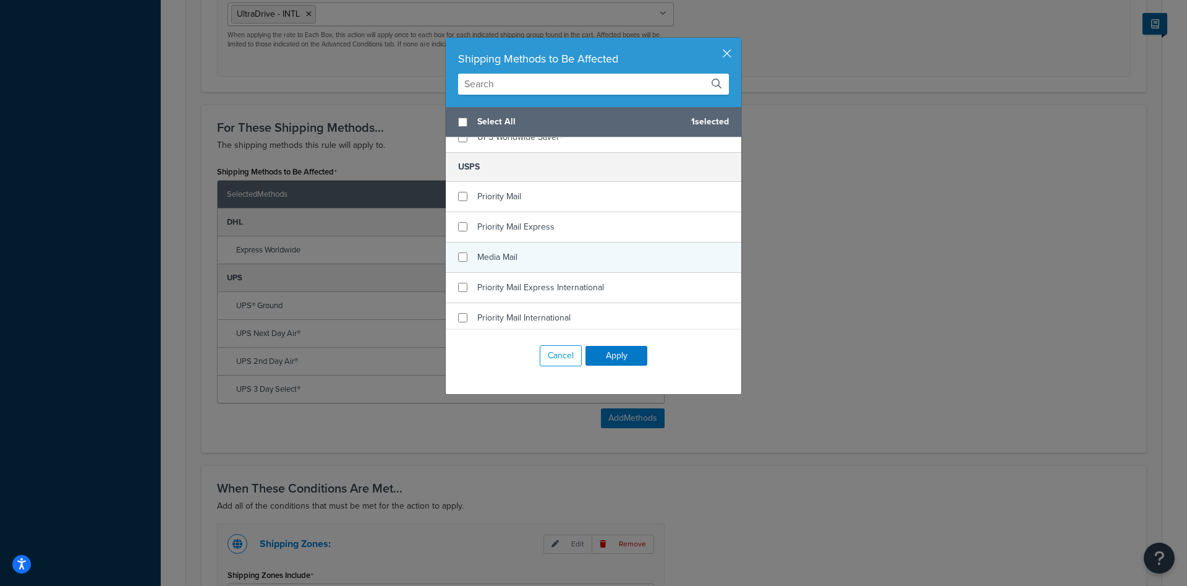
scroll to position [312, 0]
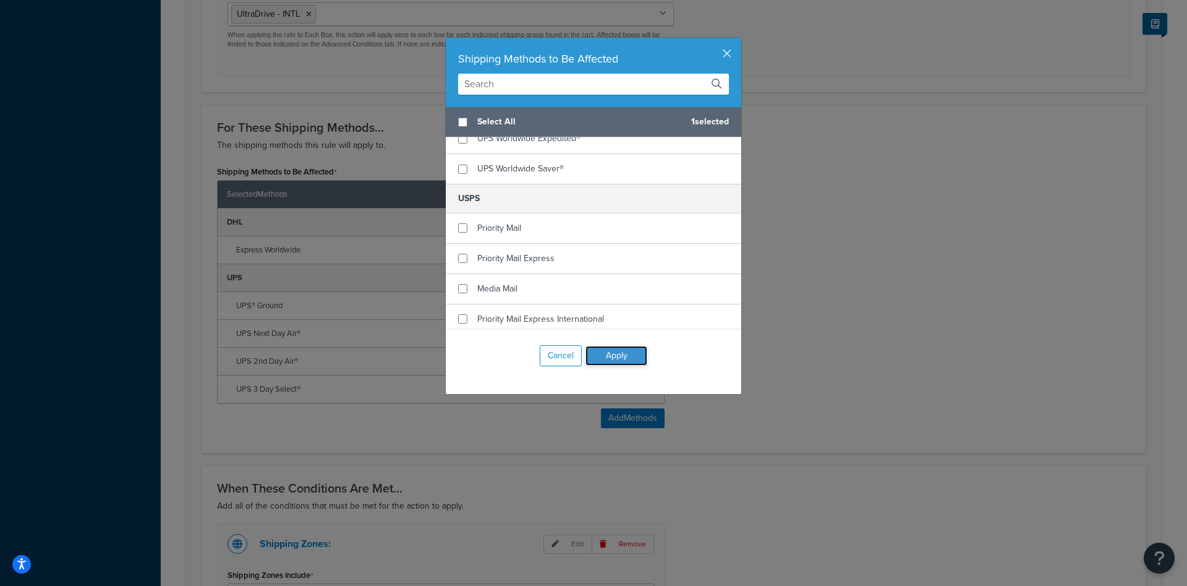
click at [619, 357] on button "Apply" at bounding box center [617, 356] width 62 height 20
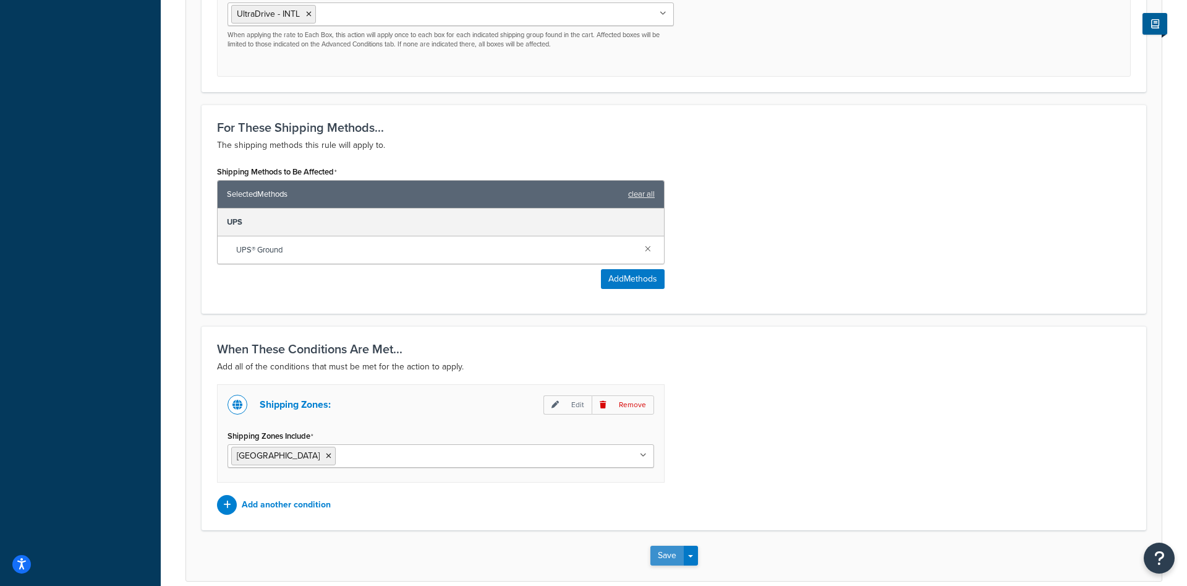
click at [664, 556] on button "Save" at bounding box center [666, 555] width 33 height 20
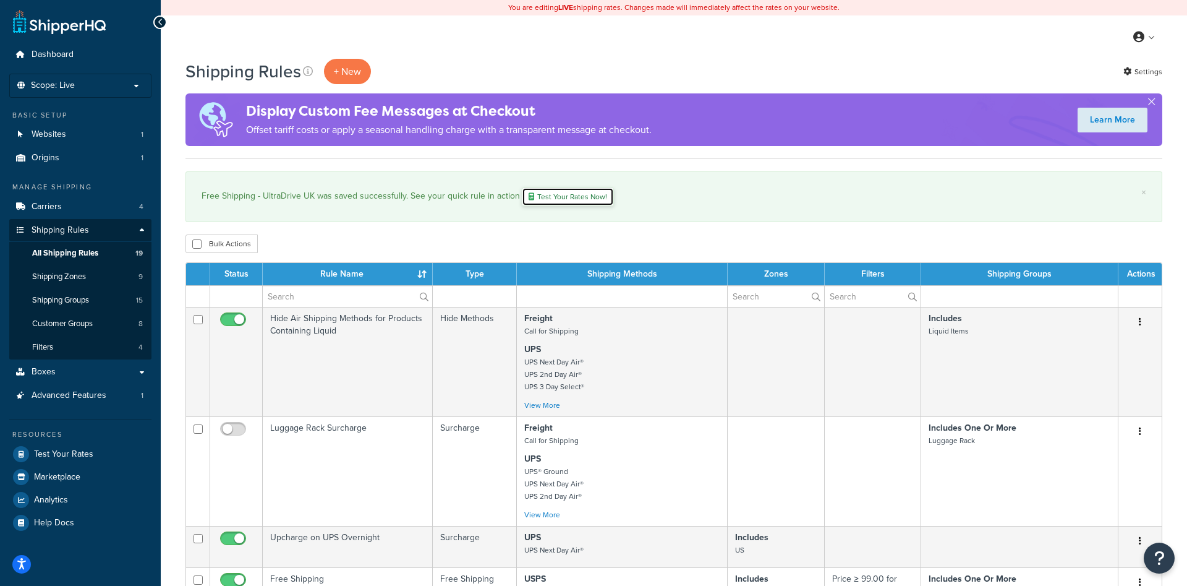
click at [550, 198] on link "Test Your Rates Now!" at bounding box center [568, 196] width 92 height 19
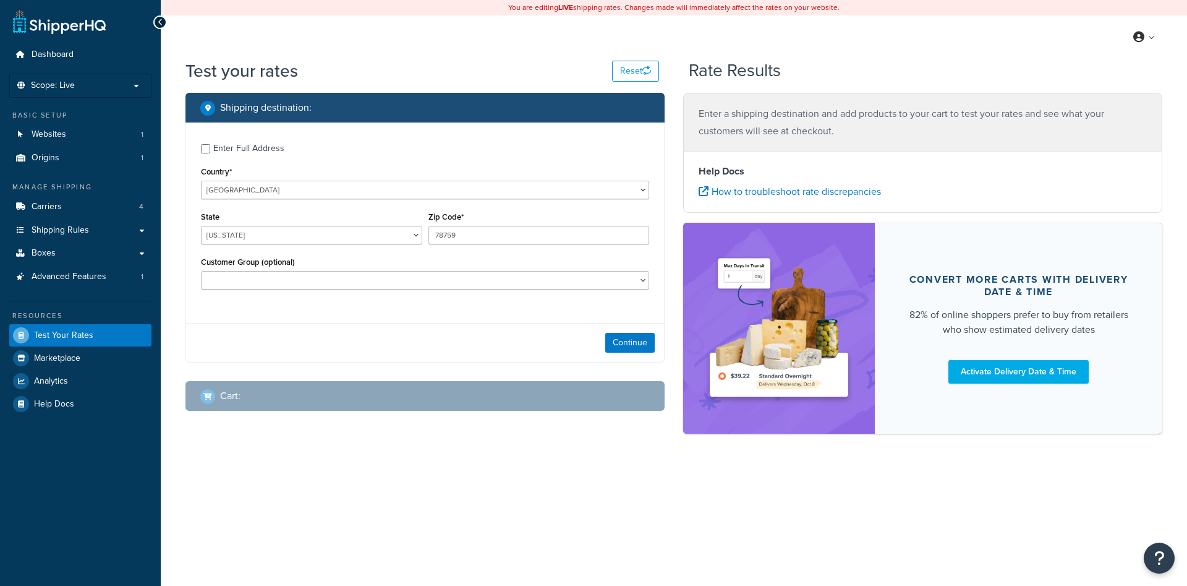
select select "[GEOGRAPHIC_DATA]"
click at [201, 271] on select "BRP General NOT LOGGED IN Retail WS1 WS2 WS3" at bounding box center [425, 280] width 448 height 19
click at [271, 284] on select "BRP General NOT LOGGED IN Retail WS1 WS2 WS3" at bounding box center [425, 280] width 448 height 19
click at [201, 181] on select "[GEOGRAPHIC_DATA] [GEOGRAPHIC_DATA] [GEOGRAPHIC_DATA] [GEOGRAPHIC_DATA] [GEOGRA…" at bounding box center [425, 190] width 448 height 19
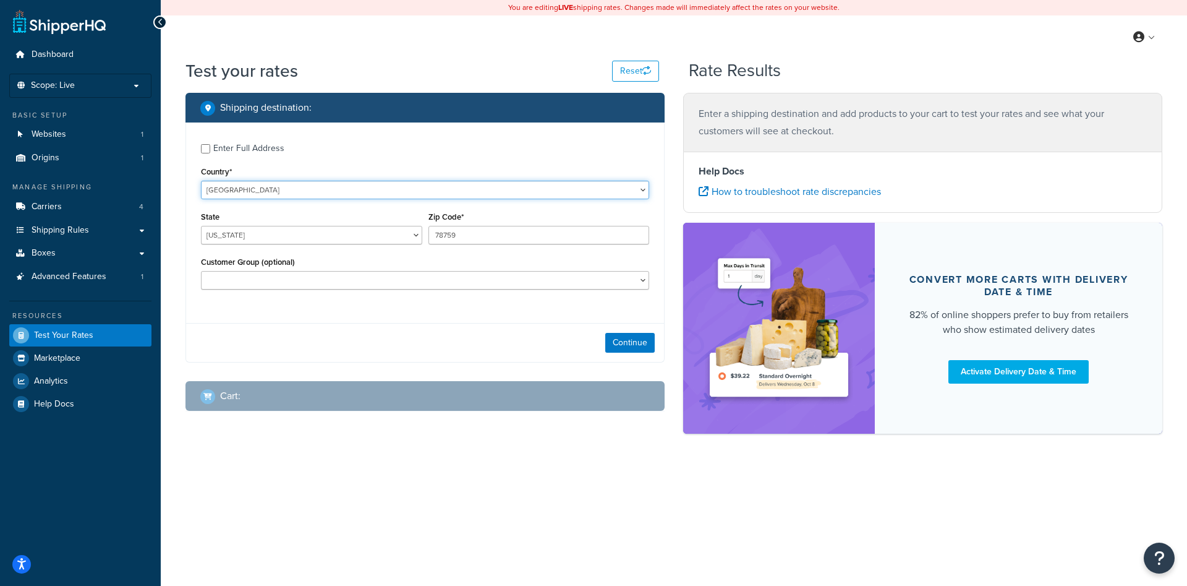
select select "GB"
click option "[GEOGRAPHIC_DATA]" at bounding box center [0, 0] width 0 height 0
type input "[GEOGRAPHIC_DATA]"
click at [252, 236] on input "Region" at bounding box center [311, 235] width 221 height 19
type input "s"
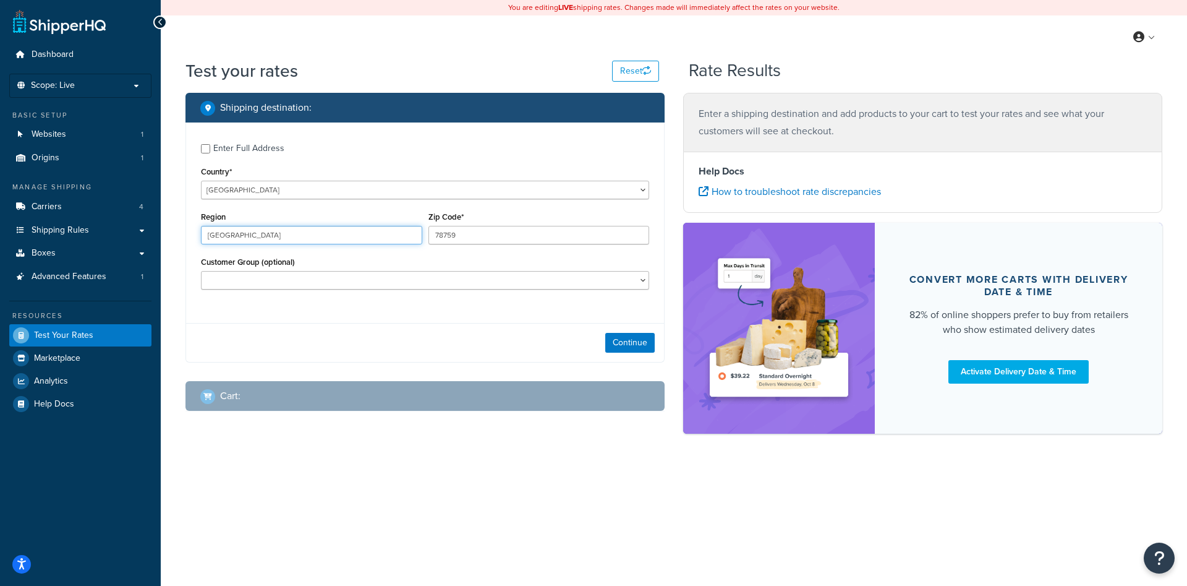
type input "SURREY"
drag, startPoint x: 501, startPoint y: 221, endPoint x: 498, endPoint y: 236, distance: 15.3
click at [501, 221] on div "Zip Code* 78759" at bounding box center [539, 226] width 221 height 36
click at [493, 243] on input "78759" at bounding box center [539, 235] width 221 height 19
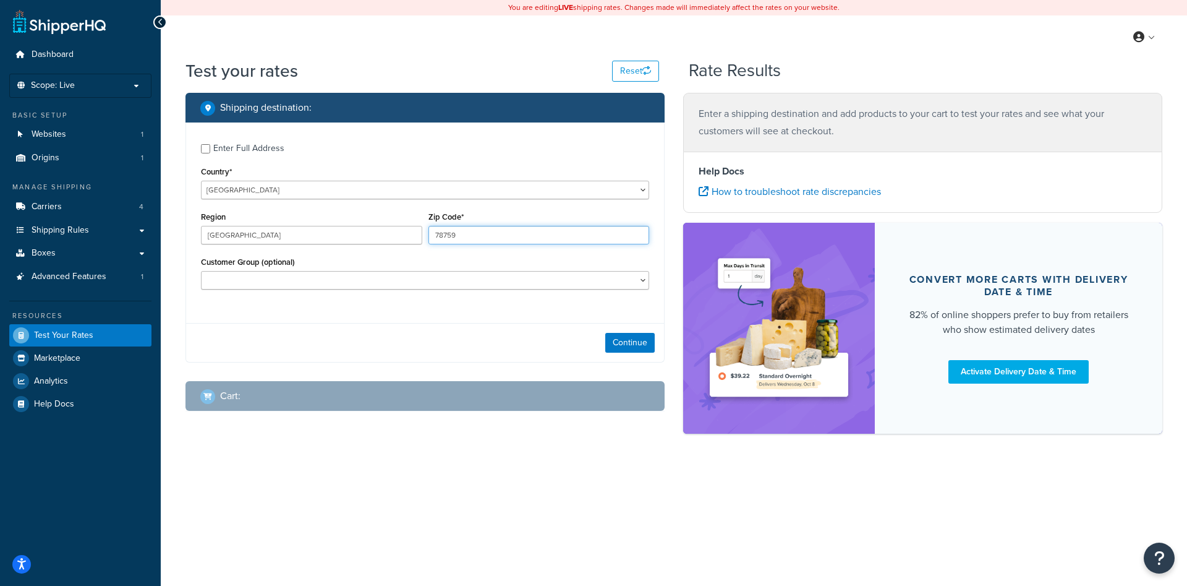
click at [504, 237] on input "78759" at bounding box center [539, 235] width 221 height 19
paste input "RH69AX"
type input "RH69AX"
click at [311, 237] on input "SURREY" at bounding box center [311, 235] width 221 height 19
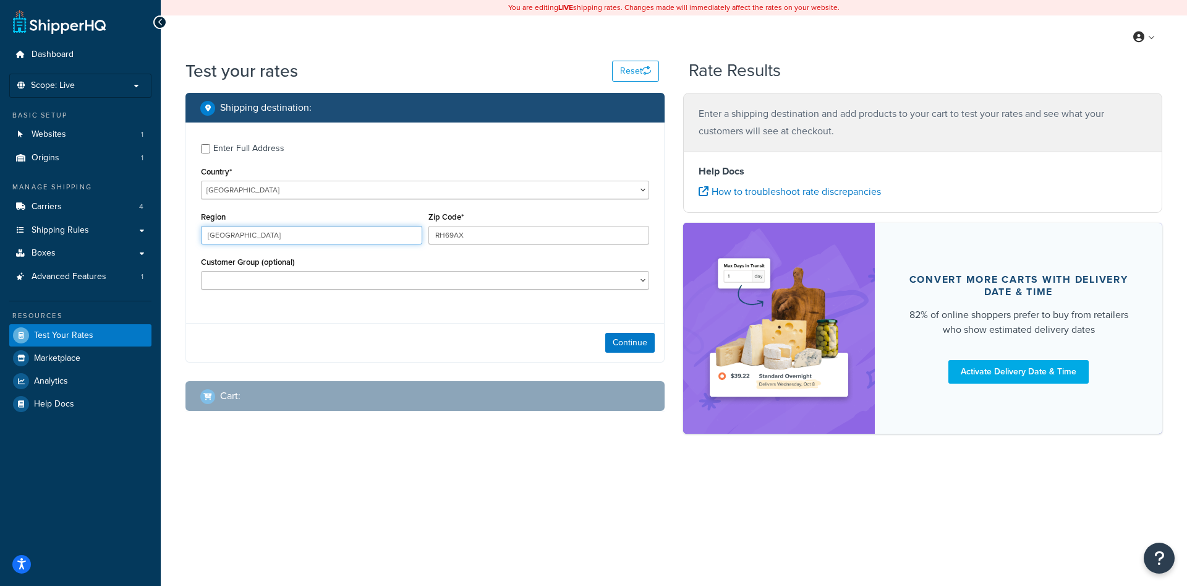
click at [311, 237] on input "SURREY" at bounding box center [311, 235] width 221 height 19
type input "HORLEY"
click at [613, 346] on button "Continue" at bounding box center [629, 343] width 49 height 20
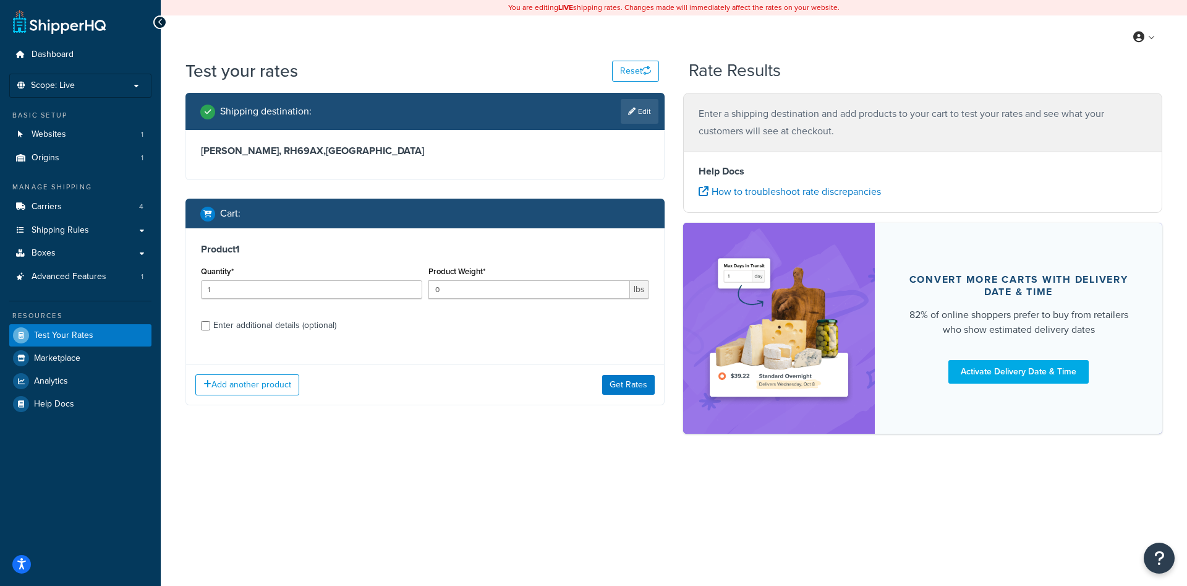
click at [618, 293] on input "0" at bounding box center [530, 289] width 202 height 19
type input "1"
click at [618, 288] on input "1" at bounding box center [530, 289] width 202 height 19
click at [626, 380] on button "Get Rates" at bounding box center [628, 385] width 53 height 20
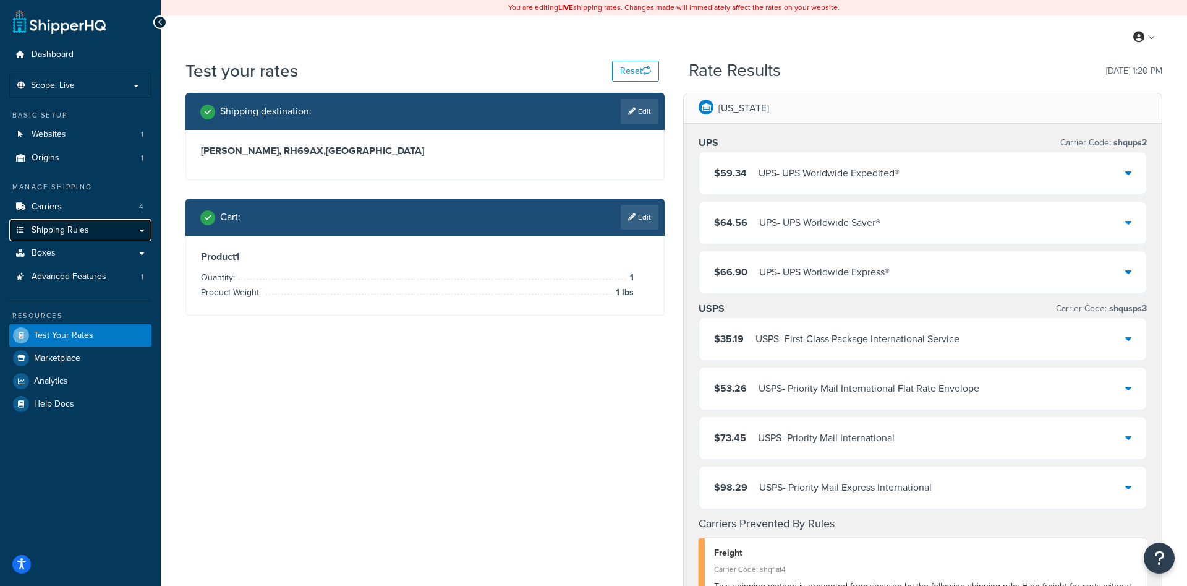
click at [62, 230] on span "Shipping Rules" at bounding box center [61, 230] width 58 height 11
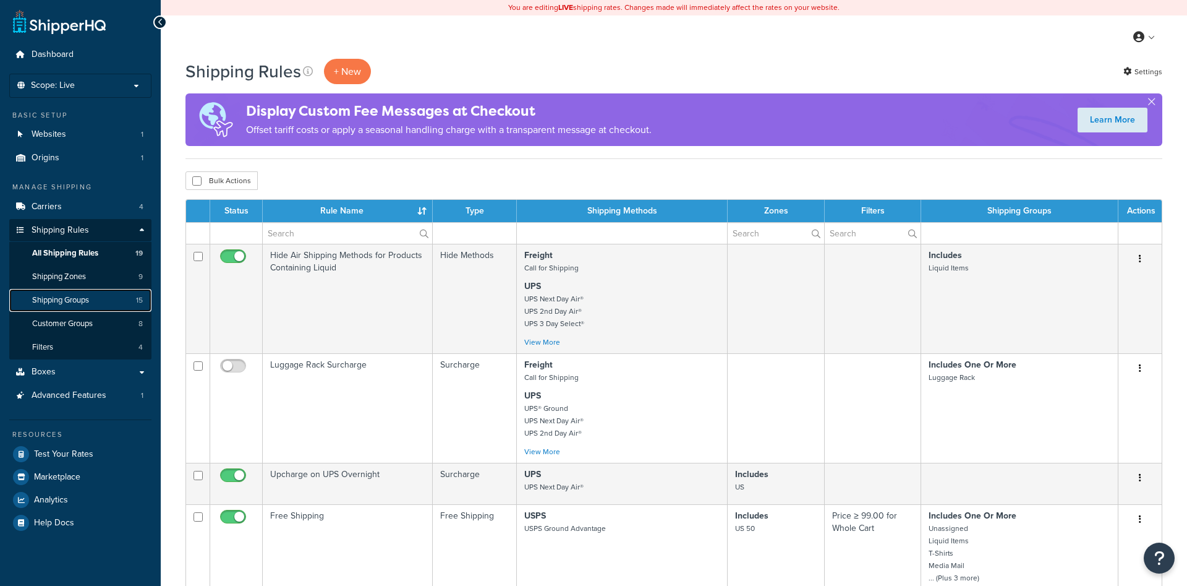
click at [89, 296] on span "Shipping Groups" at bounding box center [60, 300] width 57 height 11
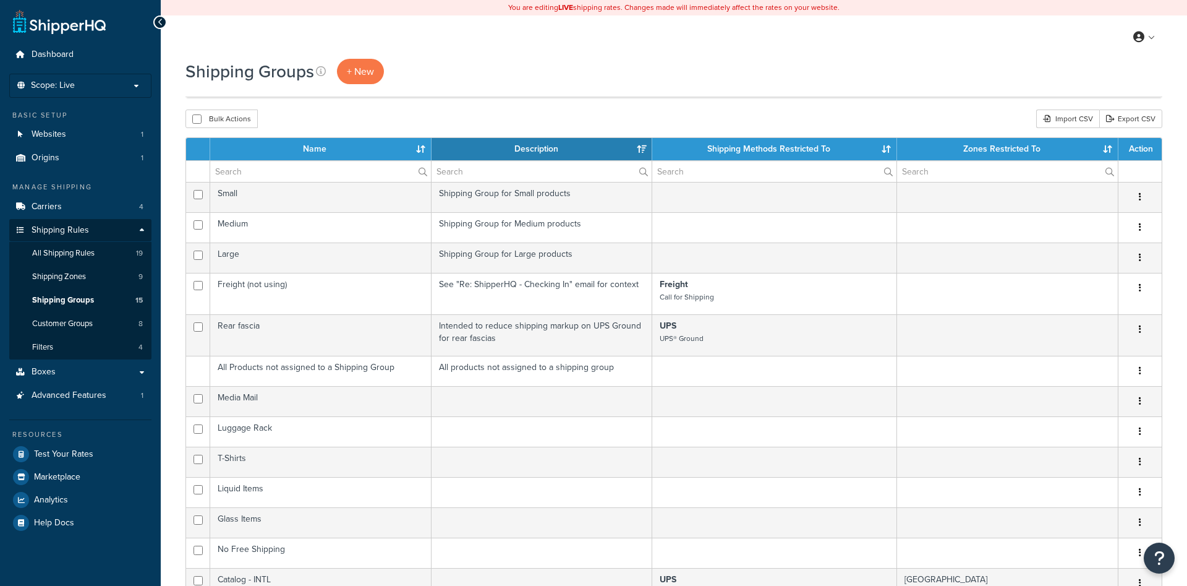
select select "15"
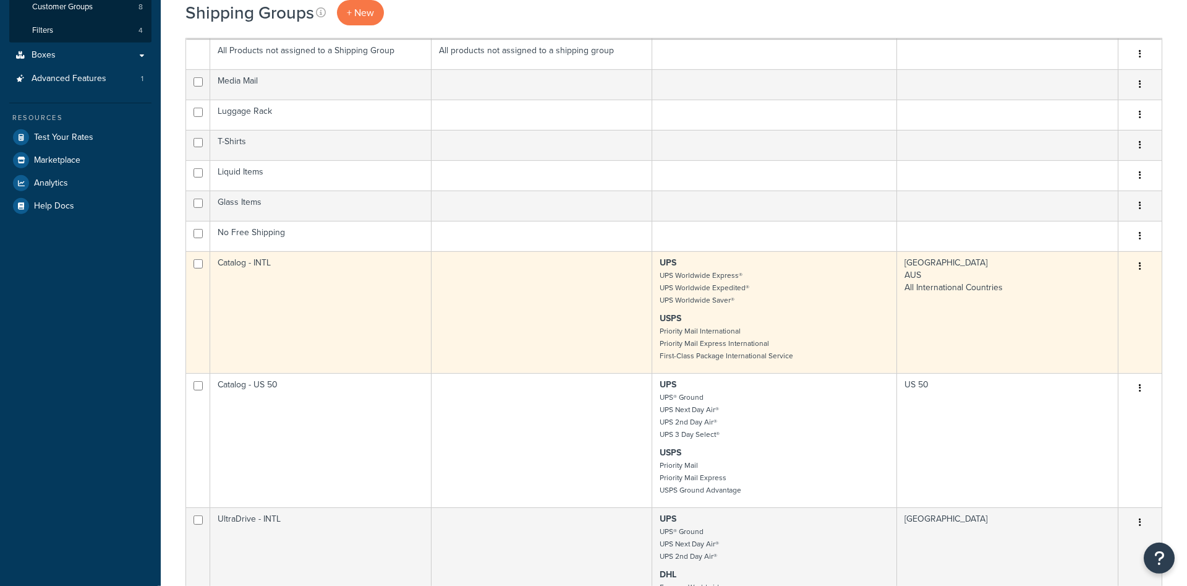
scroll to position [441, 0]
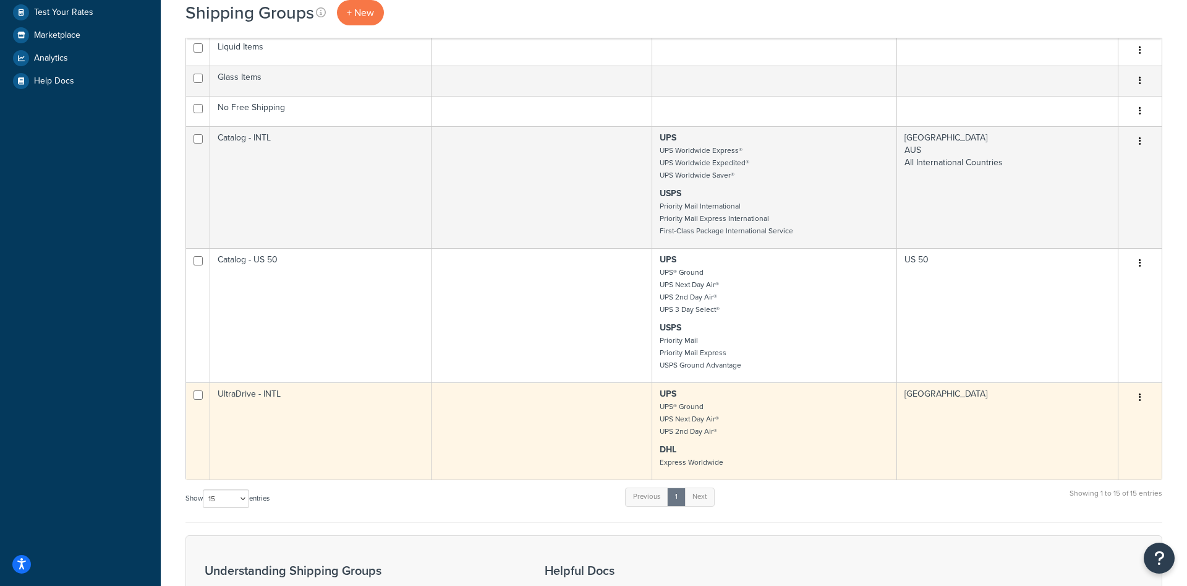
click at [744, 451] on p "DHL Express Worldwide" at bounding box center [774, 455] width 229 height 25
click at [292, 421] on td "UltraDrive - INTL" at bounding box center [320, 430] width 221 height 97
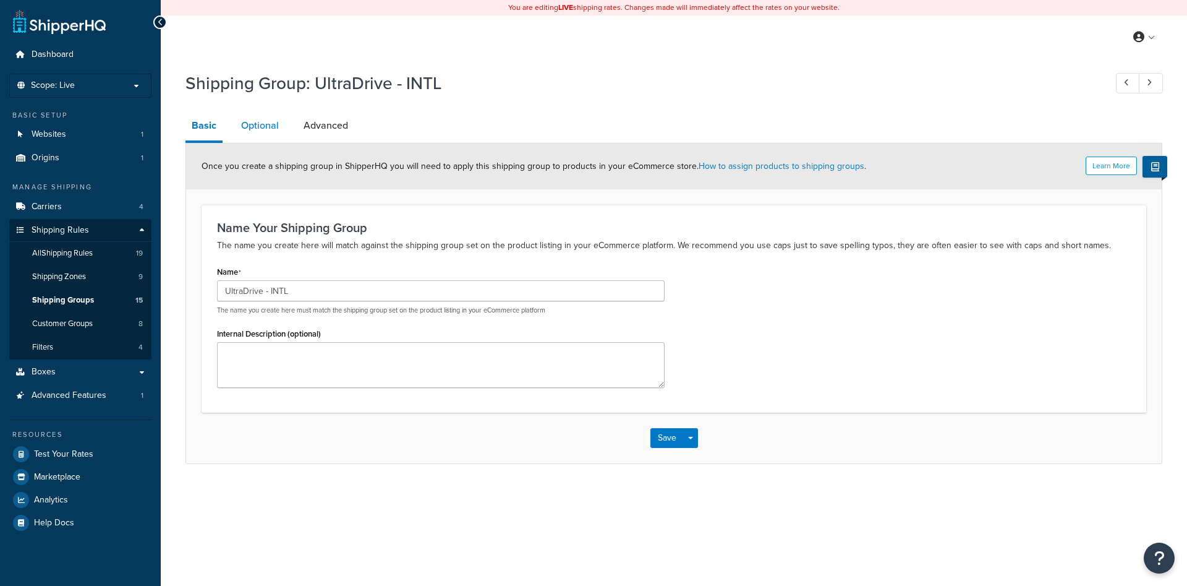
click at [265, 115] on link "Optional" at bounding box center [260, 126] width 50 height 30
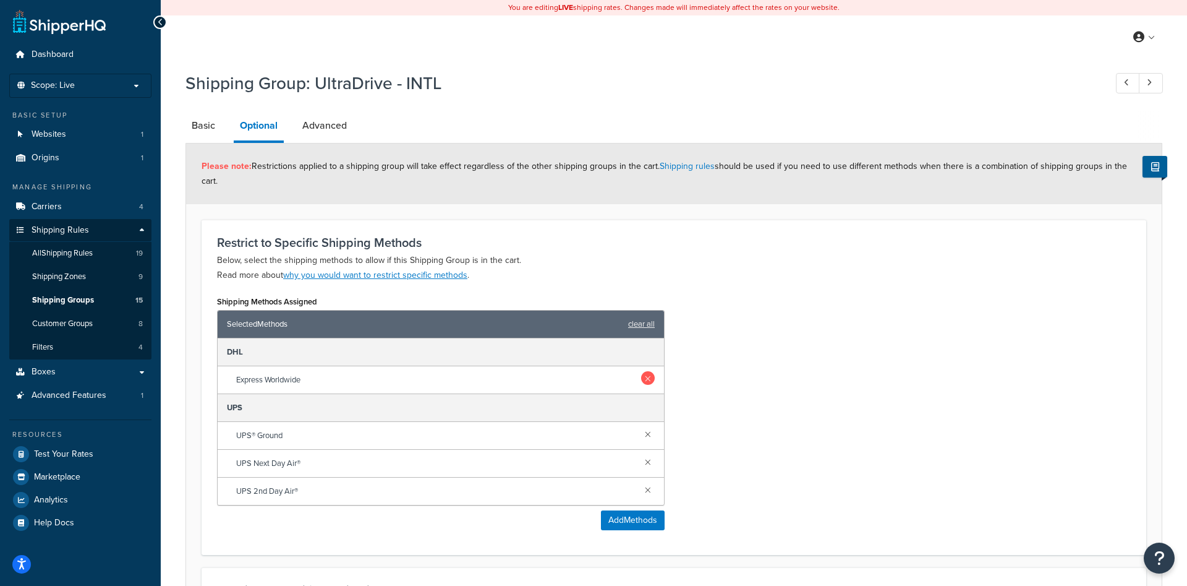
click at [650, 371] on link at bounding box center [648, 378] width 14 height 14
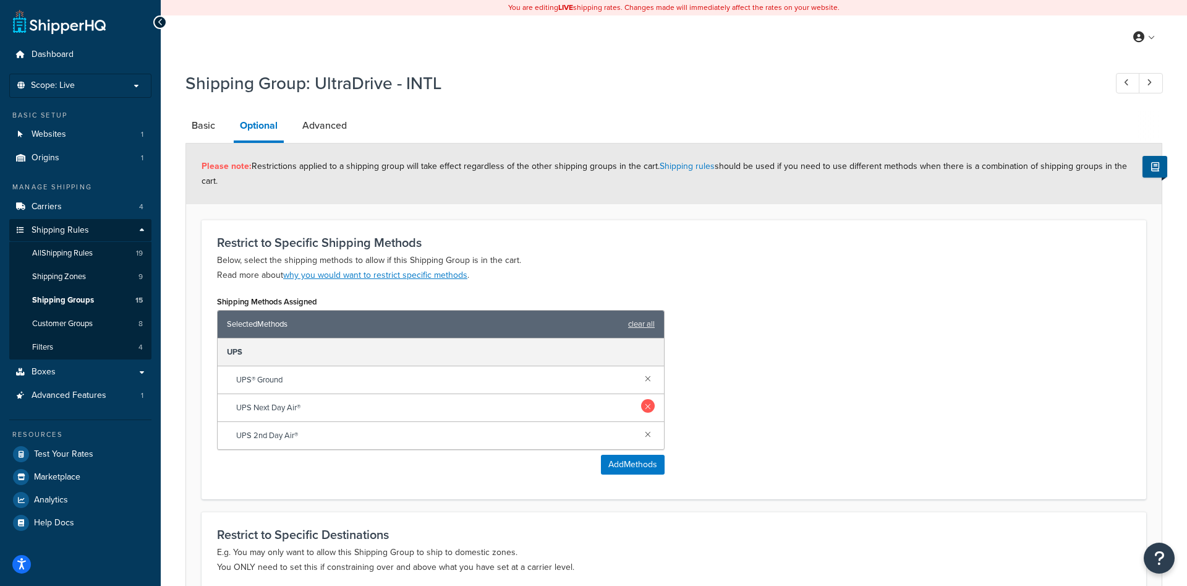
drag, startPoint x: 647, startPoint y: 398, endPoint x: 649, endPoint y: 387, distance: 11.4
click at [647, 395] on div "UPS Next Day Air®" at bounding box center [441, 408] width 446 height 28
click at [649, 399] on link at bounding box center [648, 406] width 14 height 14
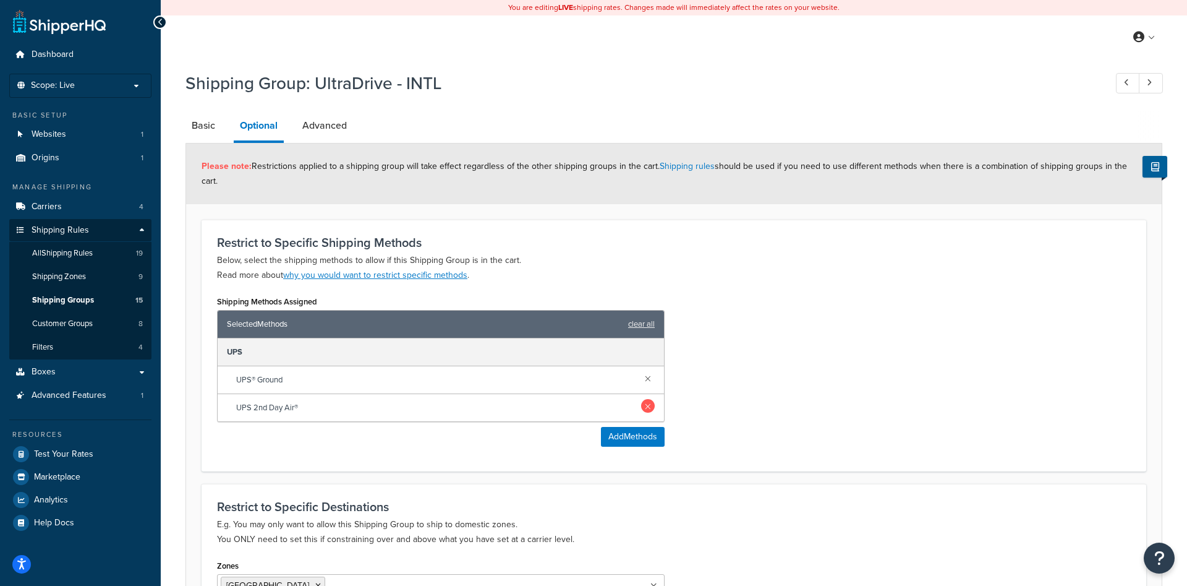
click at [650, 399] on link at bounding box center [648, 406] width 14 height 14
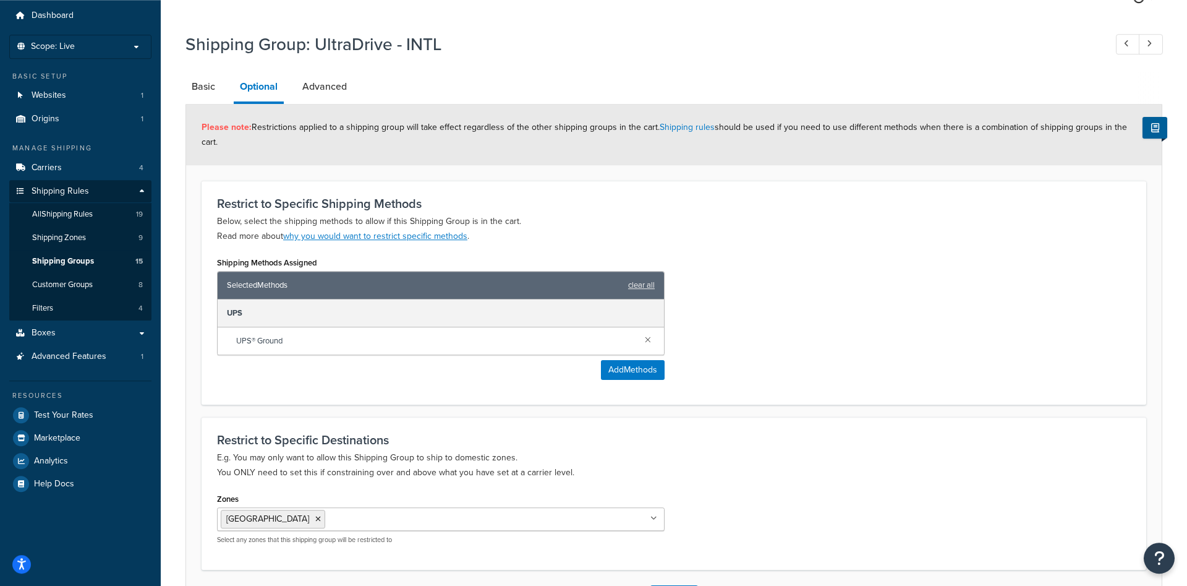
scroll to position [121, 0]
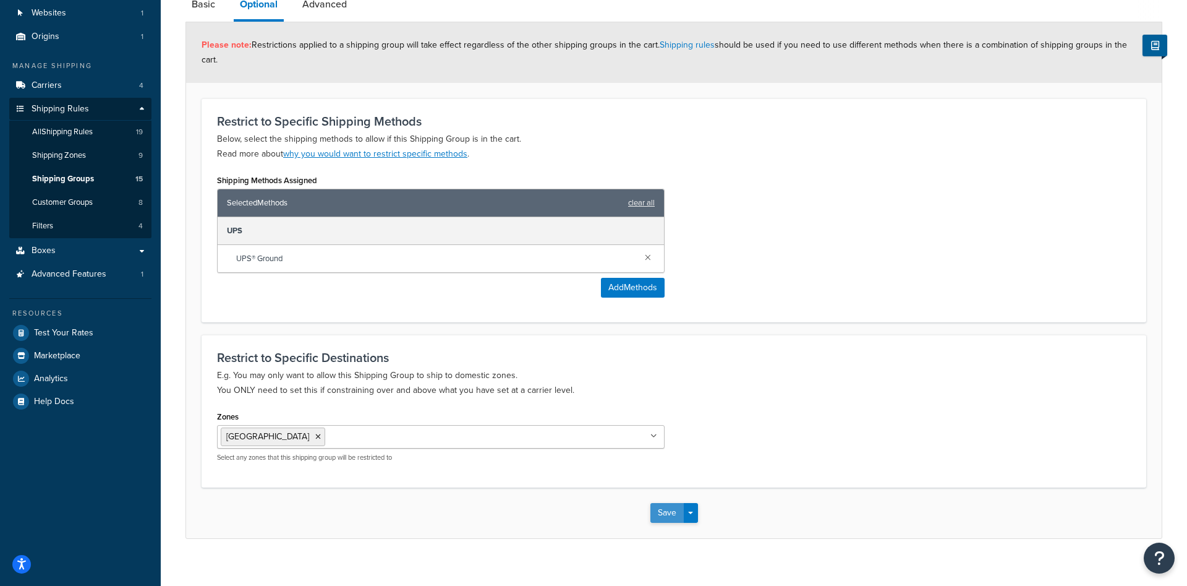
click at [656, 503] on button "Save" at bounding box center [666, 513] width 33 height 20
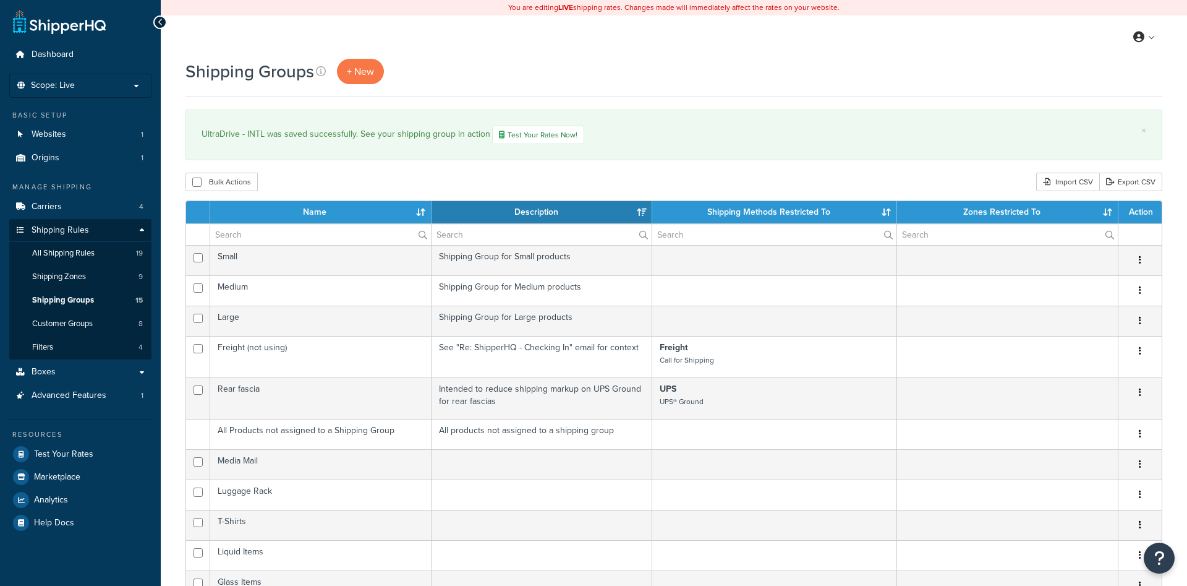
select select "15"
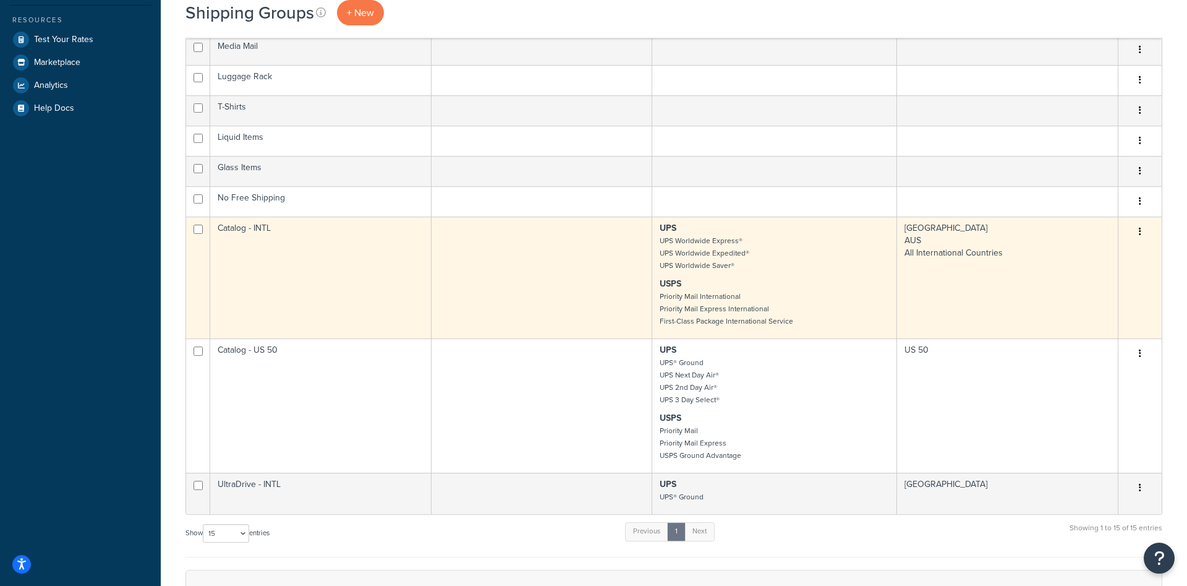
scroll to position [505, 0]
